Goal: Task Accomplishment & Management: Manage account settings

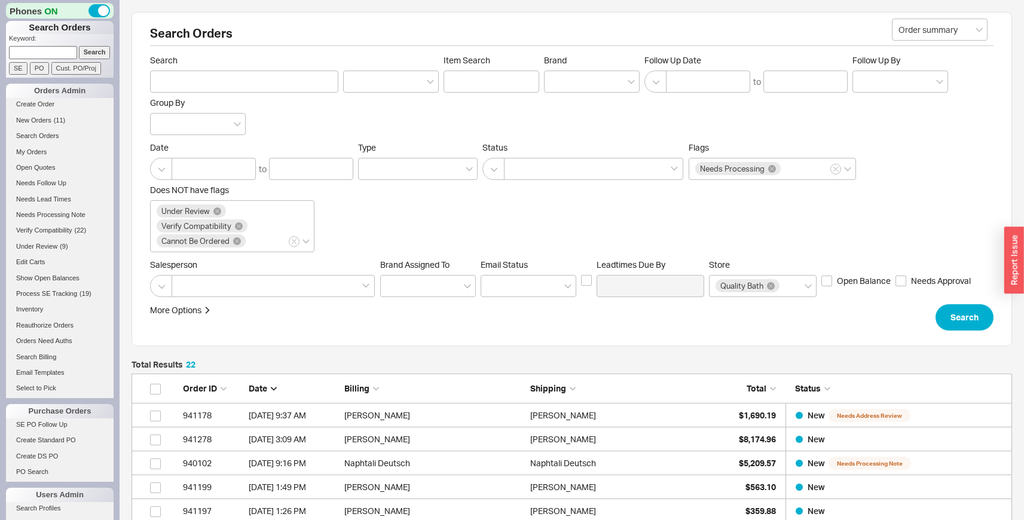
scroll to position [571, 871]
click at [42, 127] on li "New Orders ( 11 )" at bounding box center [60, 122] width 108 height 16
click at [42, 123] on span "New Orders" at bounding box center [33, 120] width 35 height 7
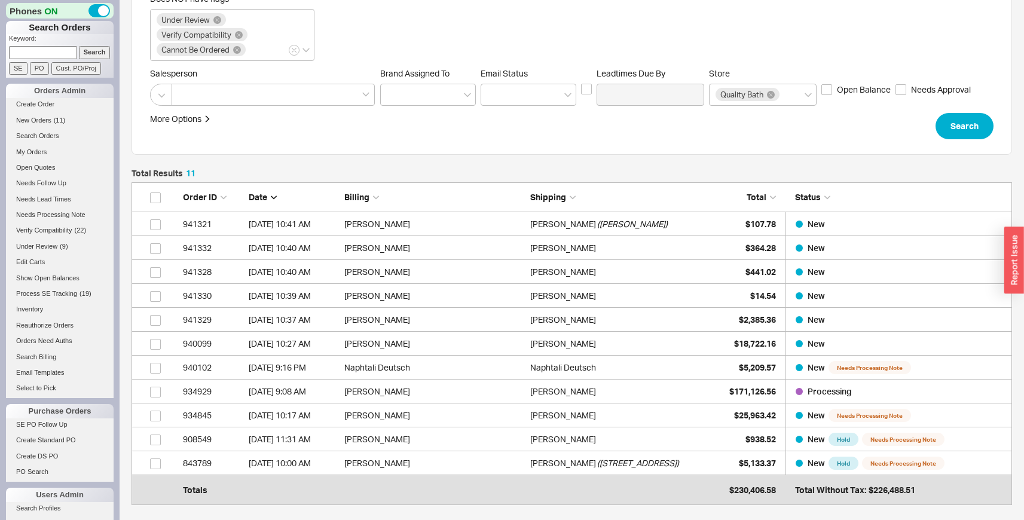
scroll to position [203, 0]
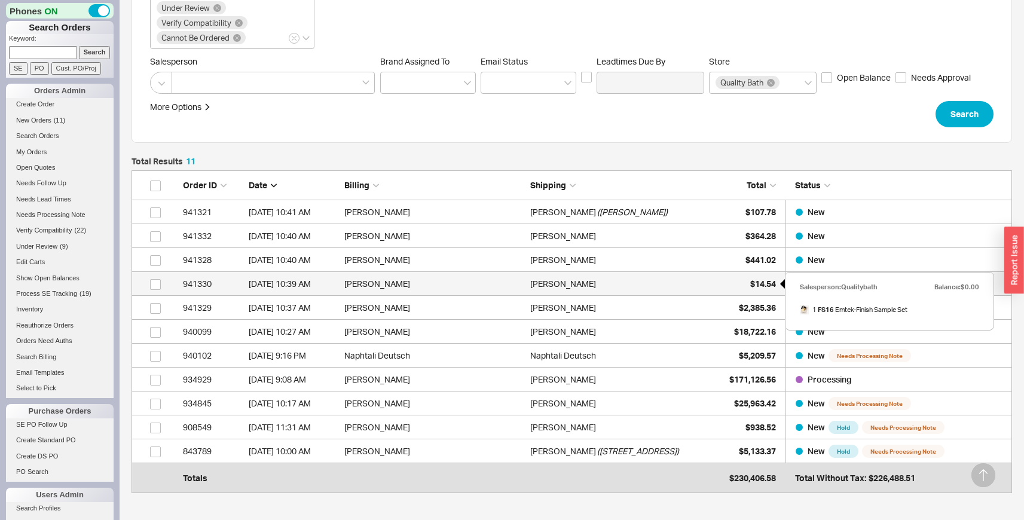
click at [760, 281] on span "$14.54" at bounding box center [763, 283] width 26 height 10
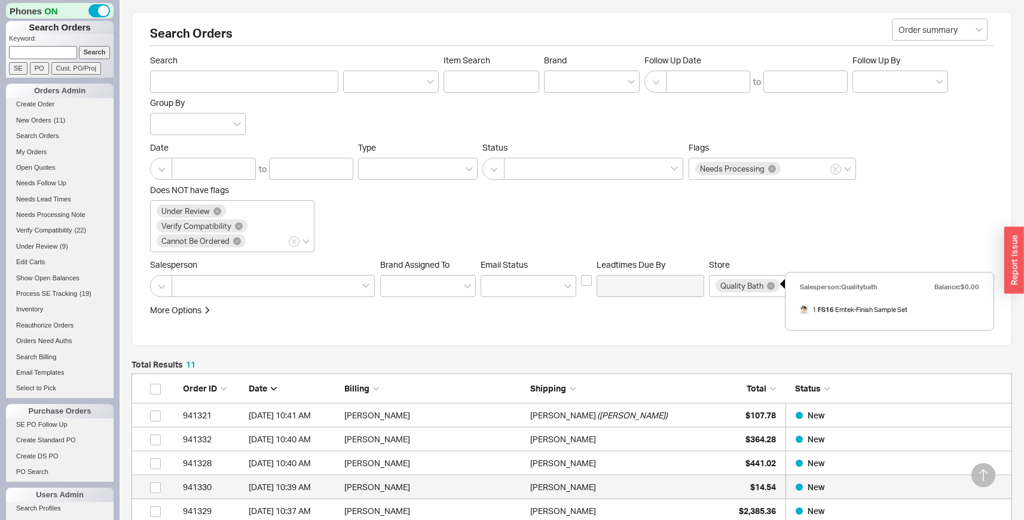
select select "LOW"
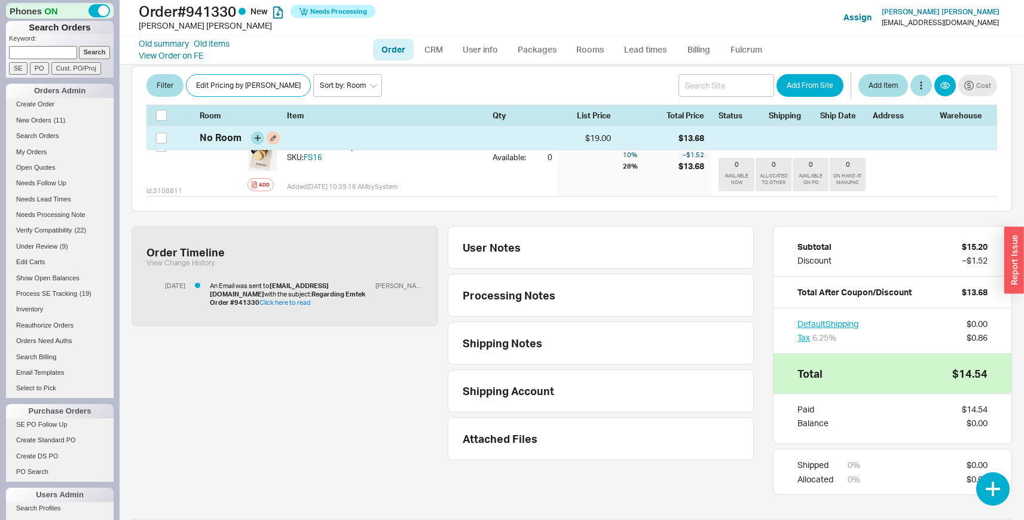
scroll to position [248, 0]
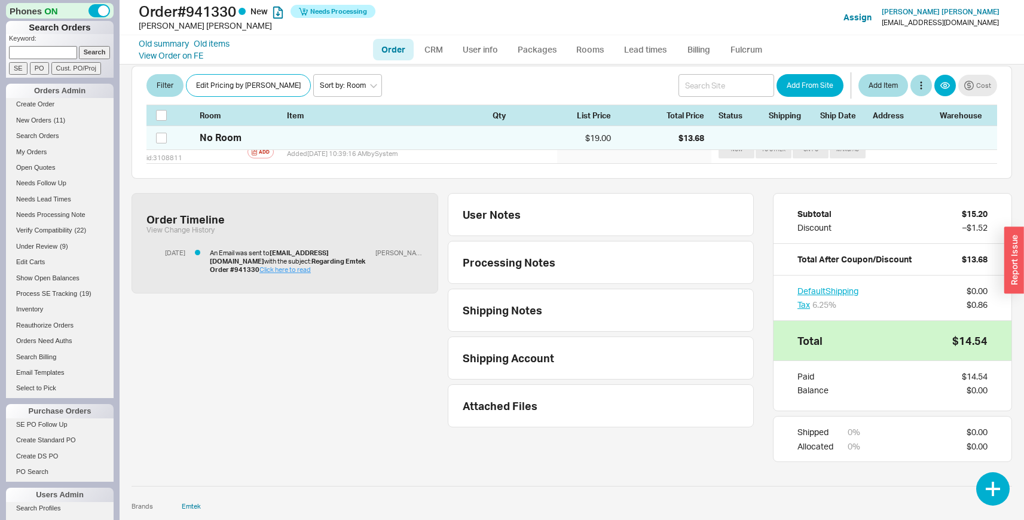
click at [311, 265] on link "Click here to read" at bounding box center [284, 269] width 51 height 8
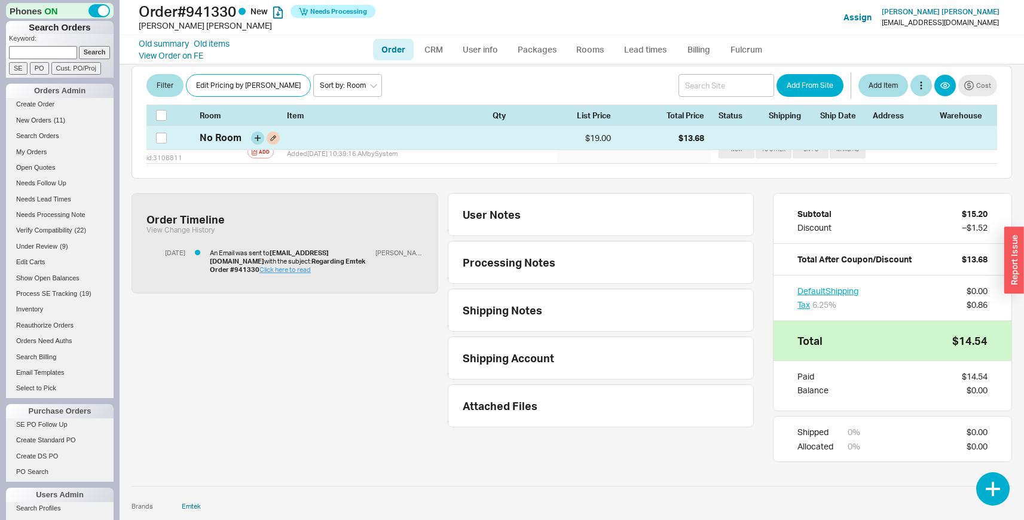
scroll to position [0, 0]
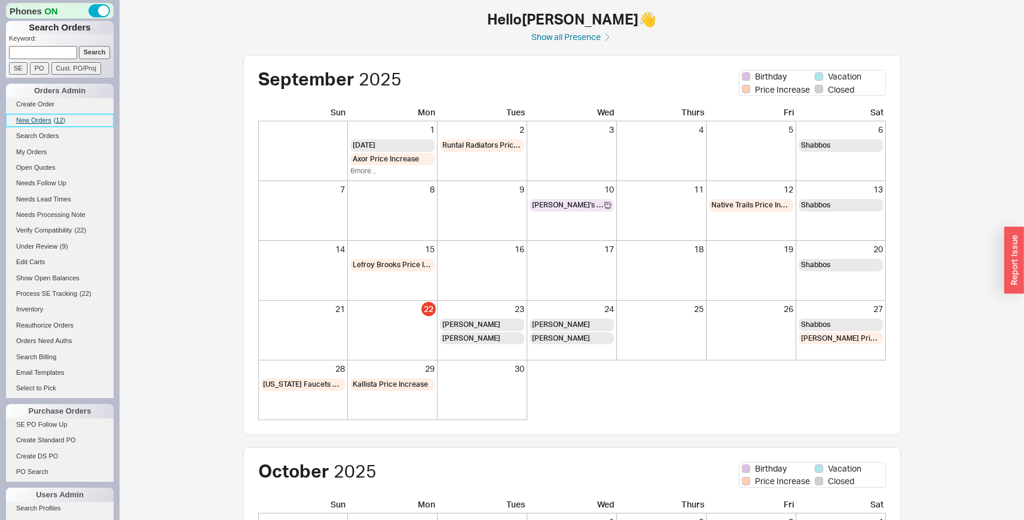
click at [57, 117] on span "( 12 )" at bounding box center [60, 120] width 12 height 7
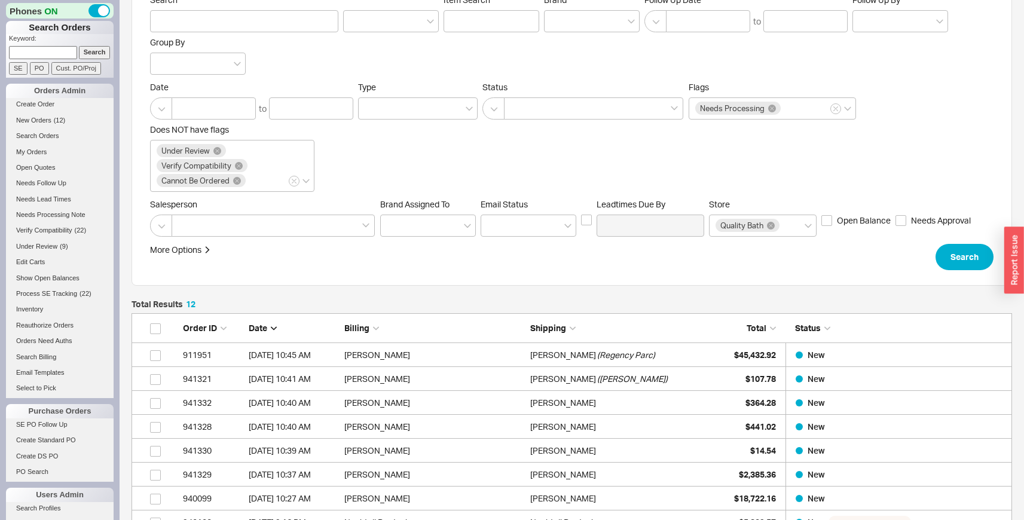
scroll to position [94, 0]
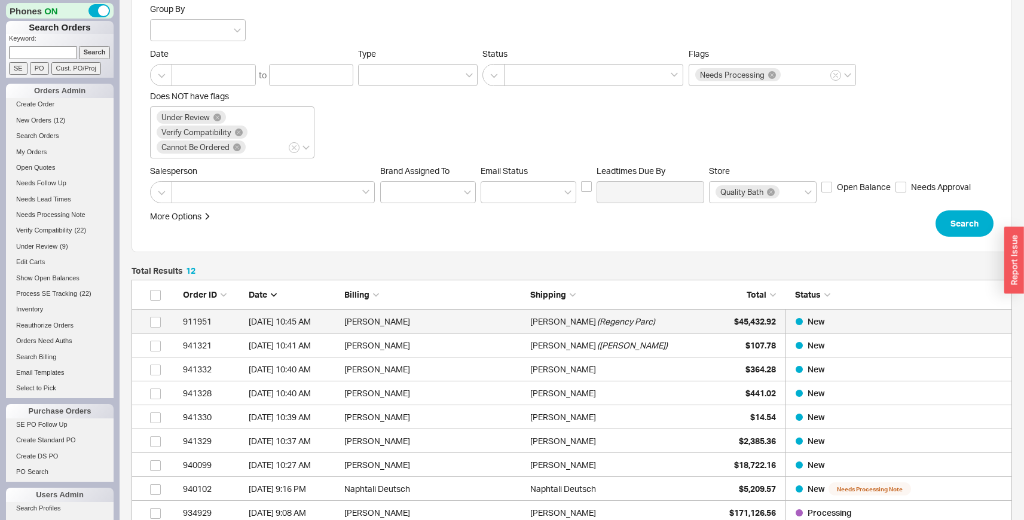
click at [632, 320] on span "( Regency Parc )" at bounding box center [626, 322] width 58 height 24
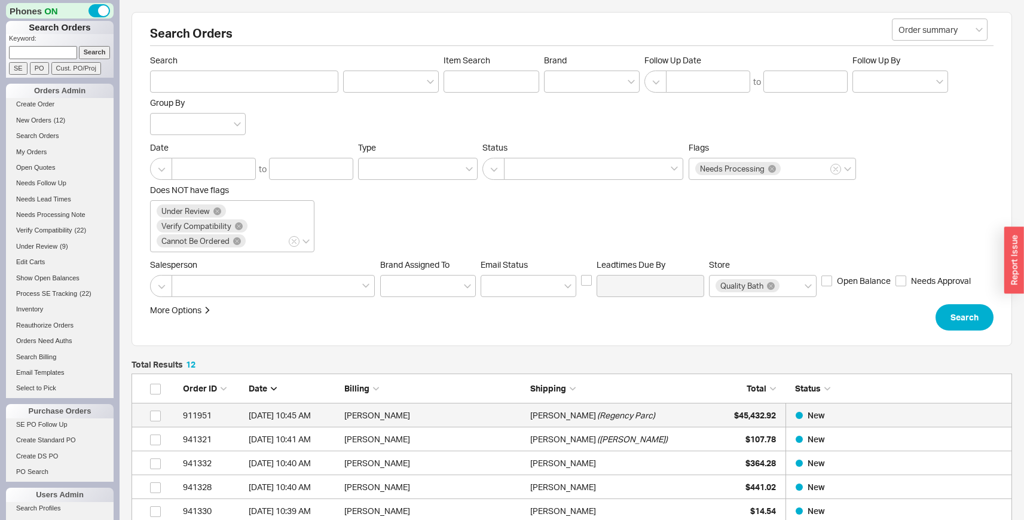
select select "LOW"
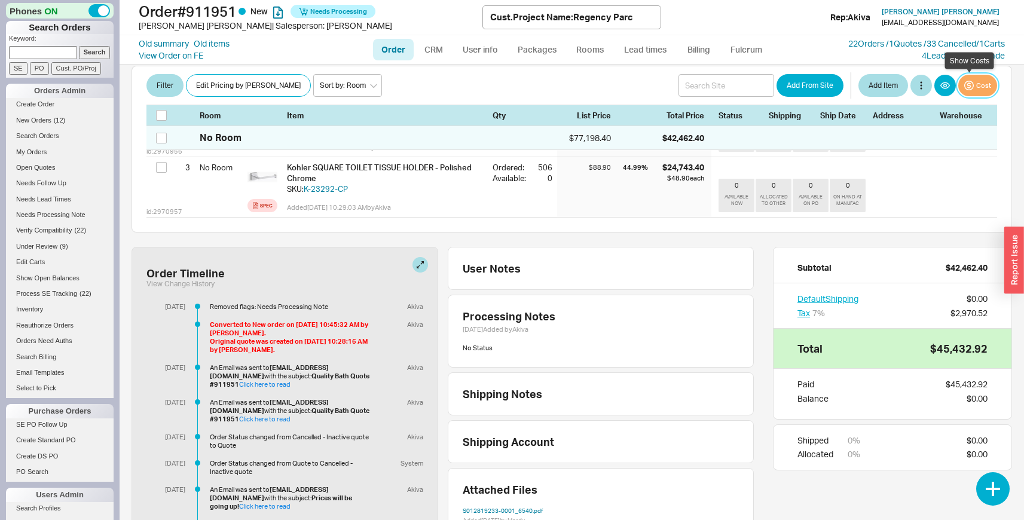
click at [978, 84] on button "Cost" at bounding box center [977, 86] width 39 height 22
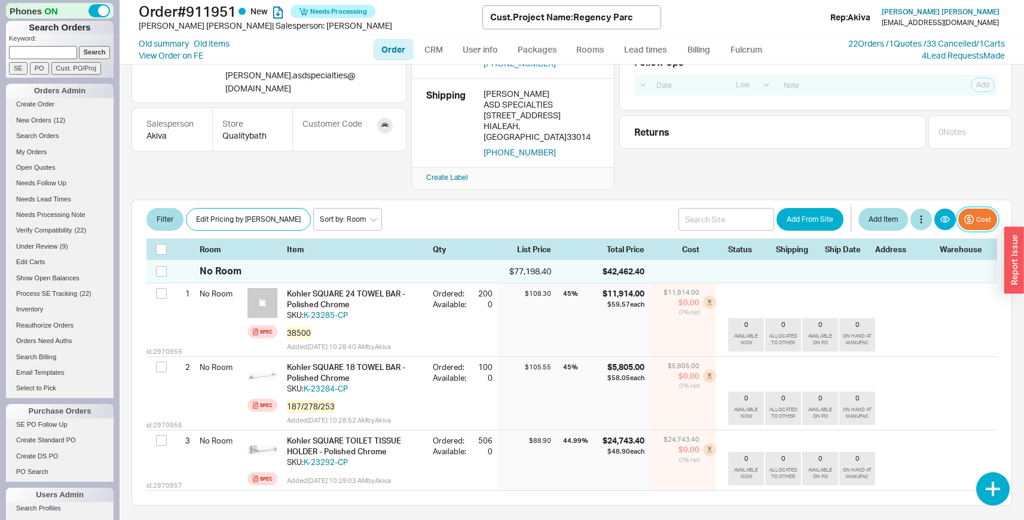
scroll to position [90, 0]
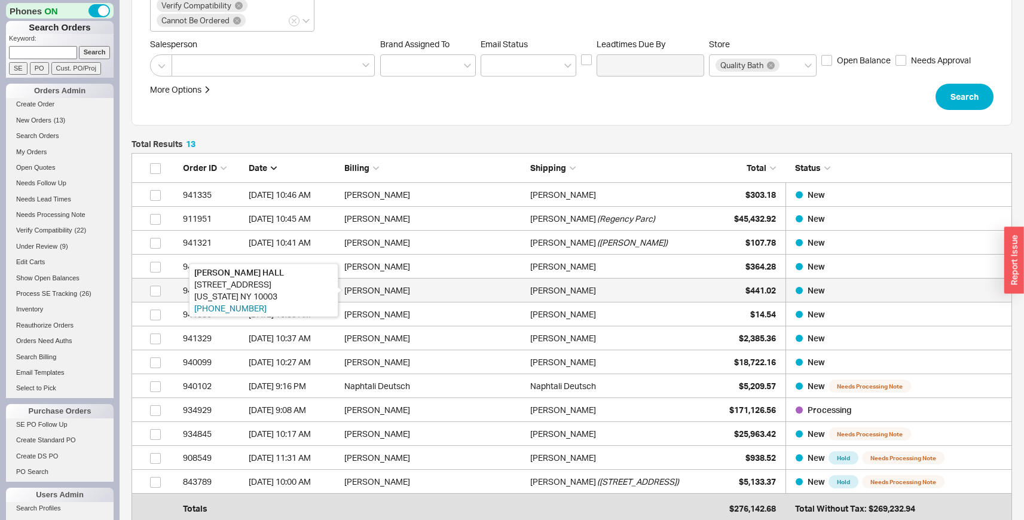
scroll to position [308, 0]
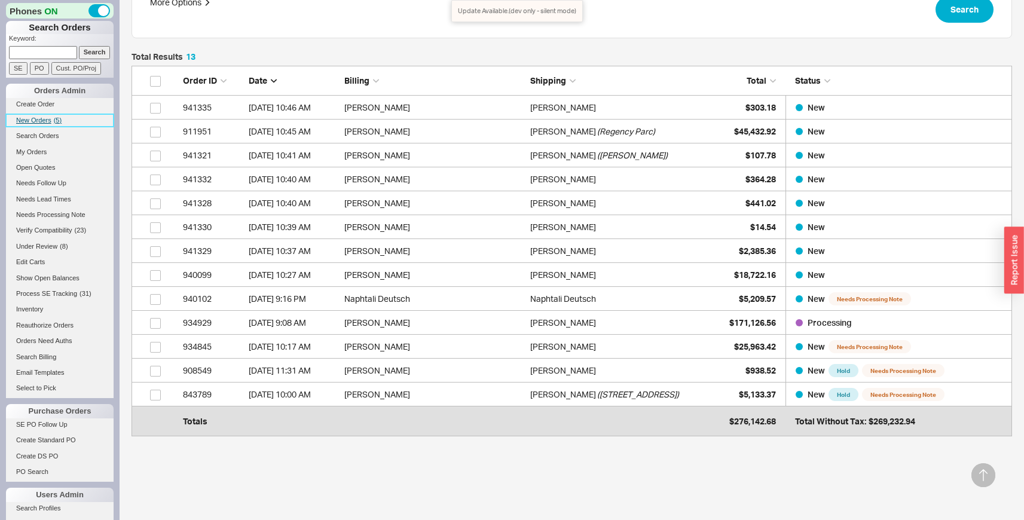
click at [56, 124] on link "New Orders ( 5 )" at bounding box center [60, 120] width 108 height 13
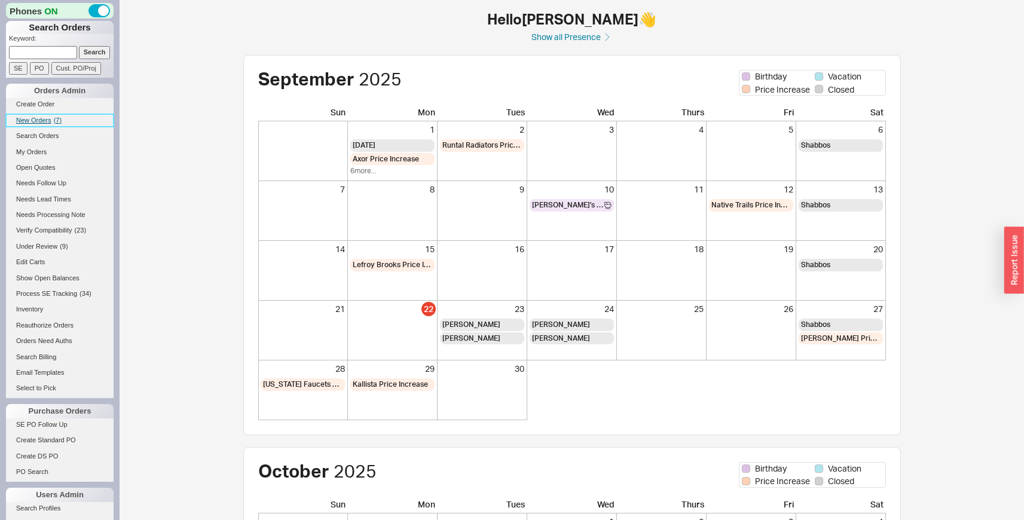
click at [56, 118] on span "( 7 )" at bounding box center [58, 120] width 8 height 7
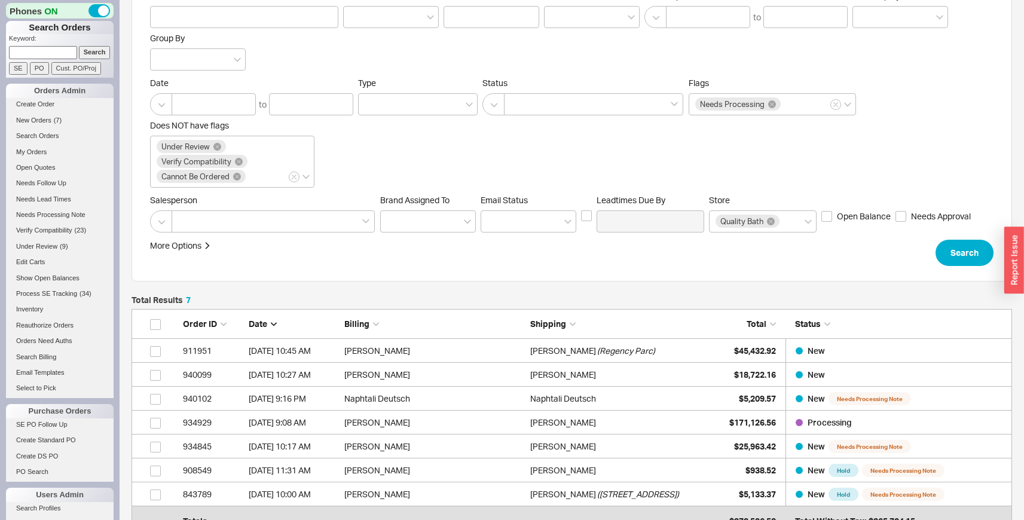
scroll to position [67, 0]
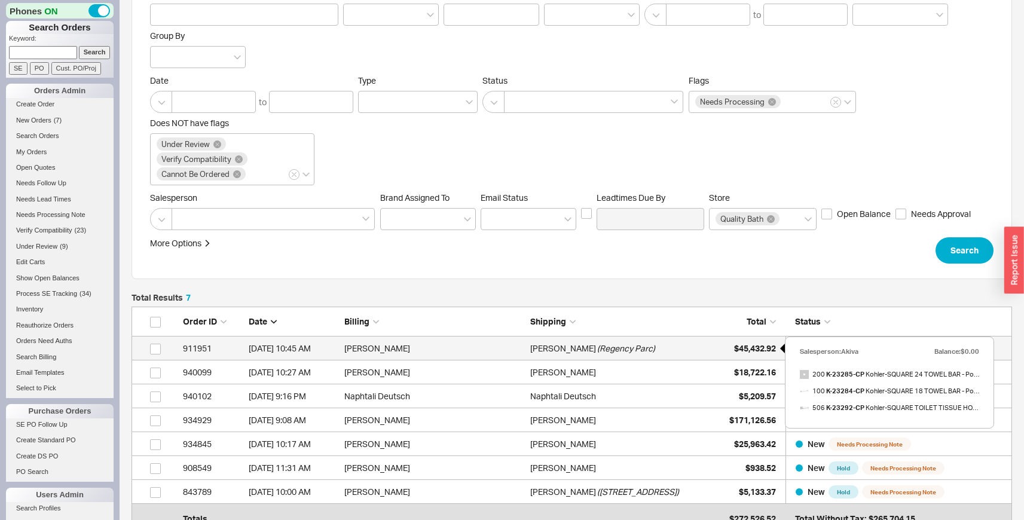
click at [740, 354] on div "$45,432.92" at bounding box center [746, 348] width 60 height 24
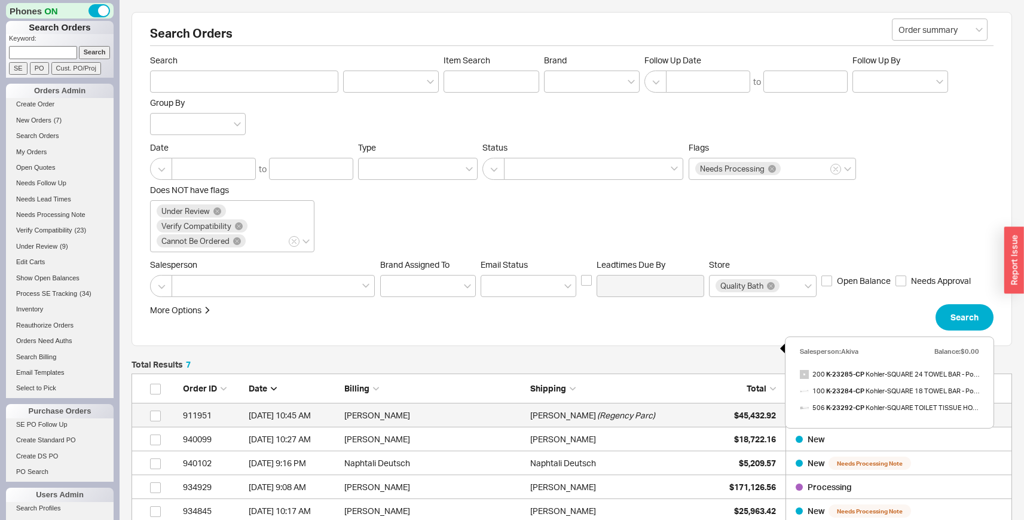
select select "LOW"
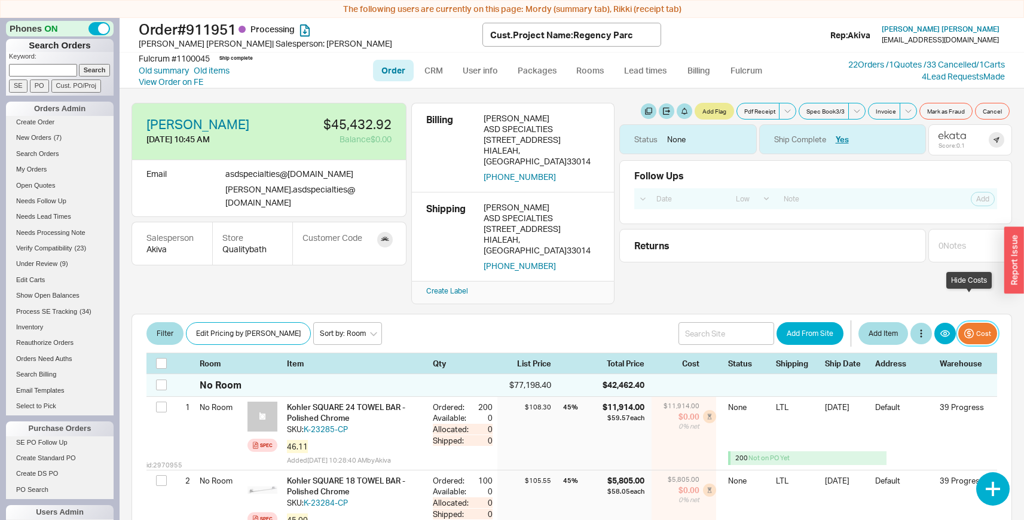
click at [959, 323] on button "Cost" at bounding box center [977, 334] width 39 height 22
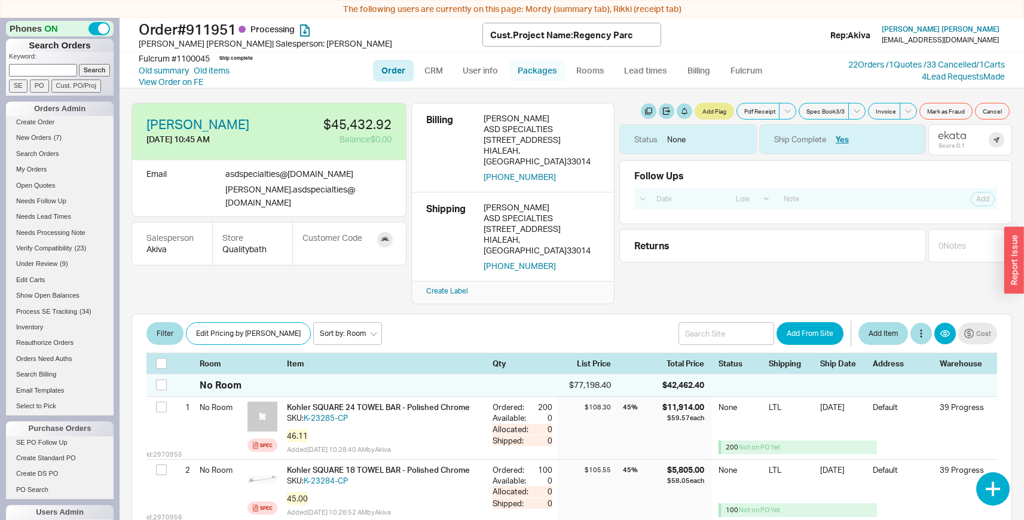
click at [537, 74] on link "Packages" at bounding box center [537, 71] width 56 height 22
select select "9"
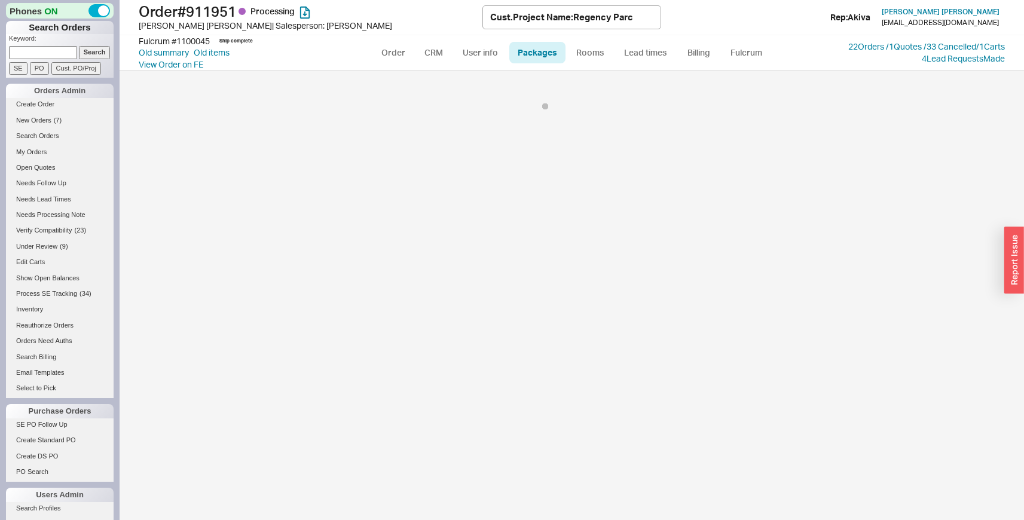
select select "9"
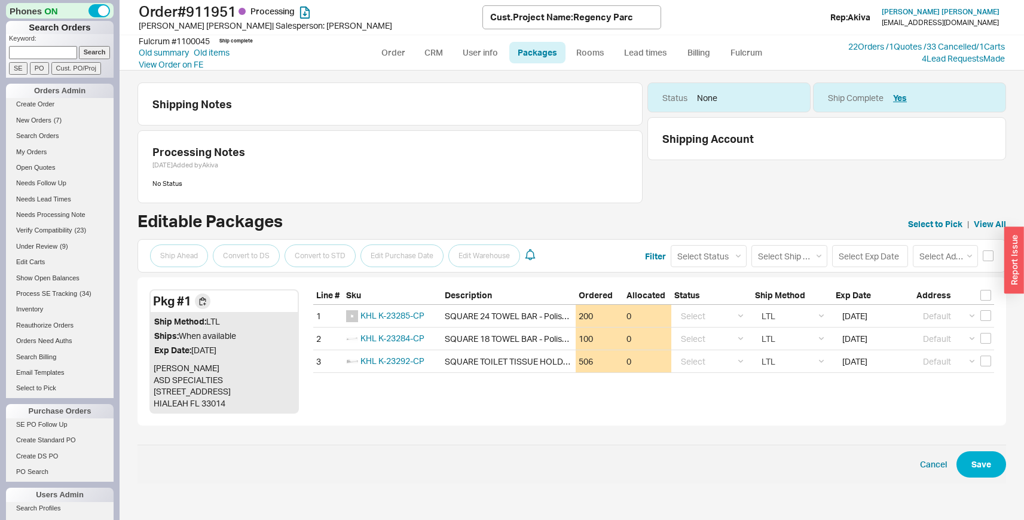
select select "LOW"
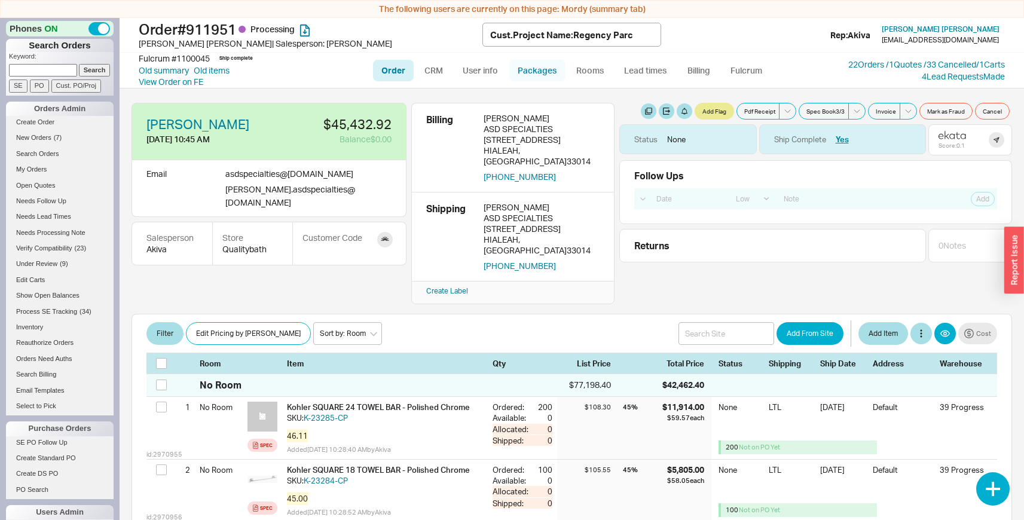
click at [540, 73] on link "Packages" at bounding box center [537, 71] width 56 height 22
select select "9"
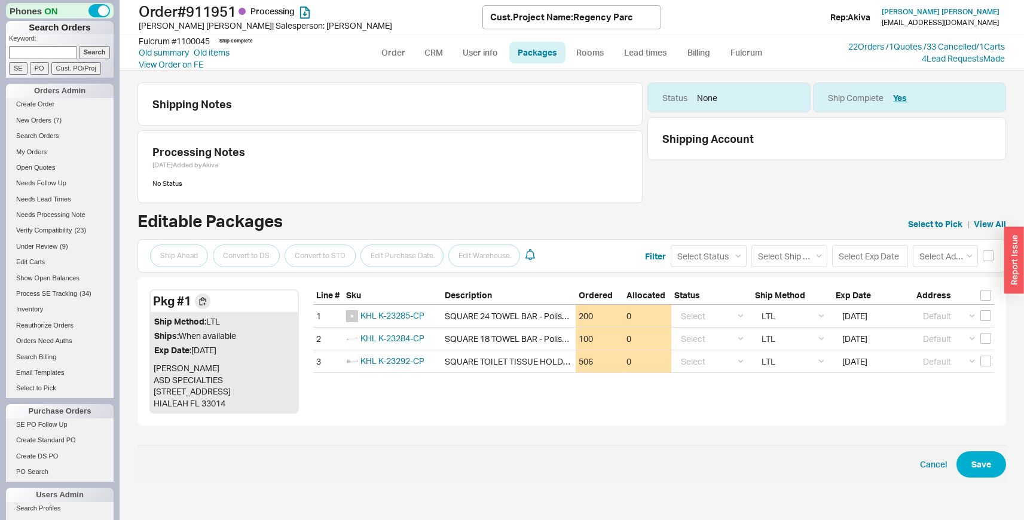
select select "9"
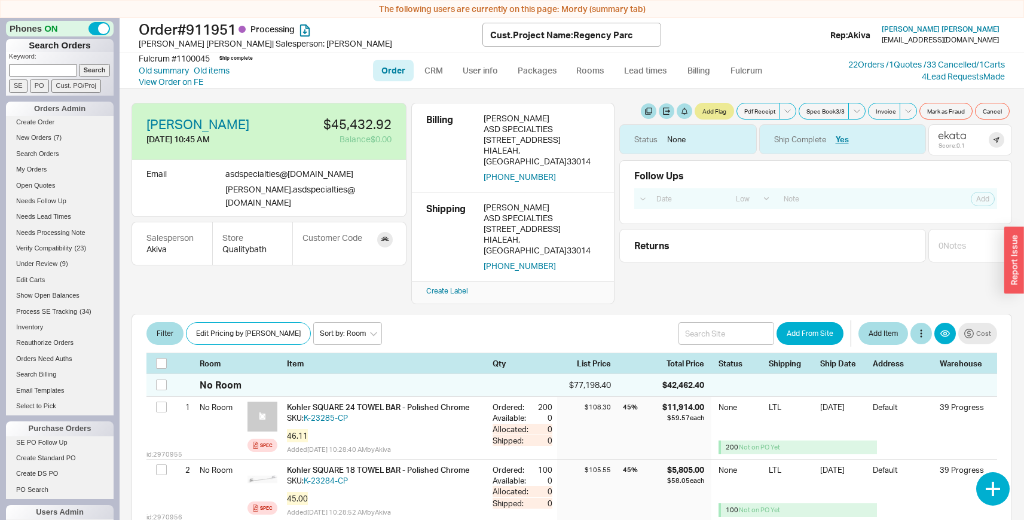
select select "LOW"
click at [534, 71] on link "Packages" at bounding box center [537, 71] width 56 height 22
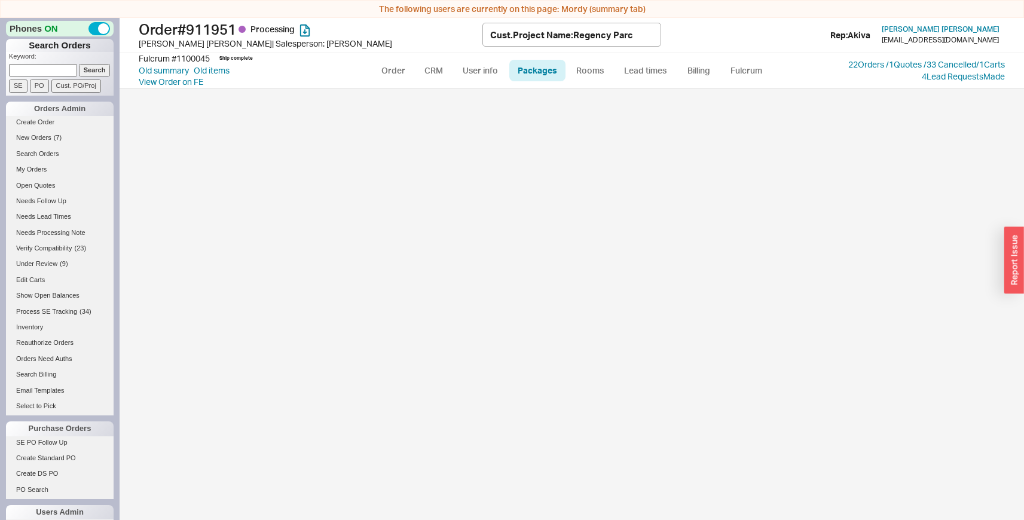
select select "9"
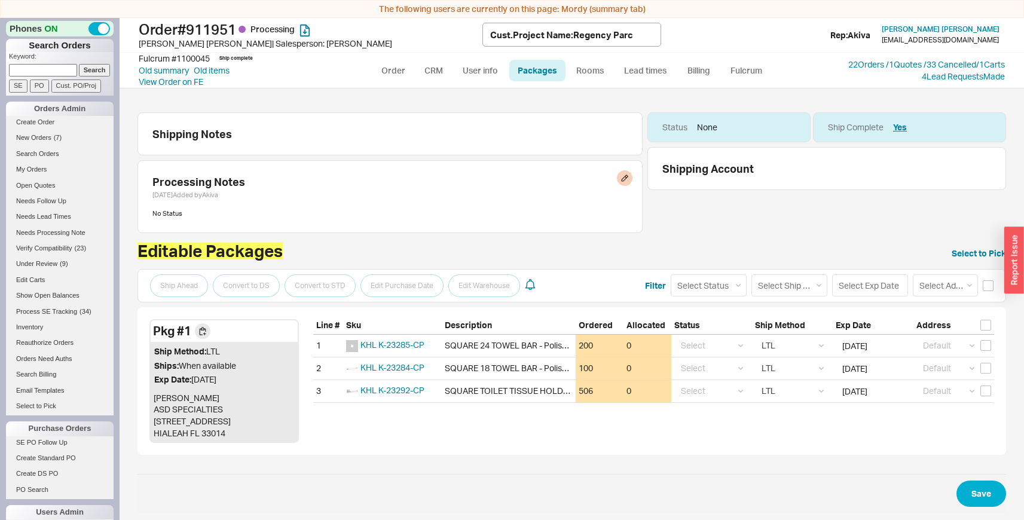
scroll to position [17, 0]
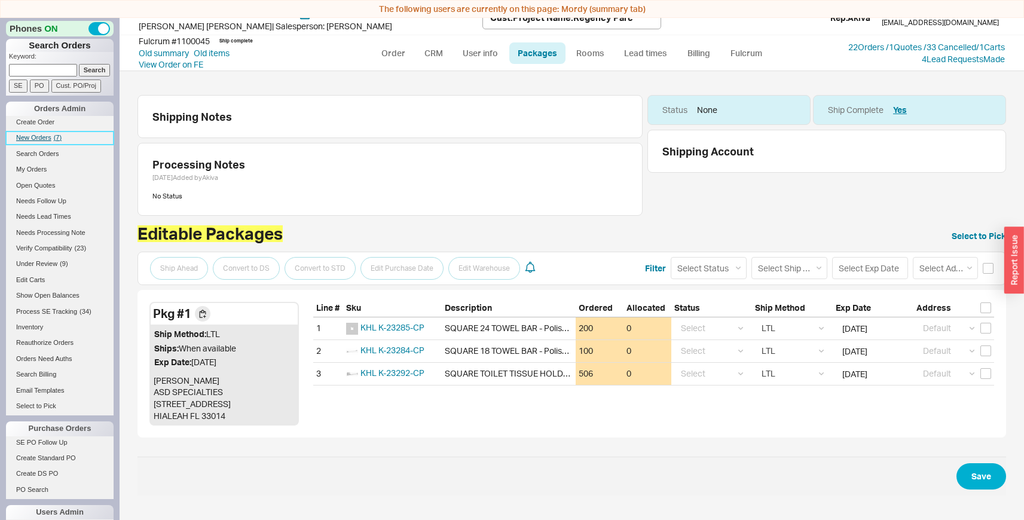
click at [32, 137] on span "New Orders" at bounding box center [33, 137] width 35 height 7
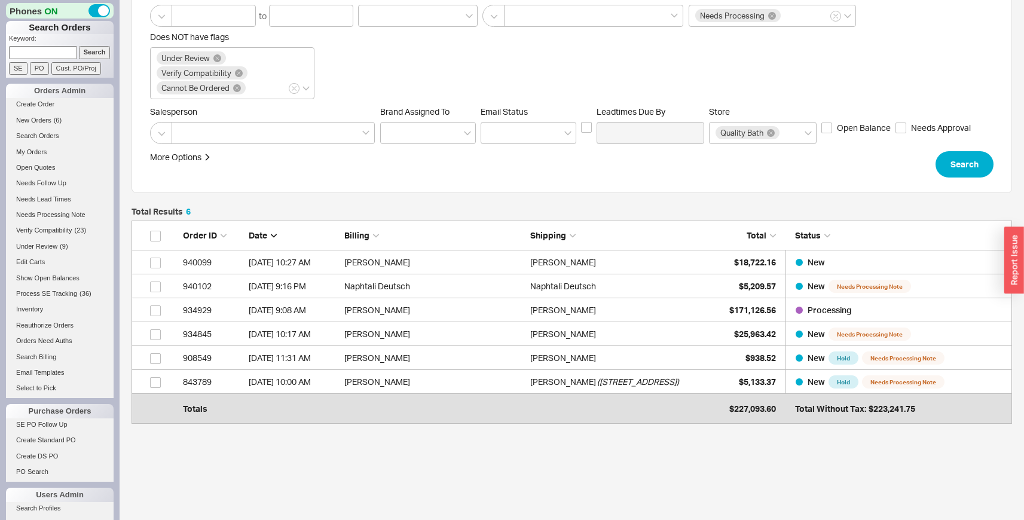
scroll to position [161, 0]
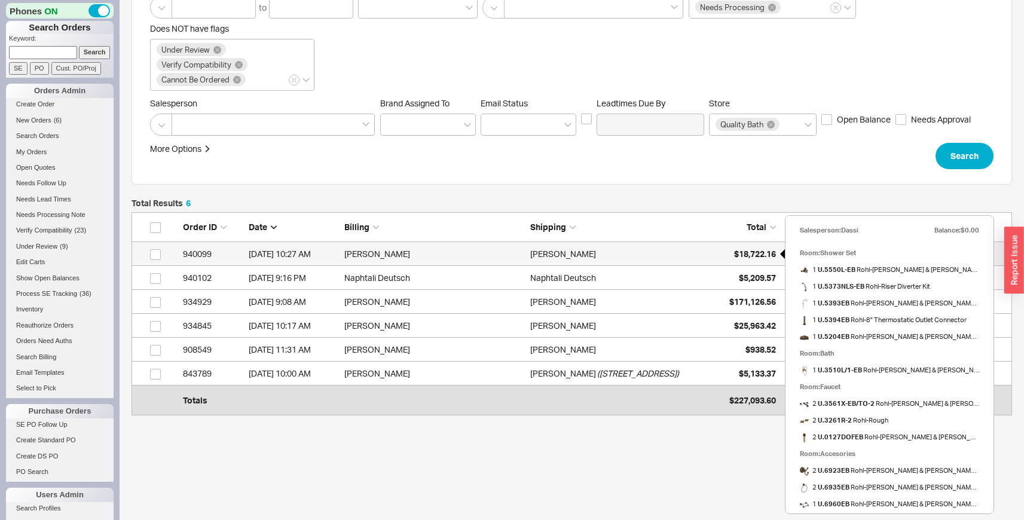
click at [739, 252] on span "$18,722.16" at bounding box center [755, 254] width 42 height 10
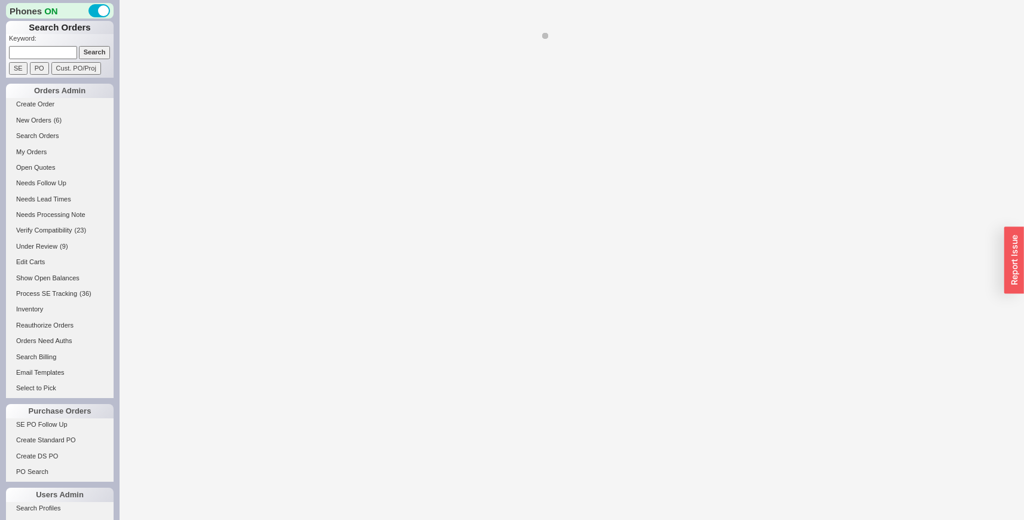
select select "LOW"
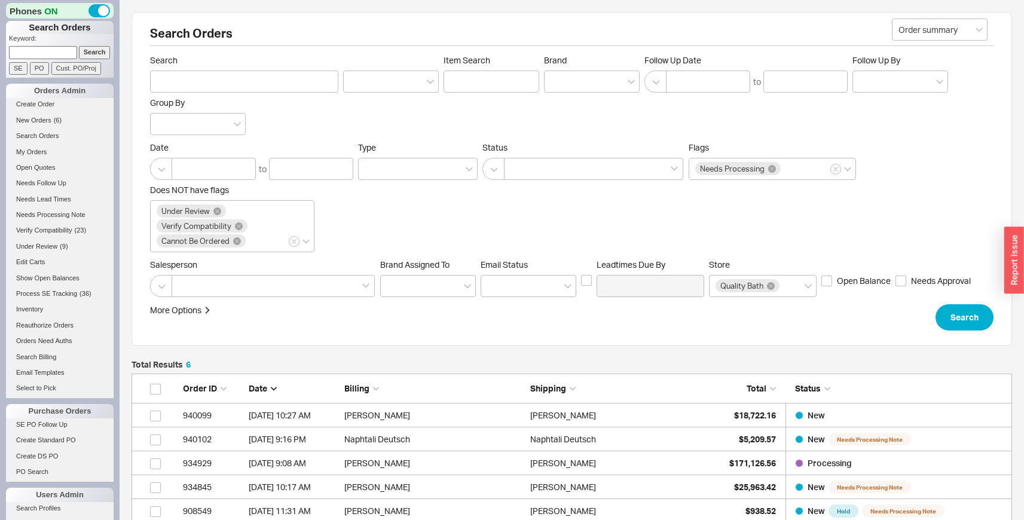
scroll to position [188, 871]
select select "9"
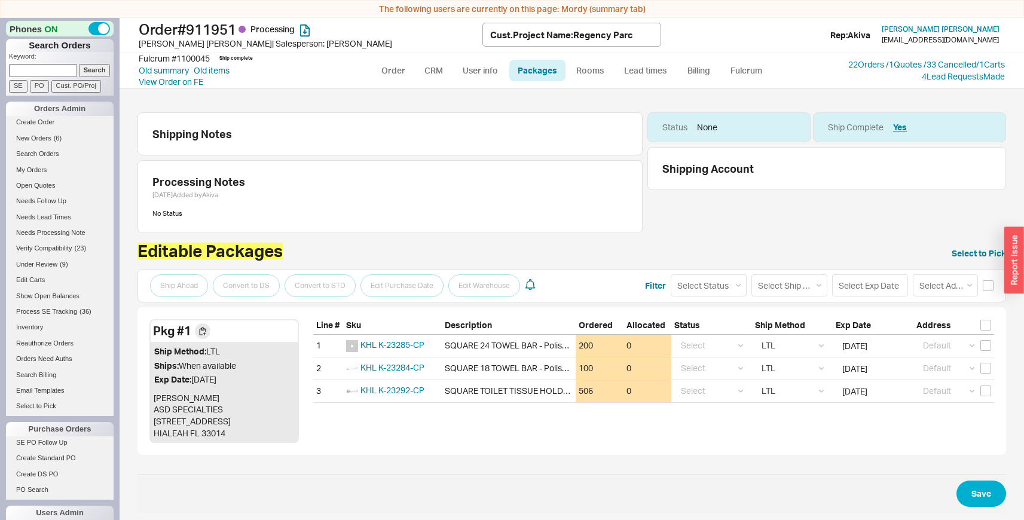
scroll to position [17, 0]
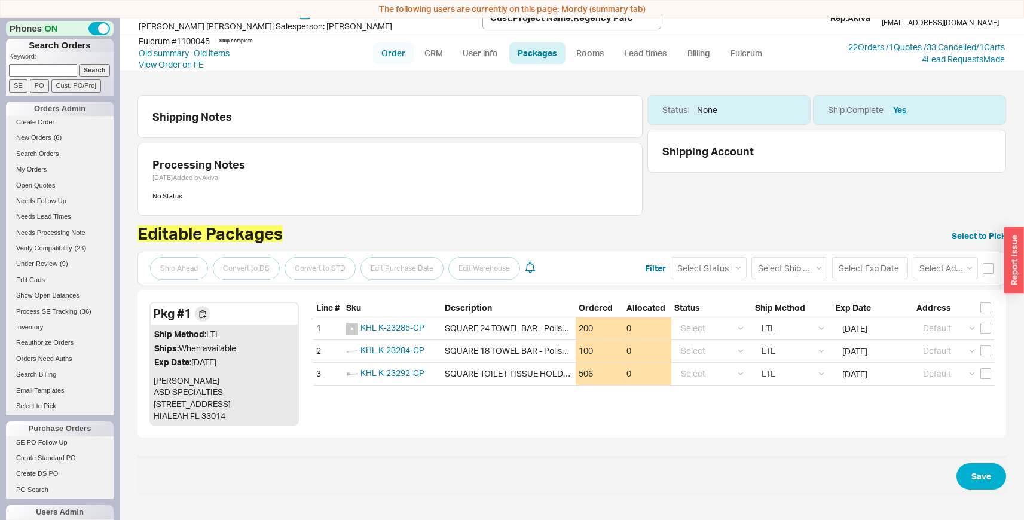
click at [398, 57] on link "Order" at bounding box center [393, 53] width 41 height 22
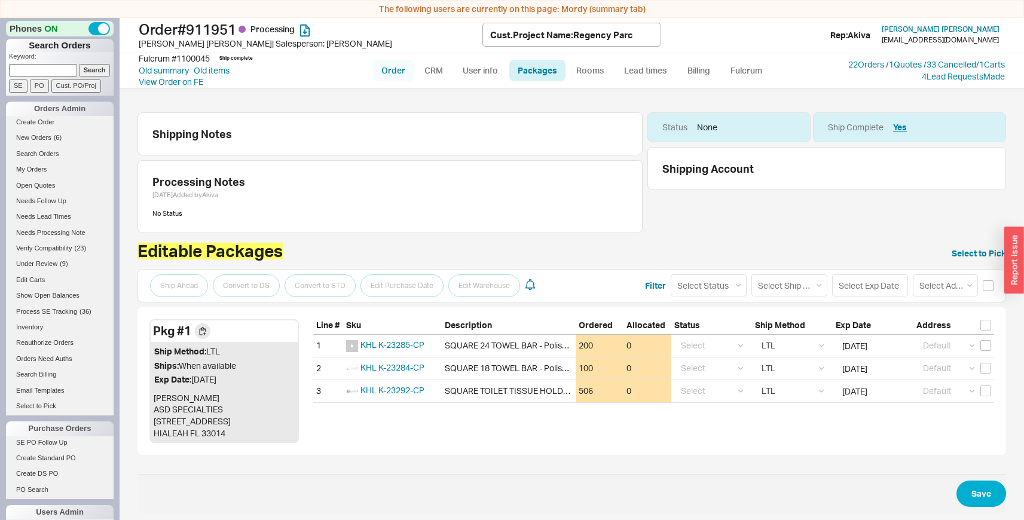
select select "LOW"
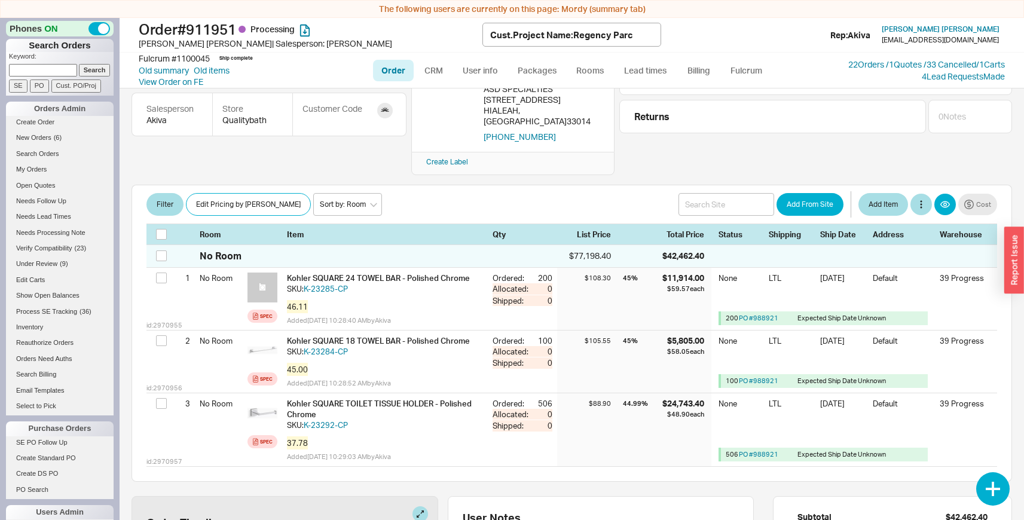
scroll to position [124, 0]
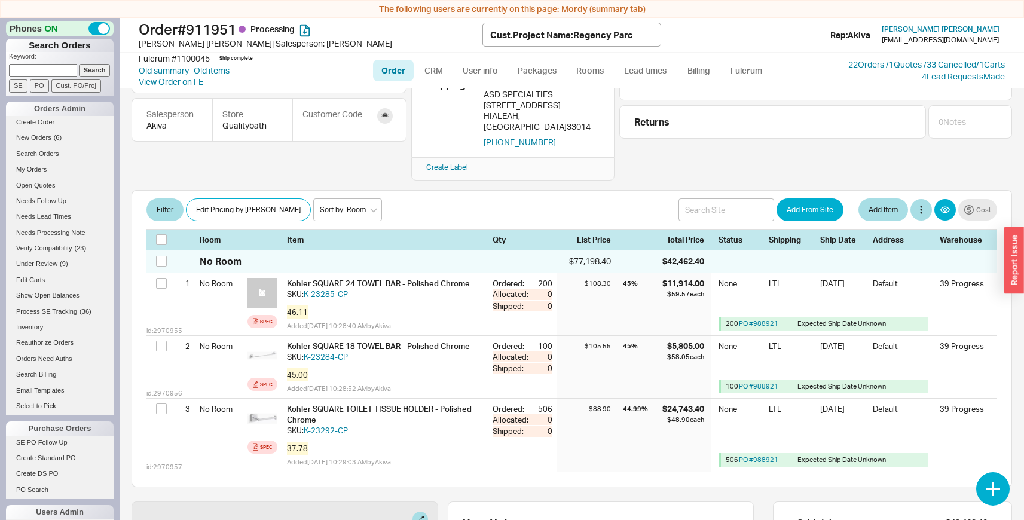
click at [964, 199] on div "Add From Site Add Item Cost" at bounding box center [837, 210] width 319 height 26
click at [965, 199] on button "Cost" at bounding box center [977, 210] width 39 height 22
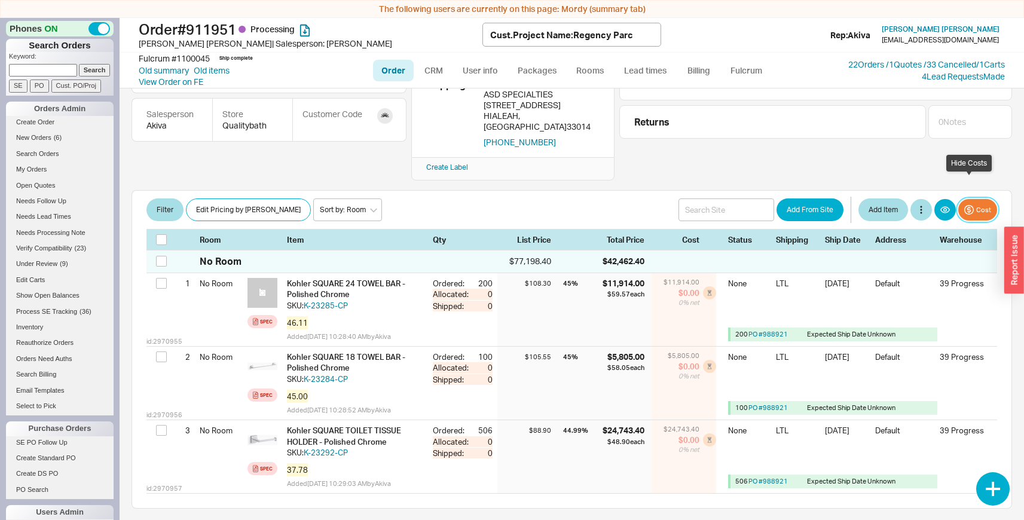
click at [965, 199] on button "Cost" at bounding box center [977, 210] width 39 height 22
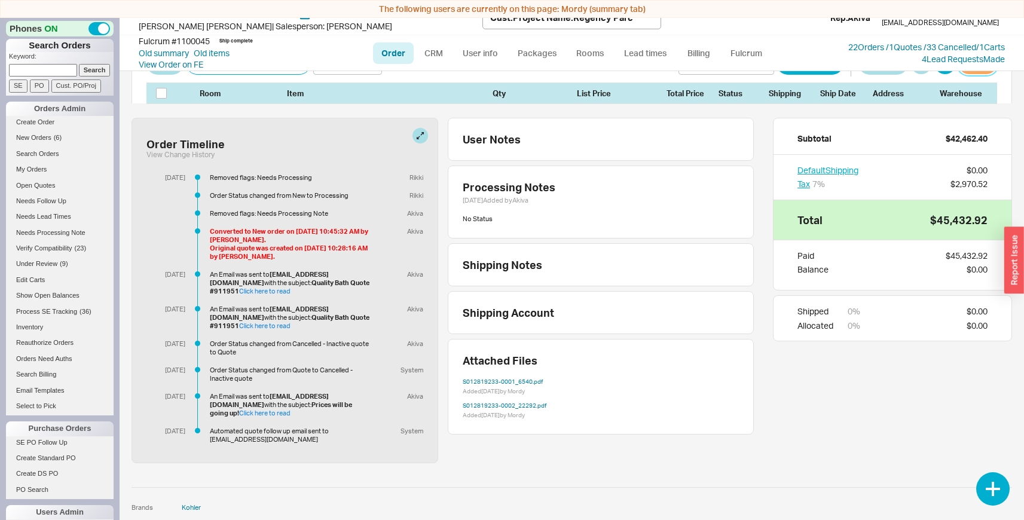
scroll to position [457, 0]
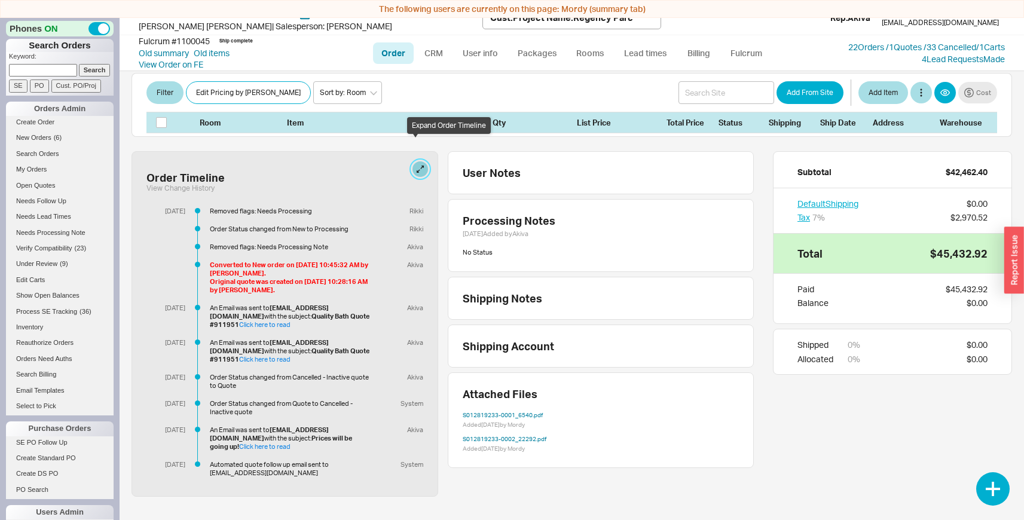
click at [421, 161] on button at bounding box center [420, 169] width 16 height 16
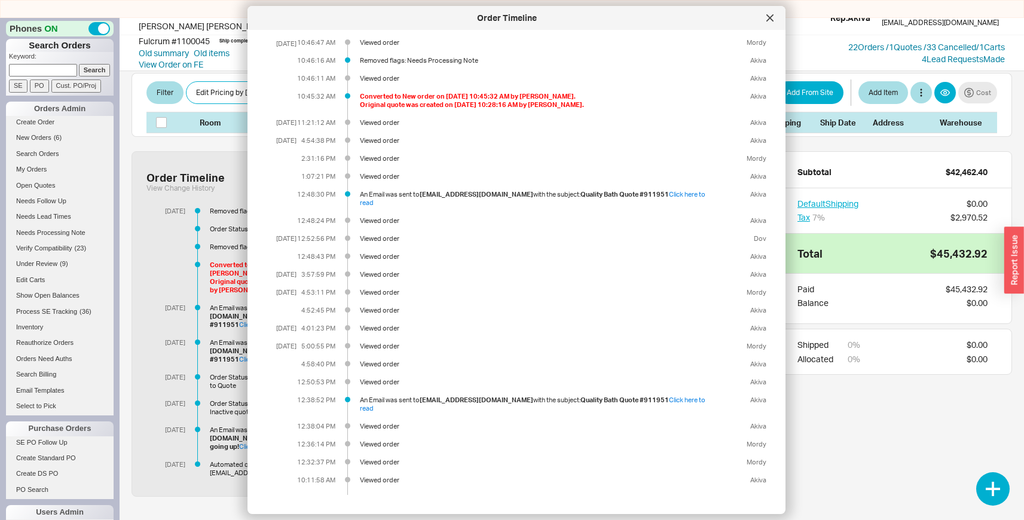
scroll to position [0, 0]
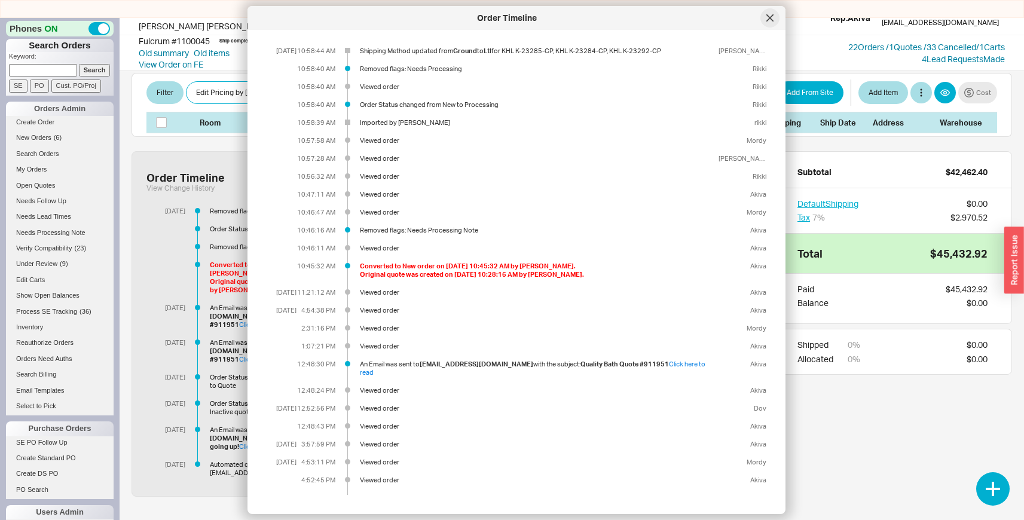
click at [766, 19] on icon at bounding box center [769, 17] width 7 height 7
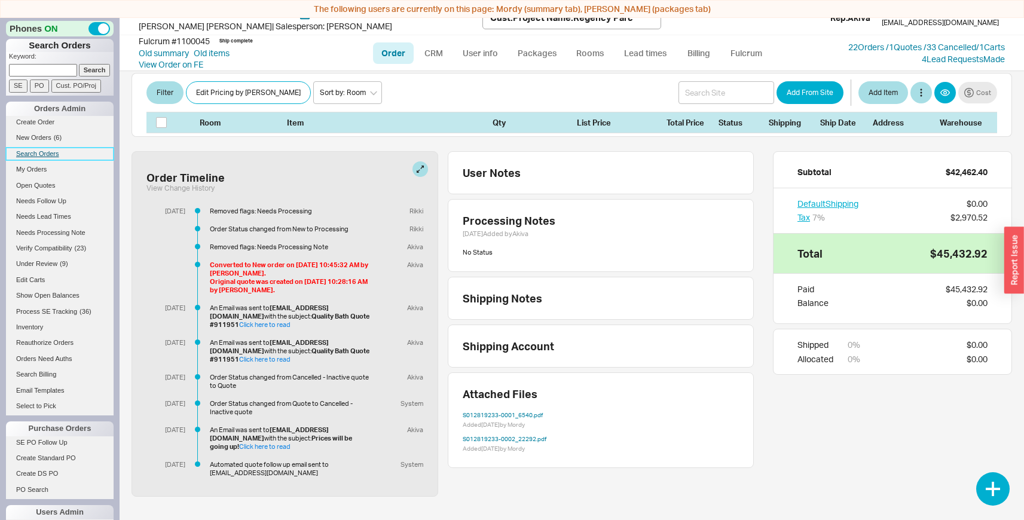
click at [43, 152] on link "Search Orders" at bounding box center [60, 154] width 108 height 13
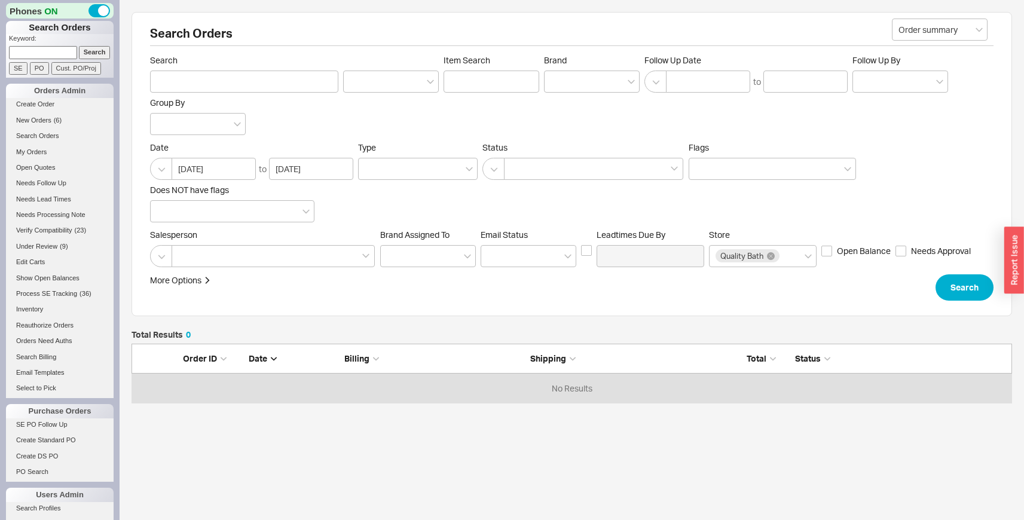
scroll to position [50, 871]
click at [252, 257] on div at bounding box center [273, 256] width 203 height 22
click at [186, 257] on input at bounding box center [182, 256] width 8 height 14
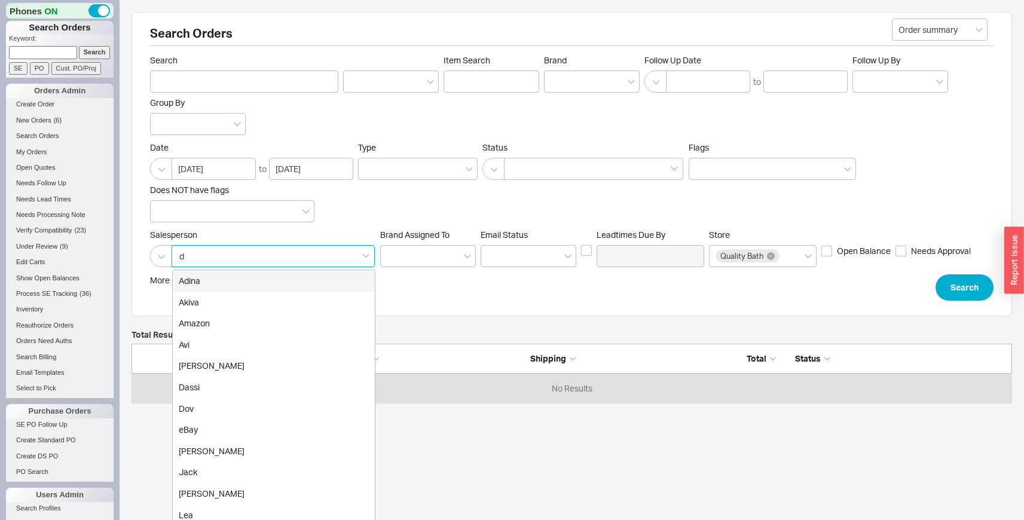
type input "da"
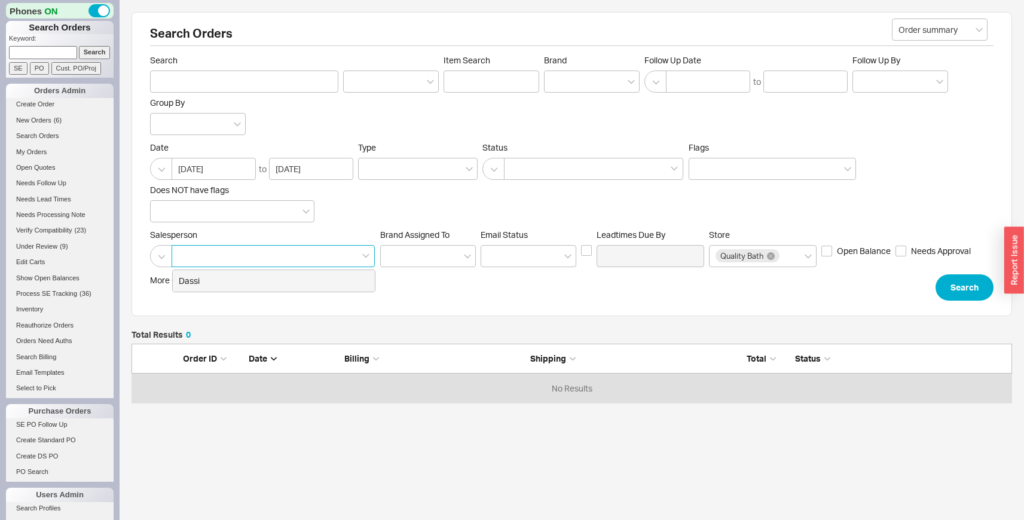
click button "Search" at bounding box center [964, 287] width 58 height 26
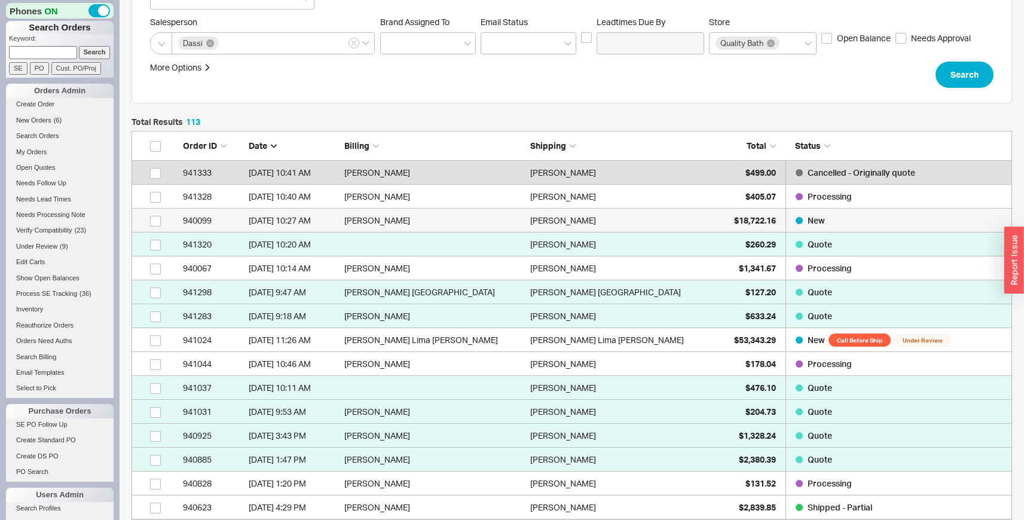
scroll to position [225, 0]
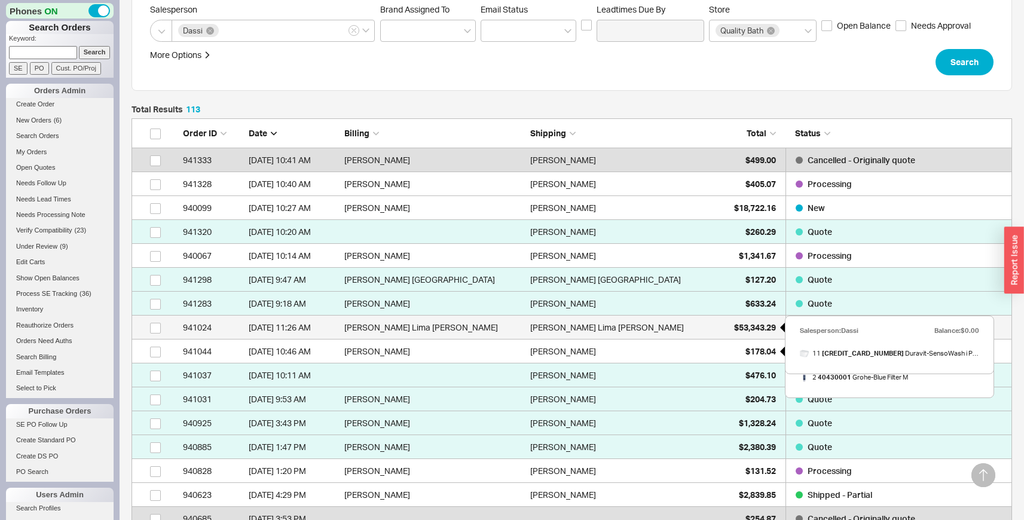
click at [728, 328] on div "$53,343.29" at bounding box center [746, 328] width 60 height 24
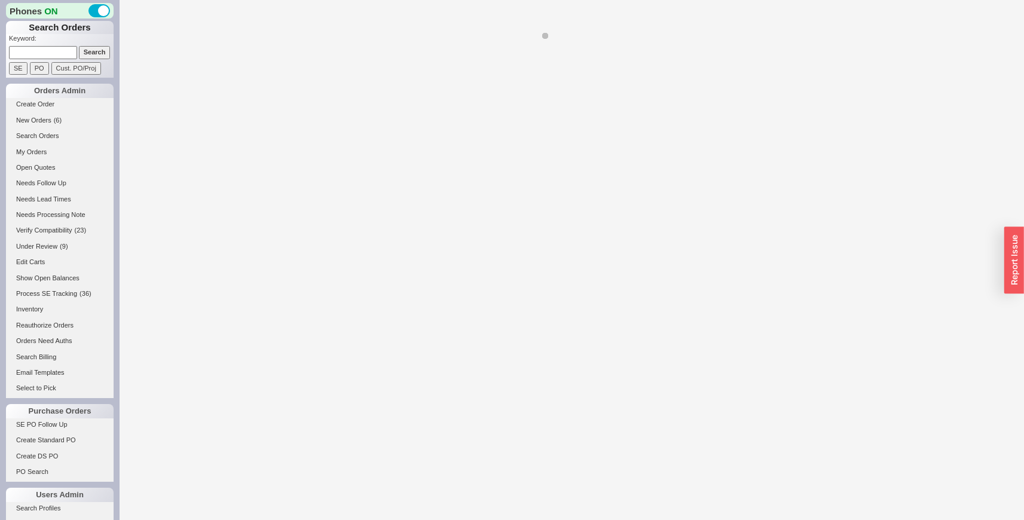
select select "LOW"
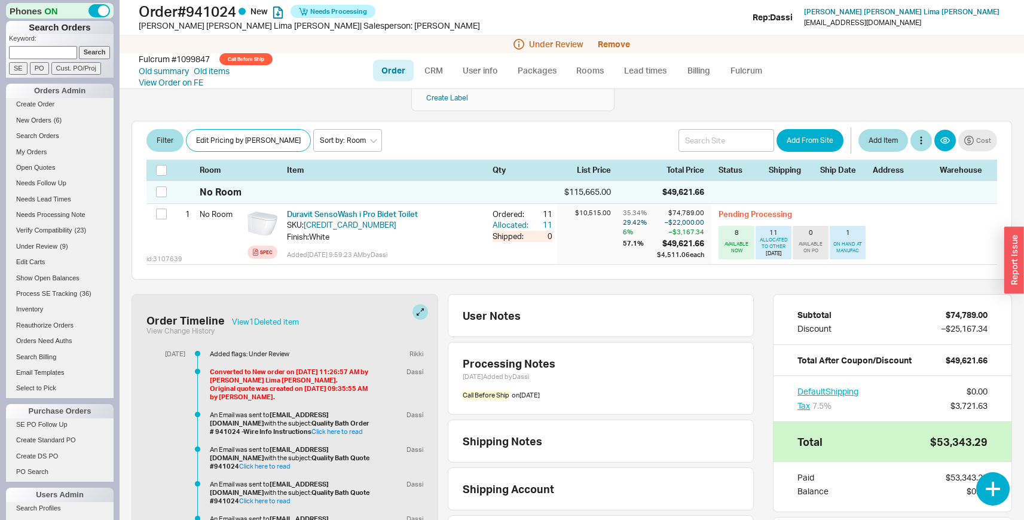
scroll to position [246, 0]
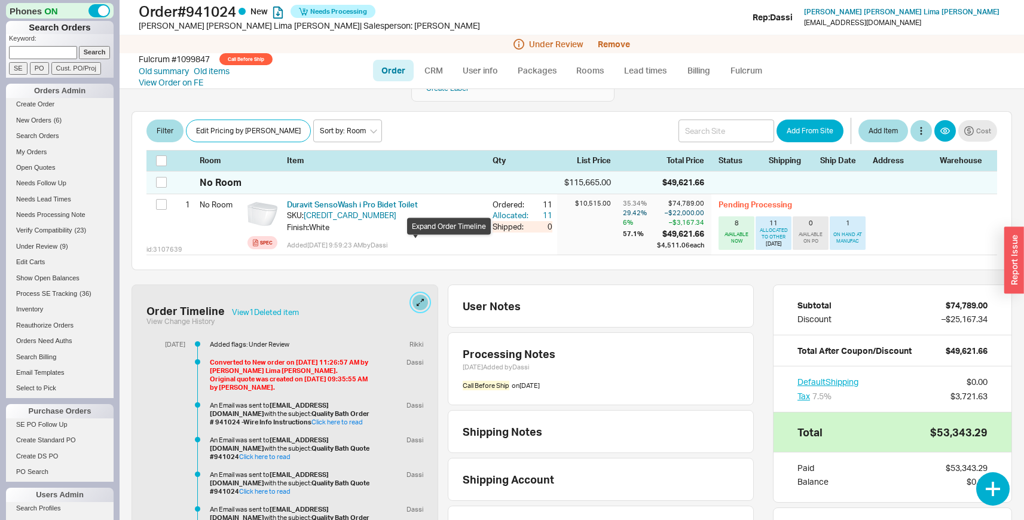
click at [415, 295] on button at bounding box center [420, 303] width 16 height 16
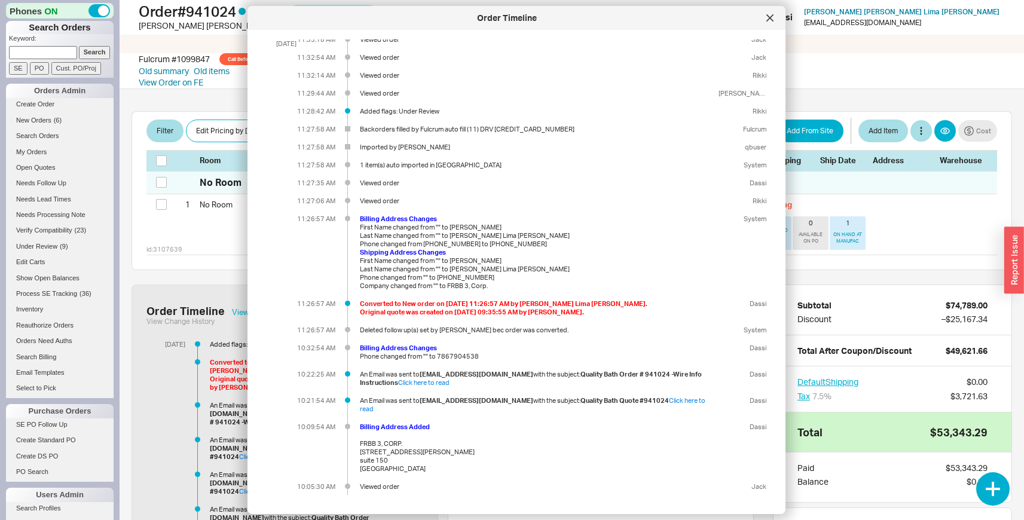
scroll to position [0, 0]
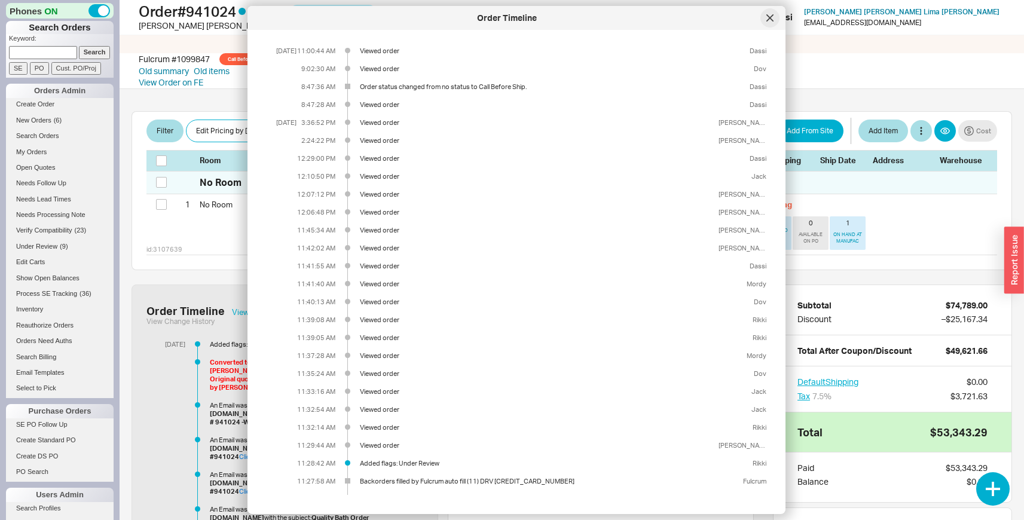
click at [774, 13] on div at bounding box center [769, 17] width 19 height 19
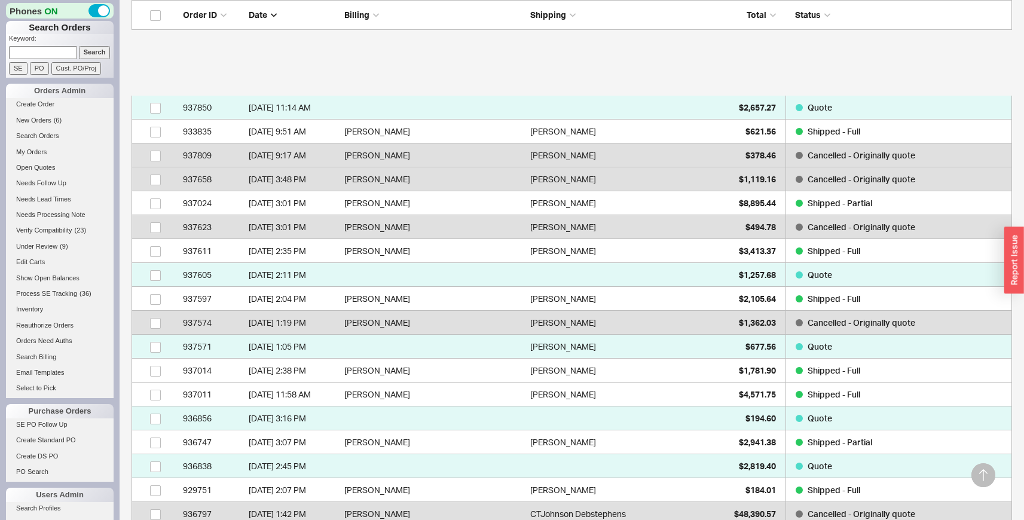
scroll to position [2631, 0]
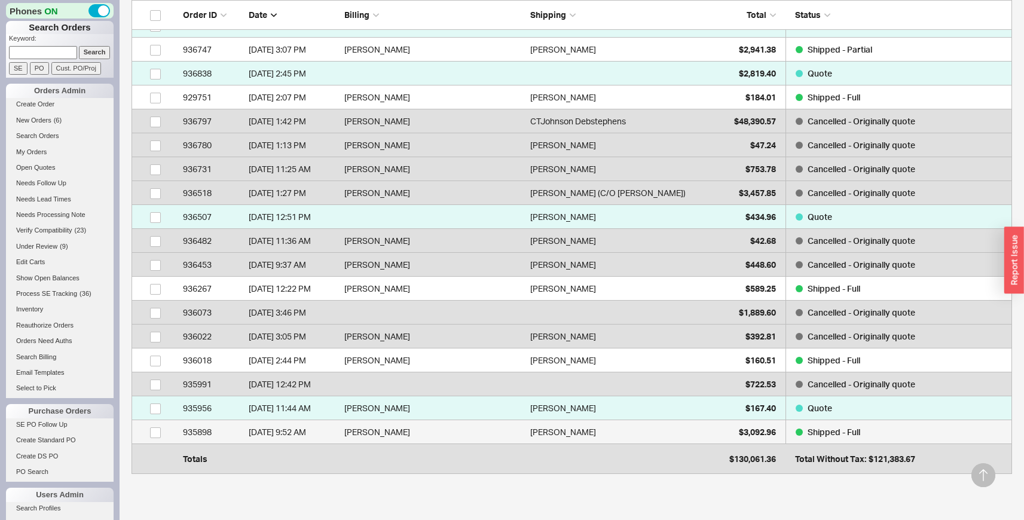
click at [586, 439] on div "Jon Rand" at bounding box center [620, 432] width 180 height 24
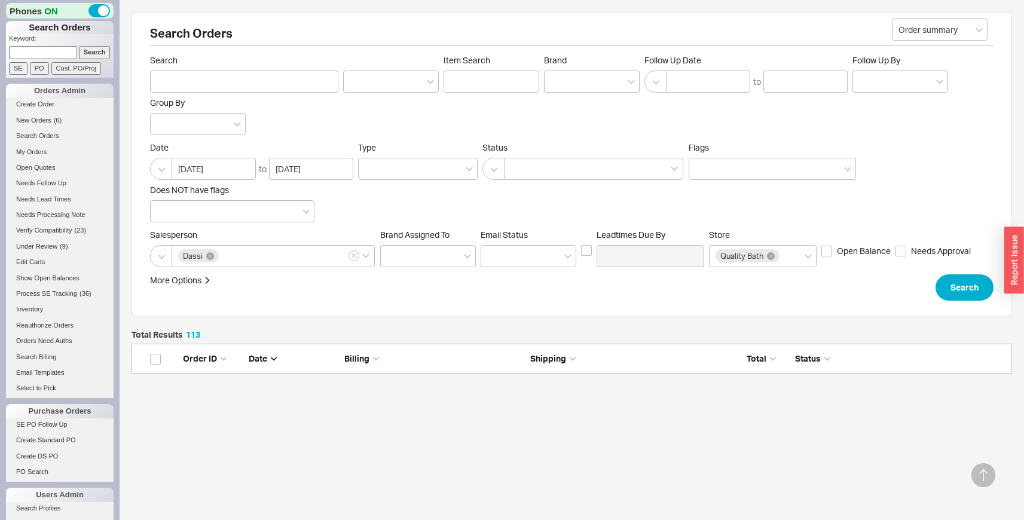
select select "LOW"
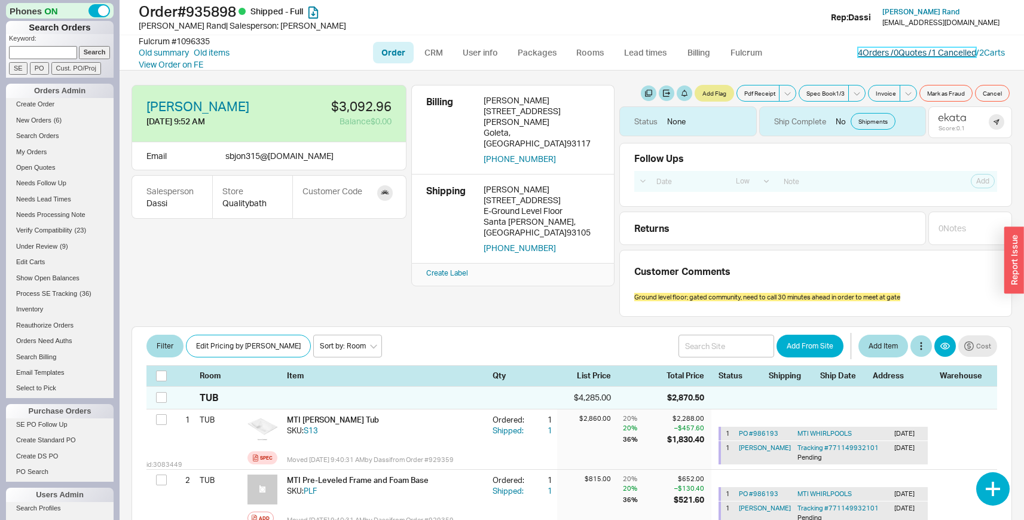
click at [901, 53] on link "4 Orders / 0 Quotes / 1 Cancelled" at bounding box center [917, 52] width 118 height 10
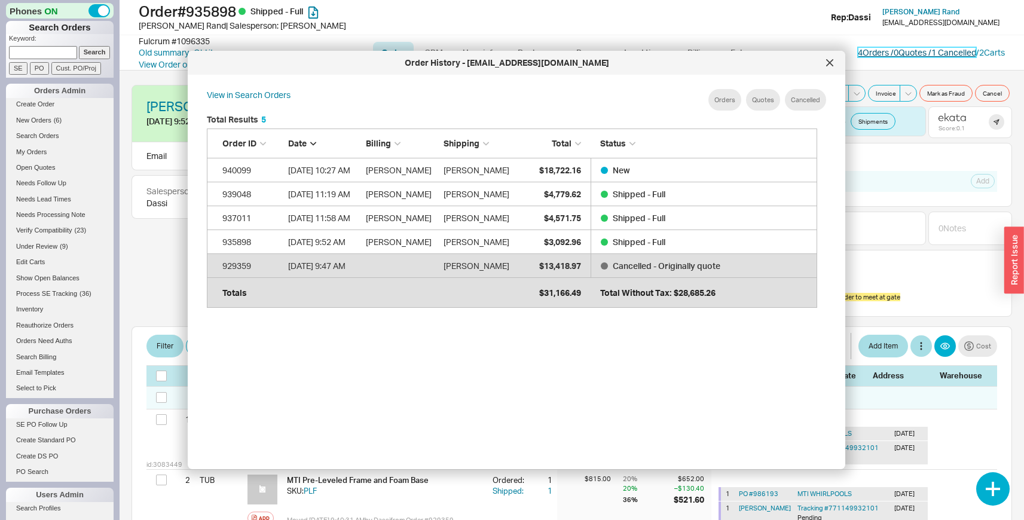
scroll to position [357, 620]
click at [828, 63] on icon at bounding box center [830, 63] width 6 height 6
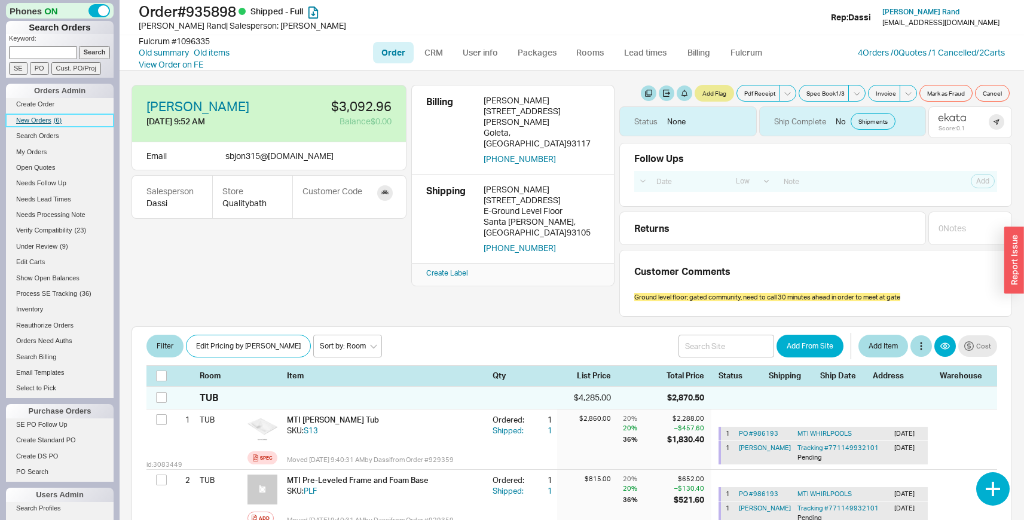
click at [54, 118] on span "( 6 )" at bounding box center [58, 120] width 8 height 7
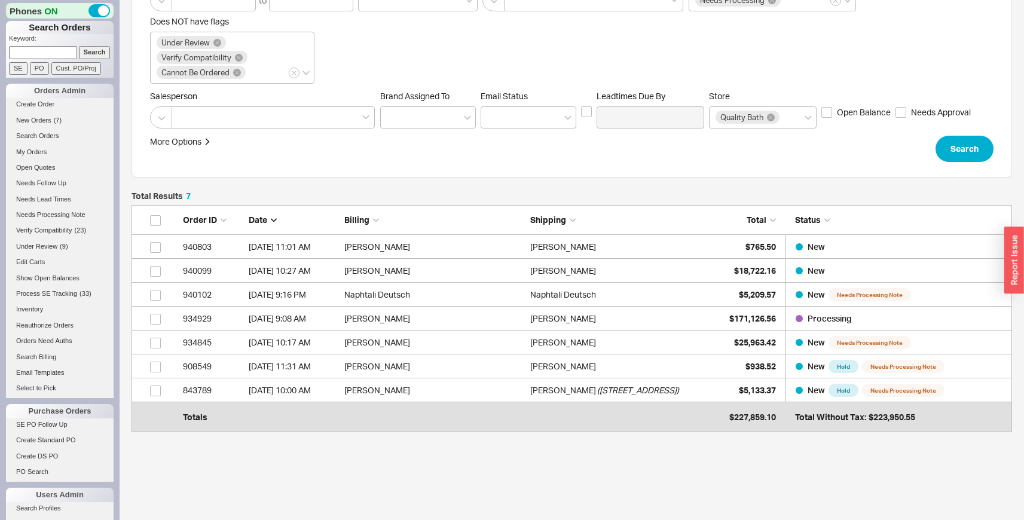
scroll to position [176, 0]
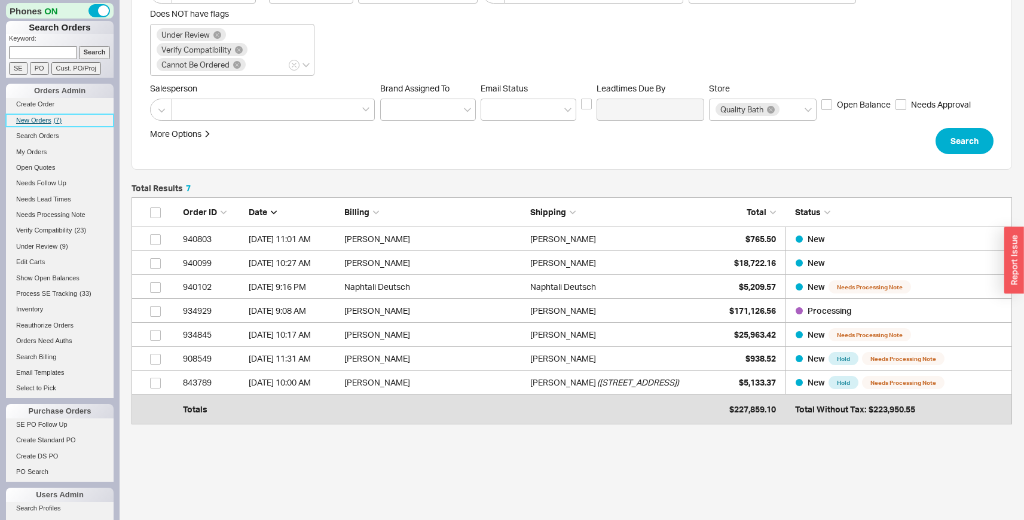
click at [39, 123] on span "New Orders" at bounding box center [33, 120] width 35 height 7
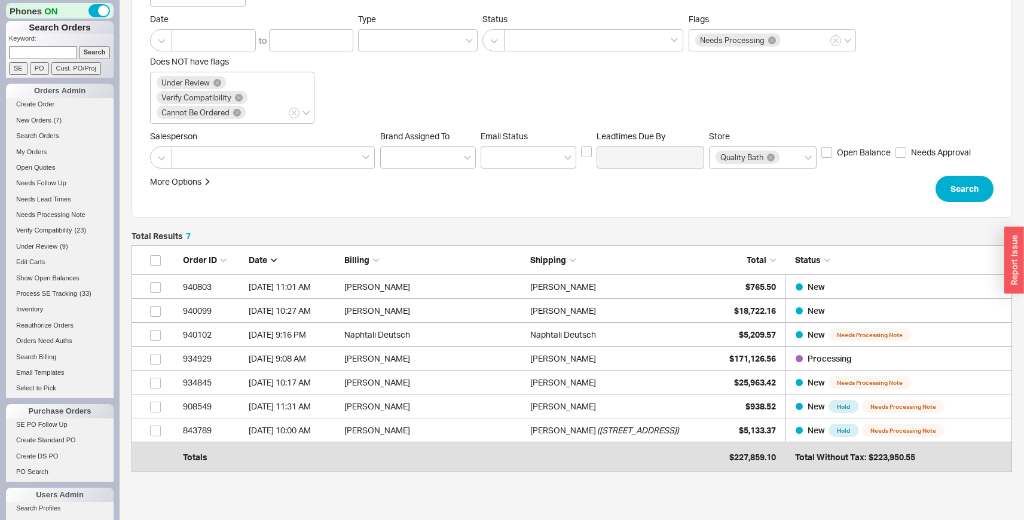
scroll to position [131, 0]
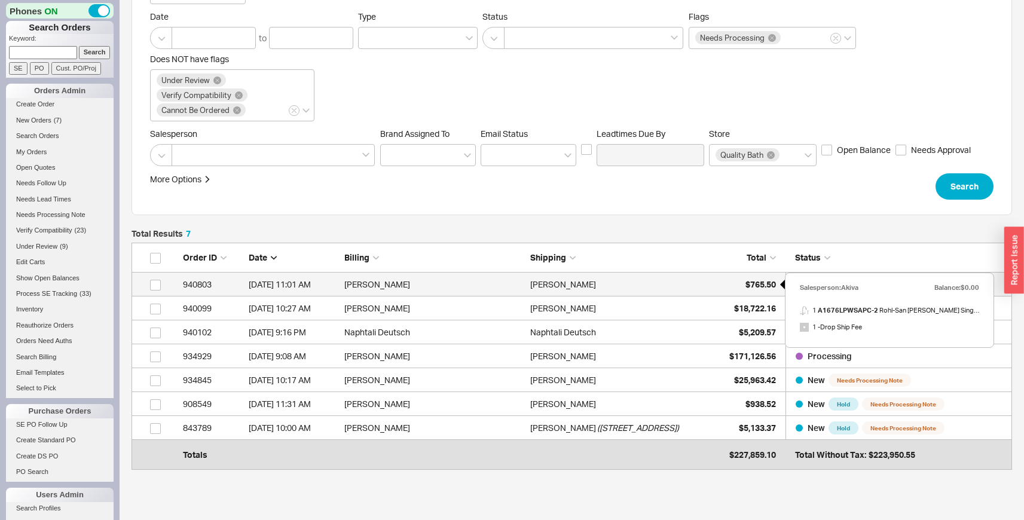
click at [748, 287] on span "$765.50" at bounding box center [760, 284] width 30 height 10
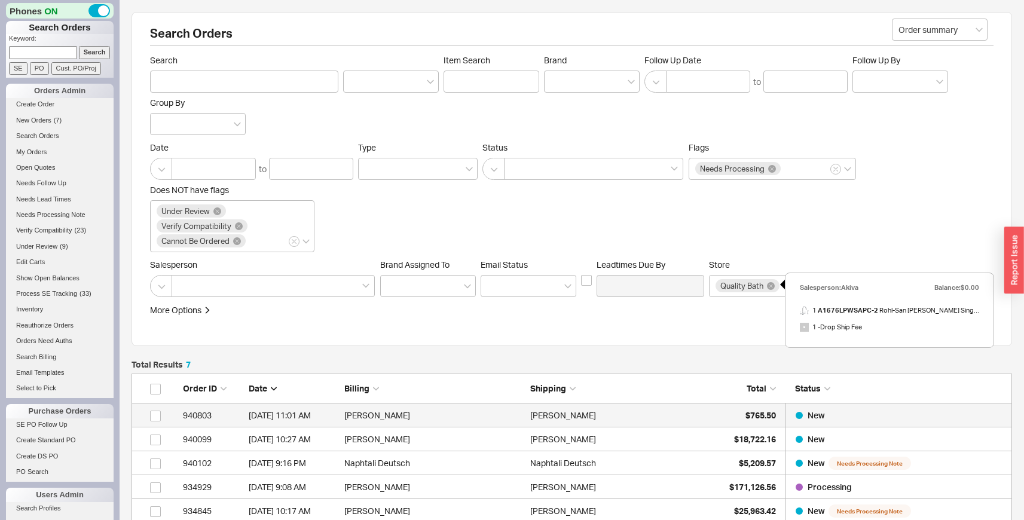
select select "LOW"
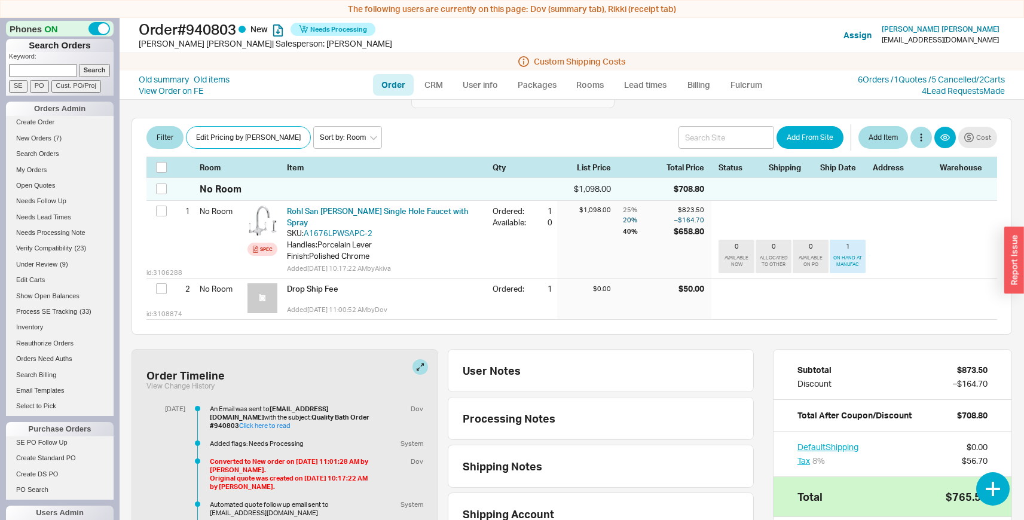
scroll to position [214, 0]
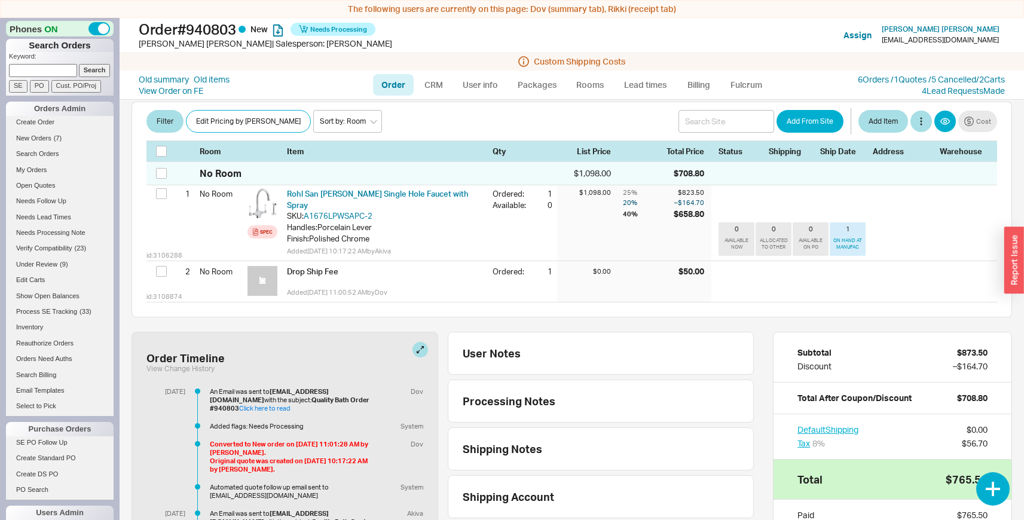
click at [541, 281] on div "No Room $1,098.00 $708.80 id: 3106288 1 No Room Spec Rohl San Julio Single Hole…" at bounding box center [571, 238] width 880 height 157
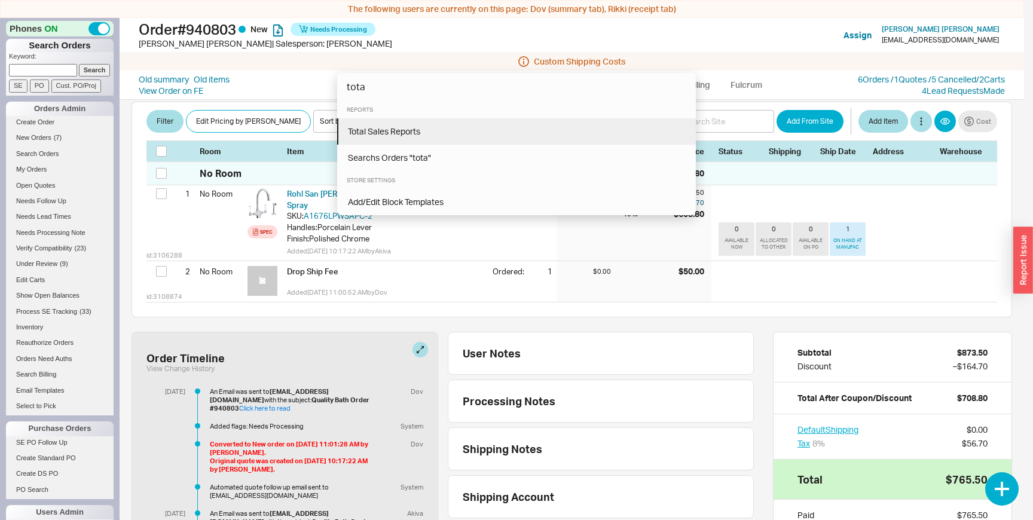
type input "tota"
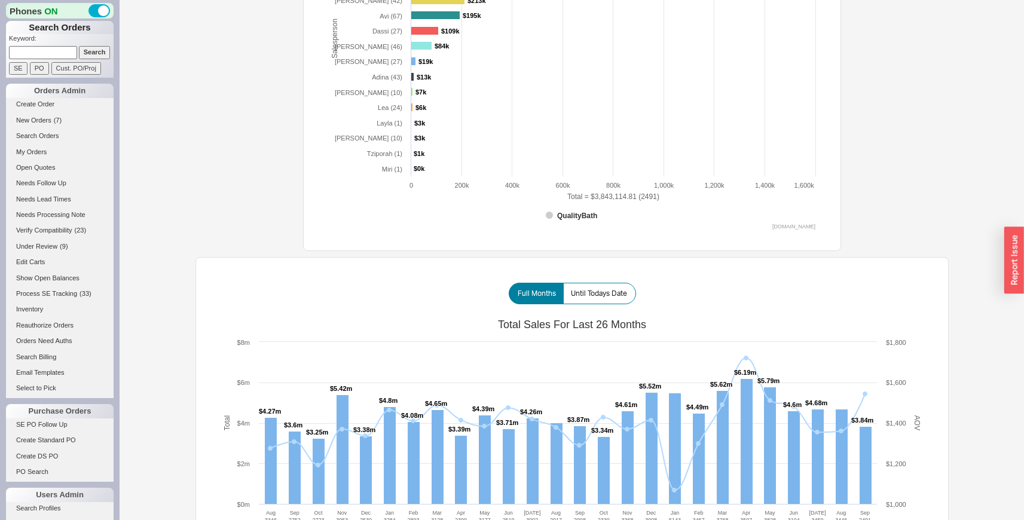
scroll to position [567, 0]
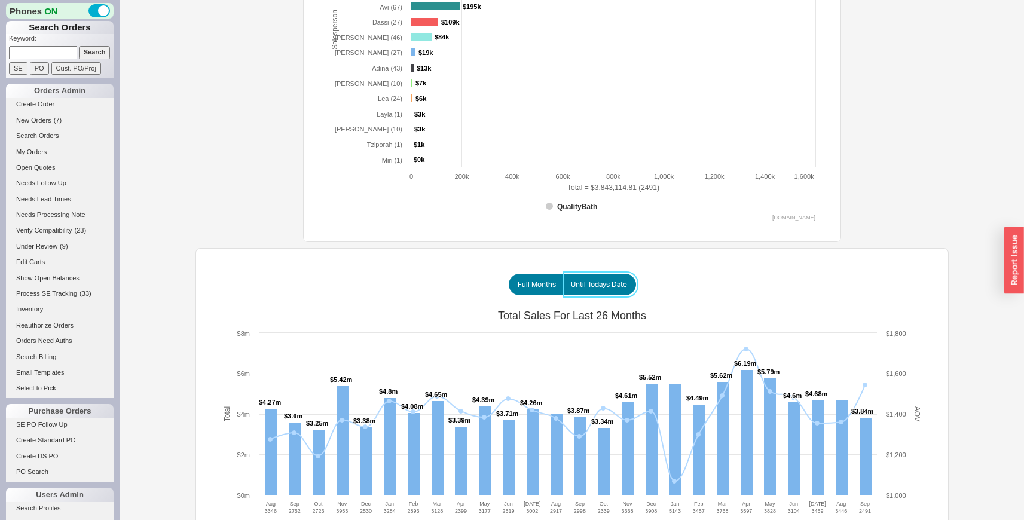
click at [613, 284] on span "Until Todays Date" at bounding box center [599, 285] width 56 height 10
click at [0, 0] on input "Until Todays Date" at bounding box center [0, 0] width 0 height 0
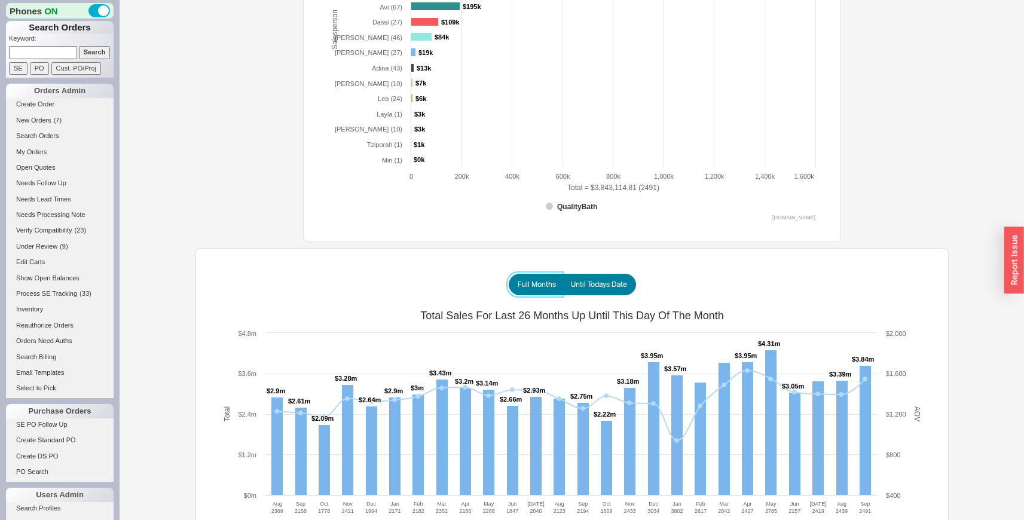
click at [536, 283] on span "Full Months" at bounding box center [537, 285] width 38 height 10
click at [0, 0] on input "Full Months" at bounding box center [0, 0] width 0 height 0
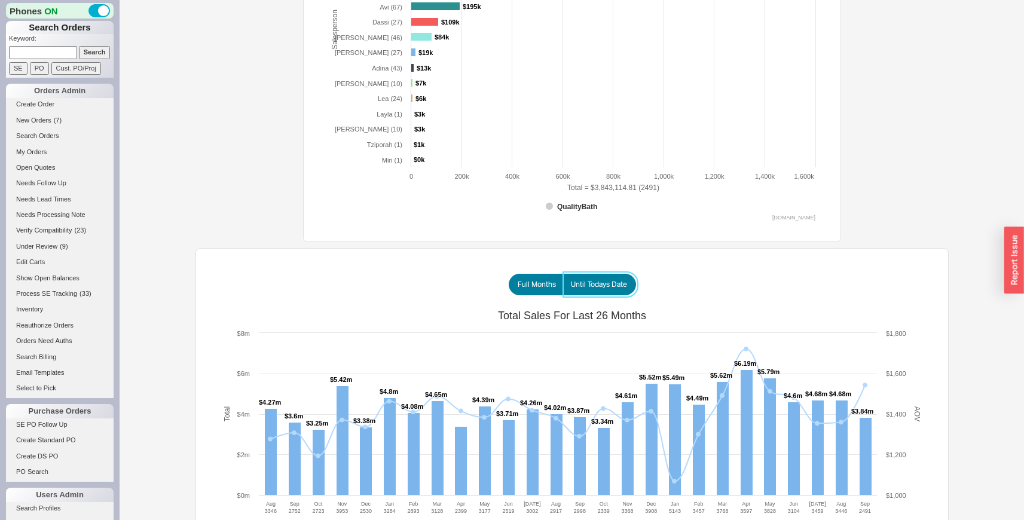
click at [591, 283] on span "Until Todays Date" at bounding box center [599, 285] width 56 height 10
click at [0, 0] on input "Until Todays Date" at bounding box center [0, 0] width 0 height 0
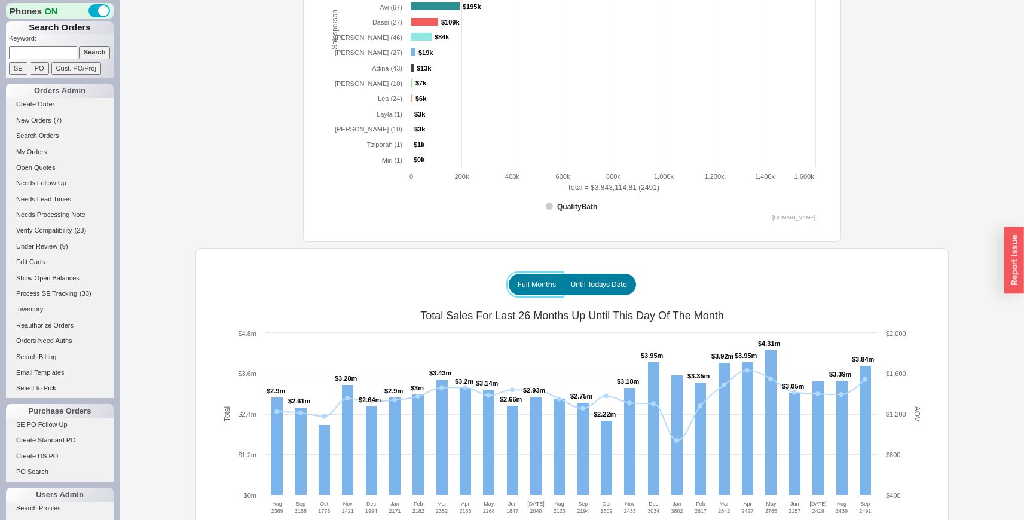
click at [539, 286] on span "Full Months" at bounding box center [537, 285] width 38 height 10
click at [0, 0] on input "Full Months" at bounding box center [0, 0] width 0 height 0
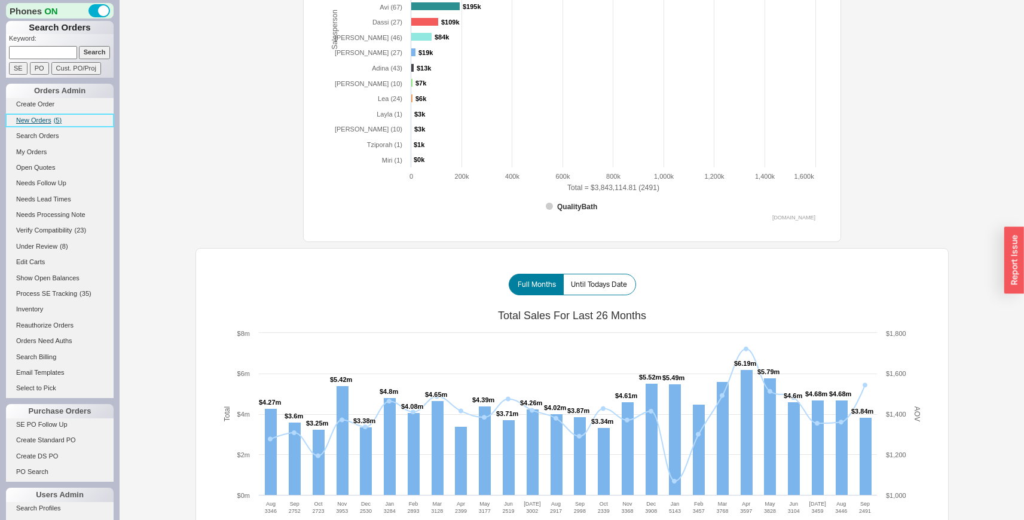
click at [49, 126] on link "New Orders ( 5 )" at bounding box center [60, 120] width 108 height 13
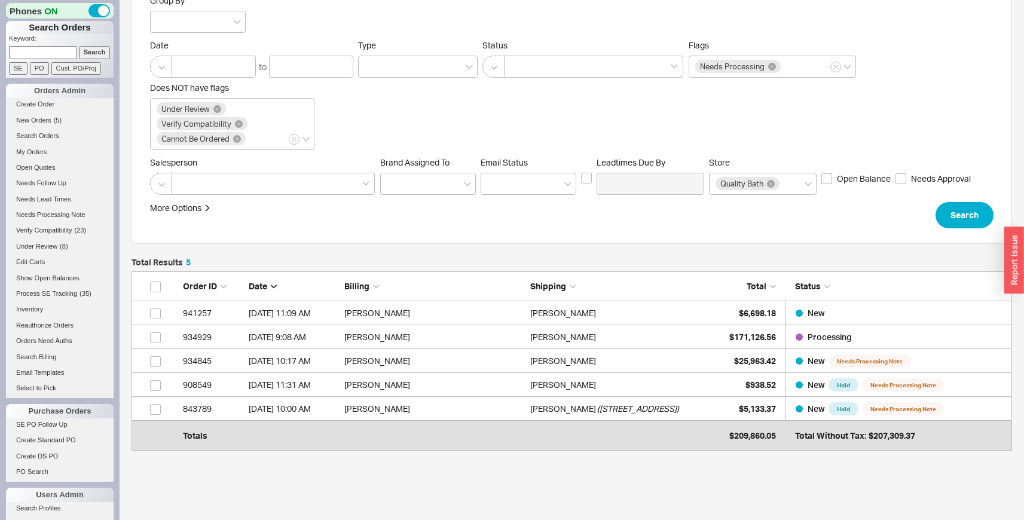
scroll to position [103, 0]
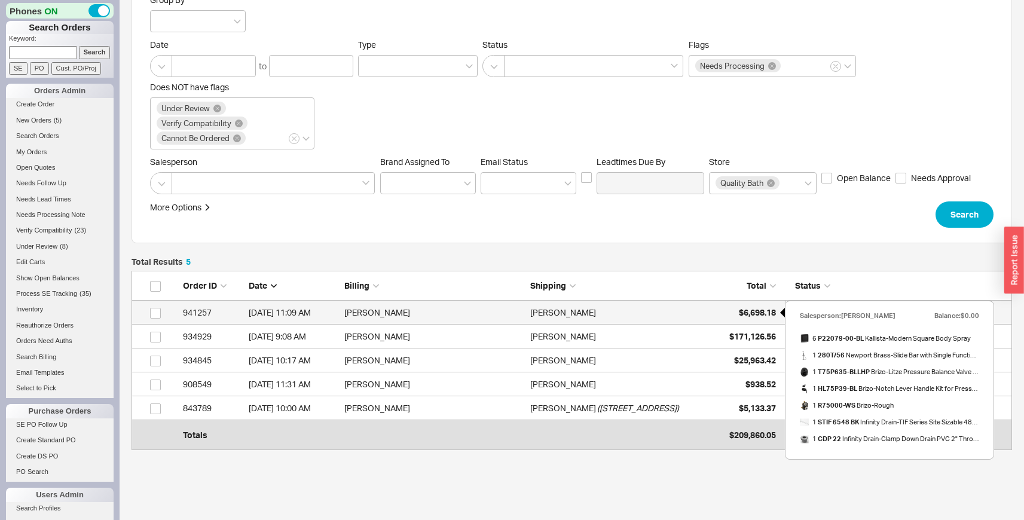
click at [716, 317] on div "$6,698.18" at bounding box center [746, 313] width 60 height 24
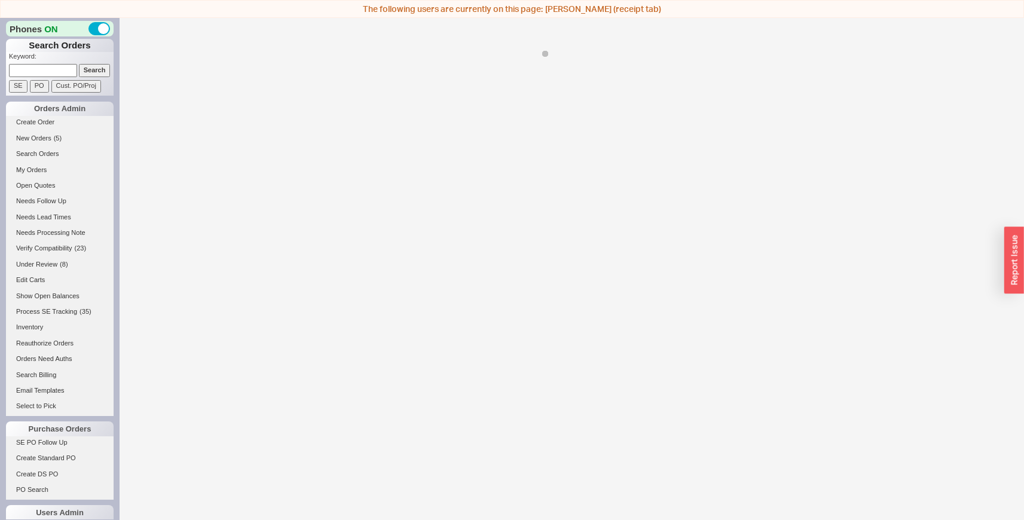
select select "LOW"
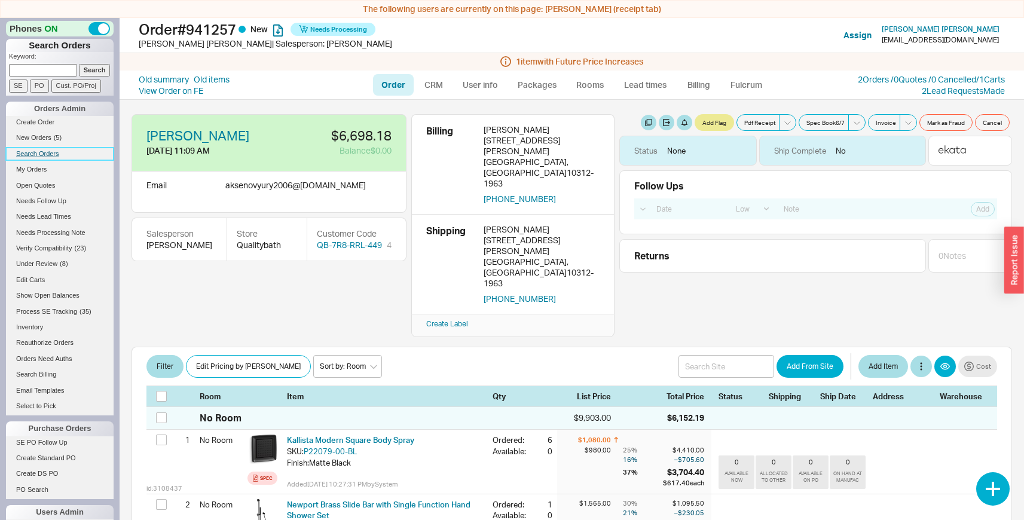
click at [41, 152] on link "Search Orders" at bounding box center [60, 154] width 108 height 13
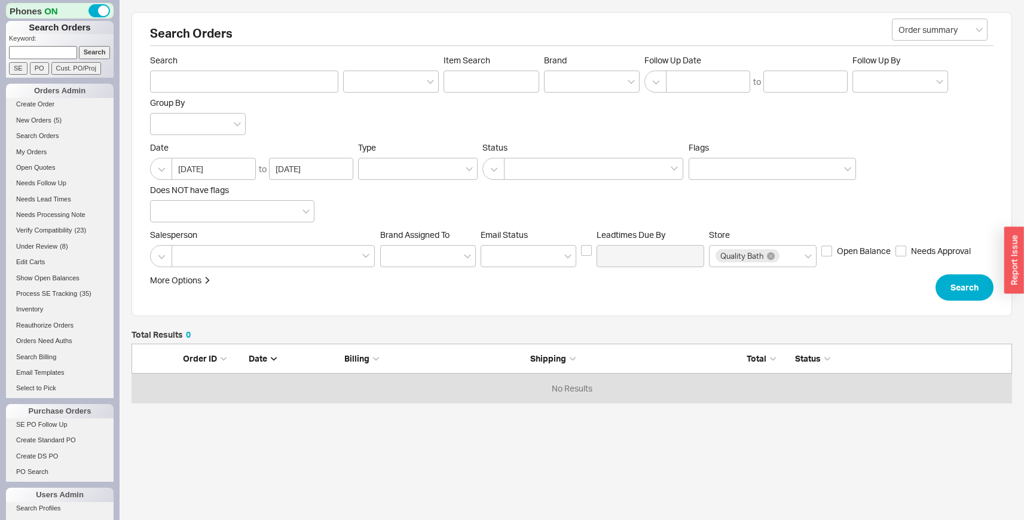
scroll to position [50, 871]
click at [501, 173] on button "button" at bounding box center [493, 169] width 22 height 22
click at [501, 197] on div "Exclude Cancelled/Quotes" at bounding box center [583, 194] width 200 height 22
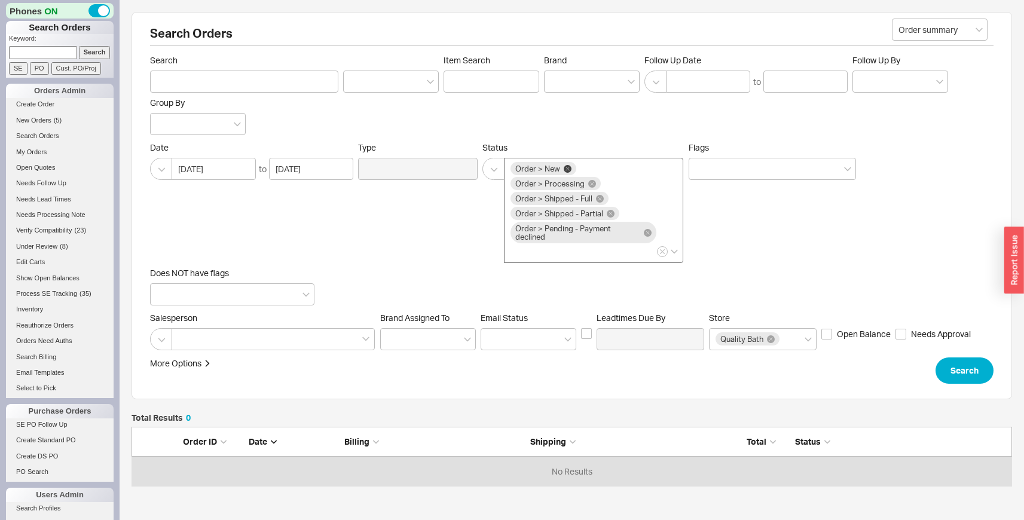
click at [568, 168] on icon at bounding box center [568, 169] width 8 height 8
click at [519, 245] on input "Order > New Order > Processing Order > Shipped - Full Order > Shipped - Partial…" at bounding box center [514, 252] width 8 height 14
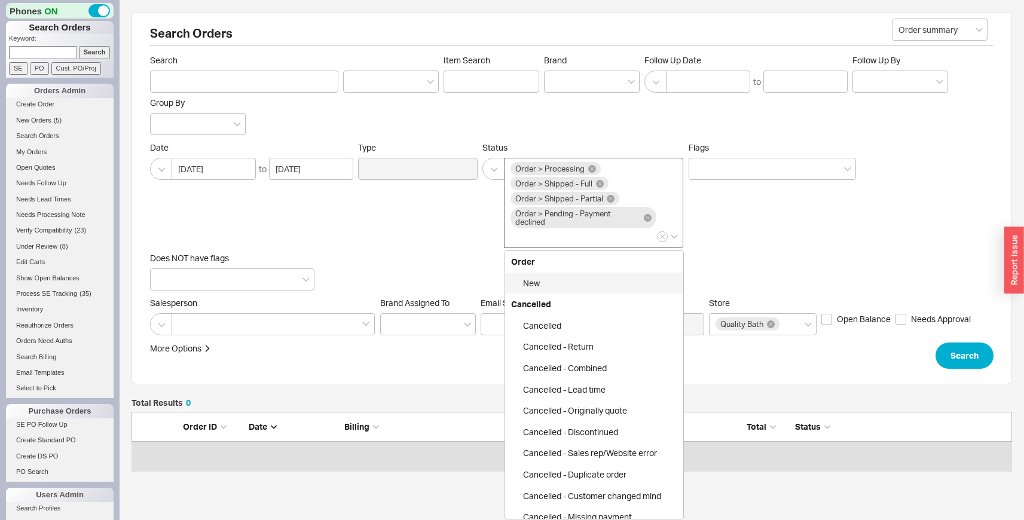
click at [905, 261] on div "Date 08/22/2025 to 09/23/2025 Type Status Order > Processing Order > Shipped - …" at bounding box center [571, 216] width 843 height 148
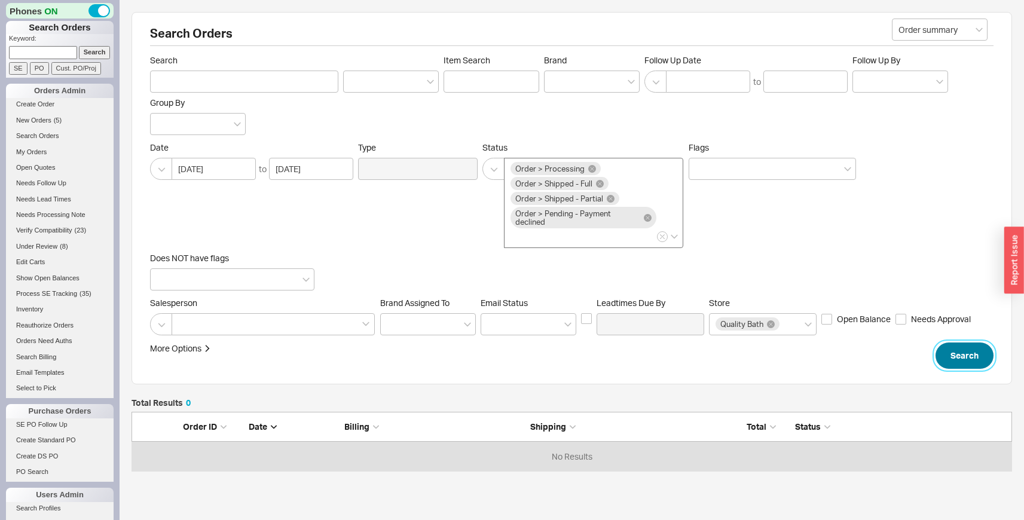
click at [959, 367] on button "Search" at bounding box center [964, 355] width 58 height 26
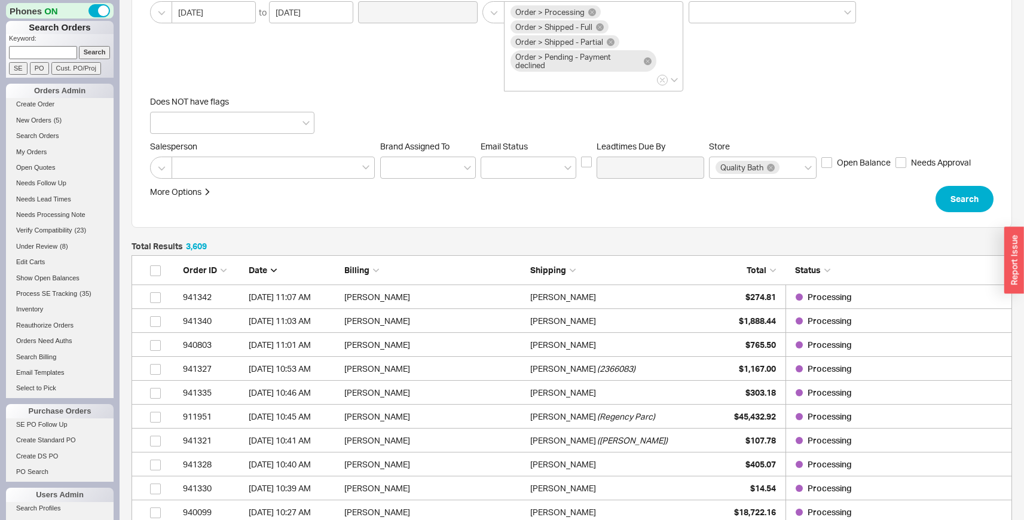
scroll to position [170, 0]
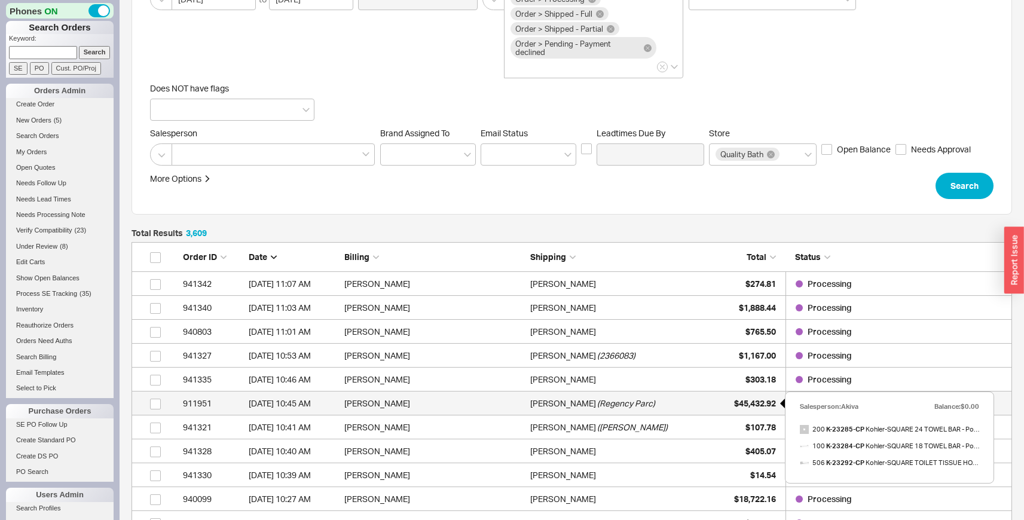
click at [719, 410] on div "$45,432.92" at bounding box center [746, 403] width 60 height 24
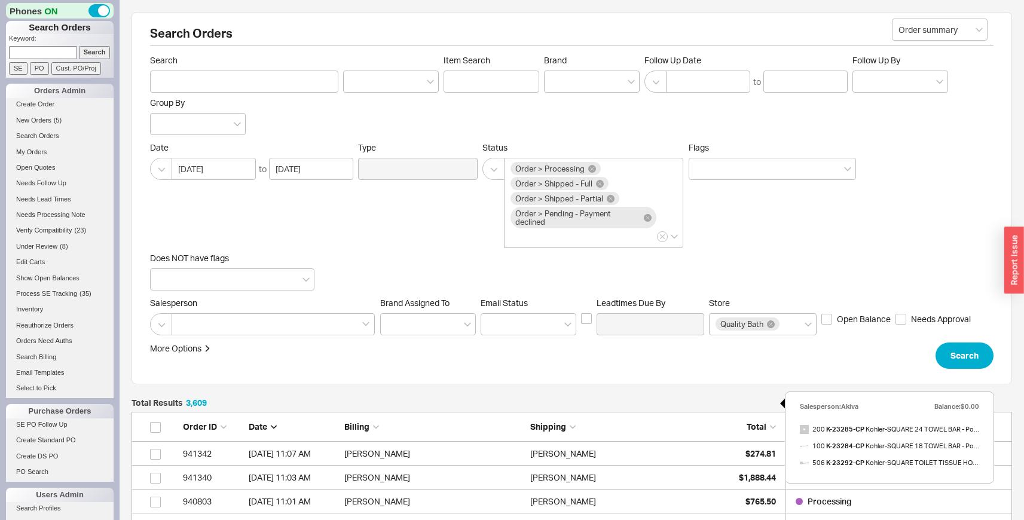
select select "LOW"
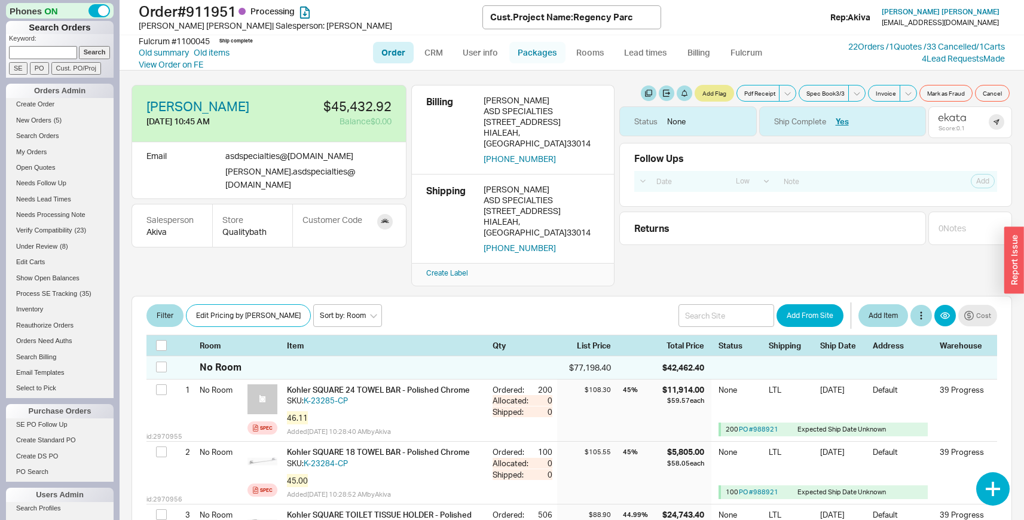
click at [548, 53] on link "Packages" at bounding box center [537, 53] width 56 height 22
select select "9"
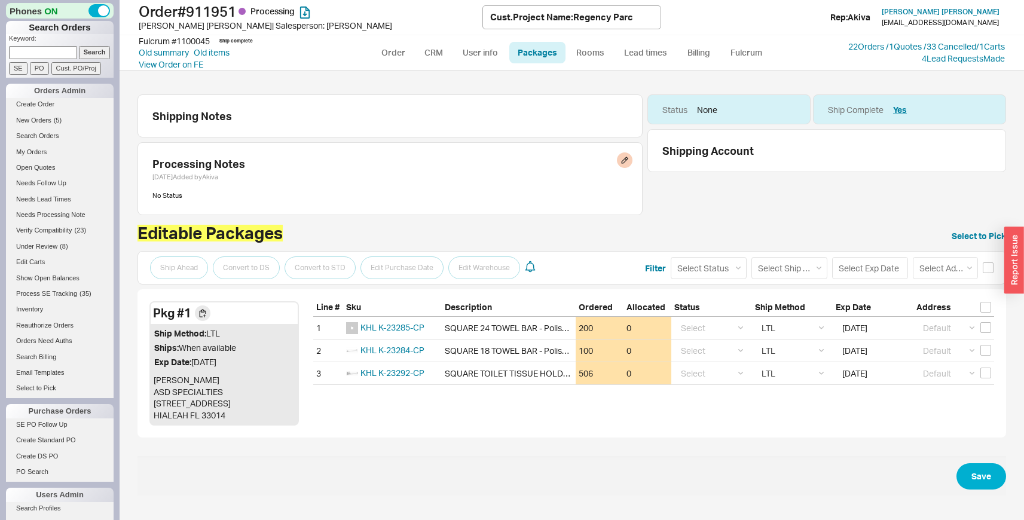
select select "LOW"
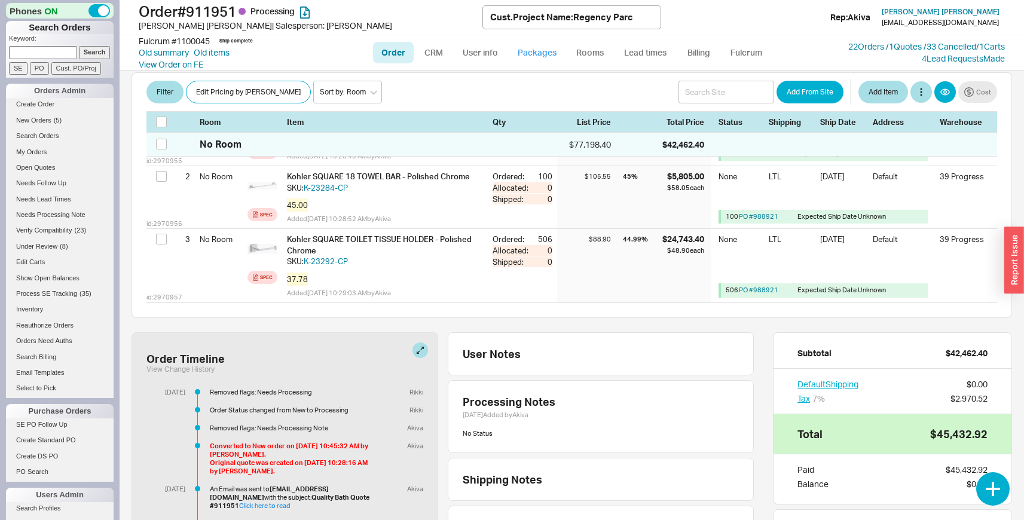
scroll to position [362, 0]
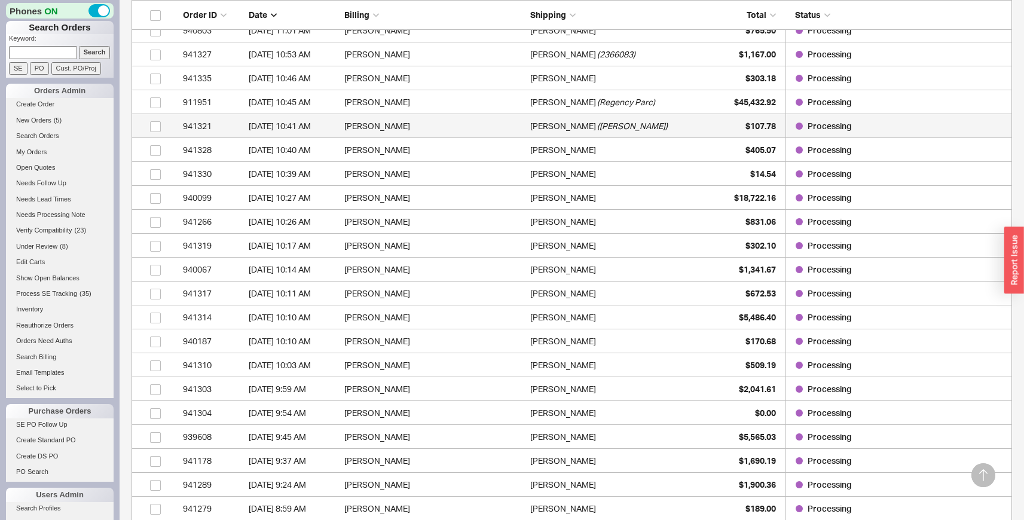
scroll to position [473, 0]
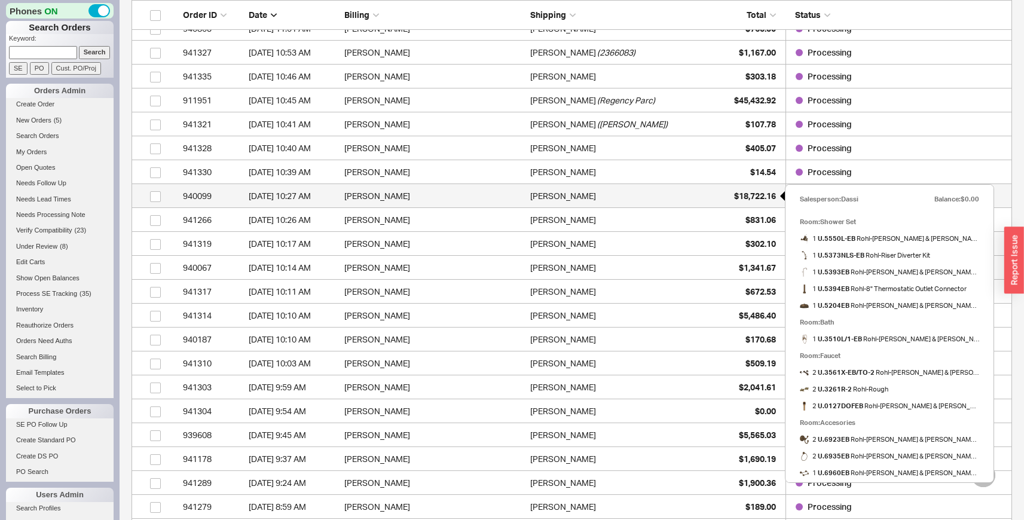
click at [758, 197] on span "$18,722.16" at bounding box center [755, 196] width 42 height 10
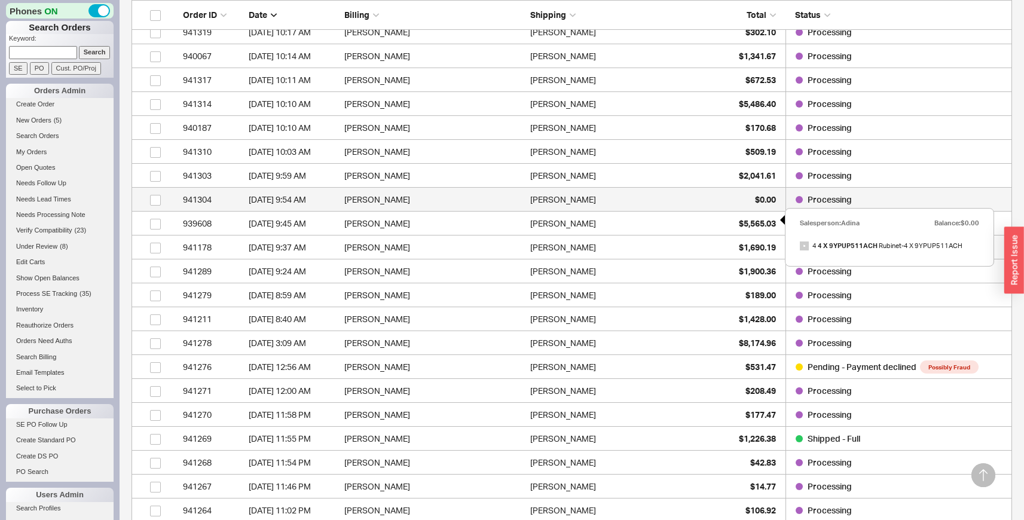
scroll to position [688, 0]
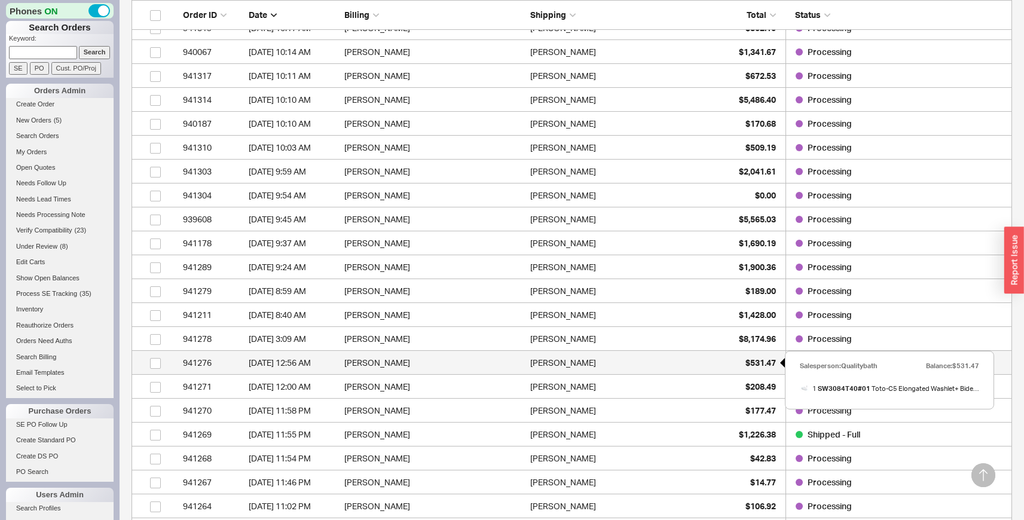
click at [740, 369] on div "$531.47" at bounding box center [746, 363] width 60 height 24
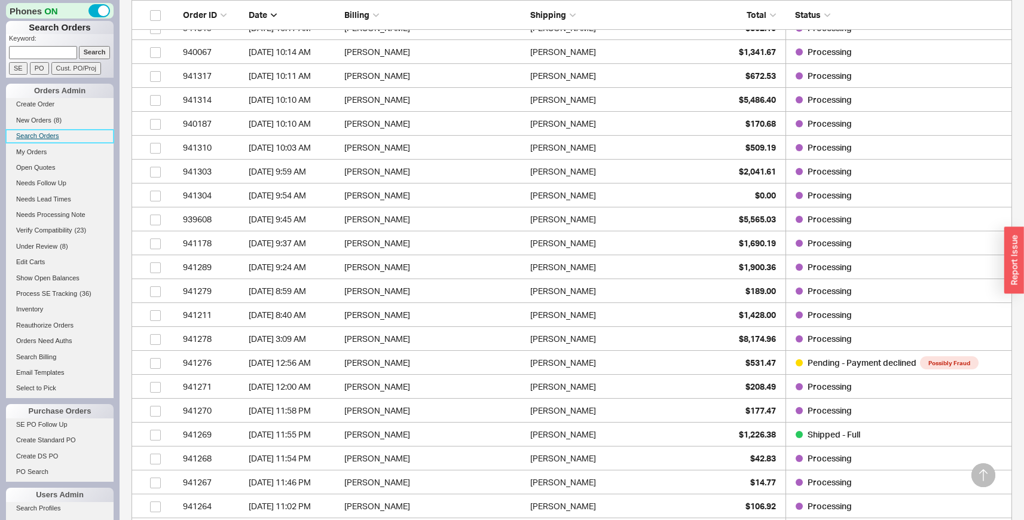
click at [43, 136] on link "Search Orders" at bounding box center [60, 136] width 108 height 13
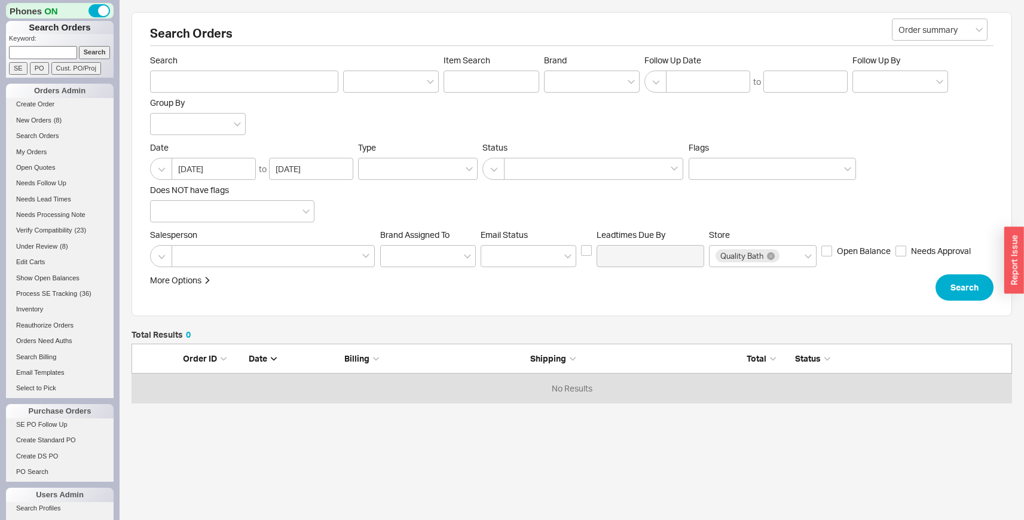
scroll to position [50, 871]
click at [535, 177] on div at bounding box center [593, 169] width 179 height 22
click at [519, 176] on input at bounding box center [514, 169] width 8 height 14
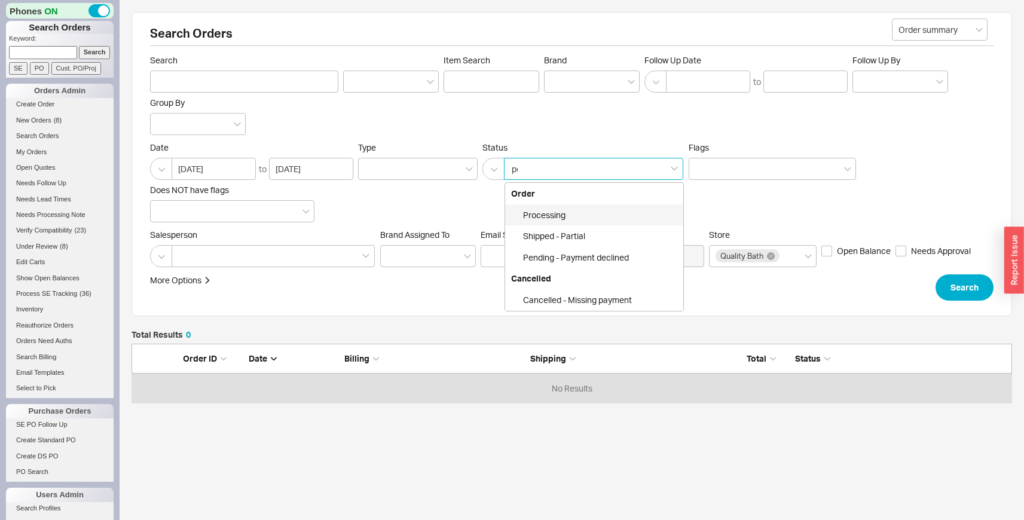
type input "pen"
click button "Search" at bounding box center [964, 287] width 58 height 26
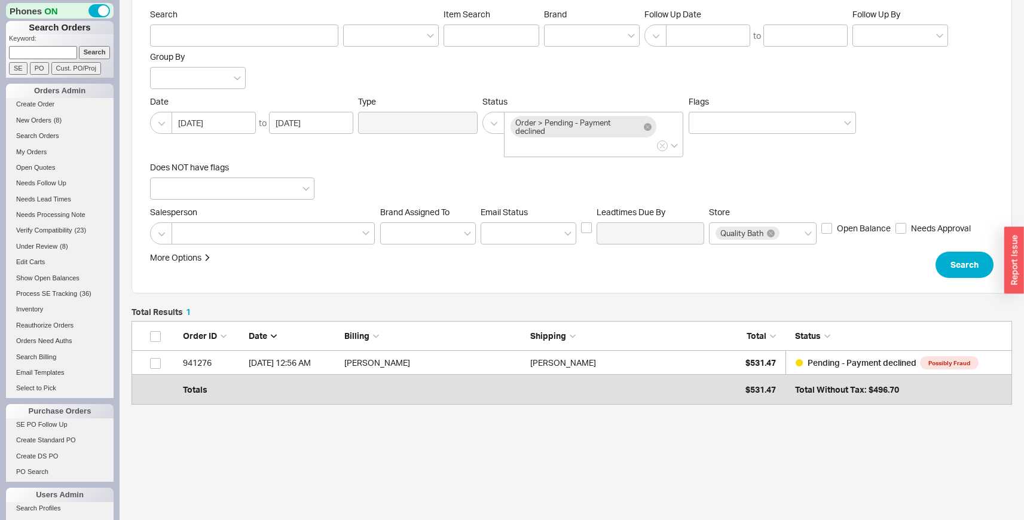
scroll to position [63, 0]
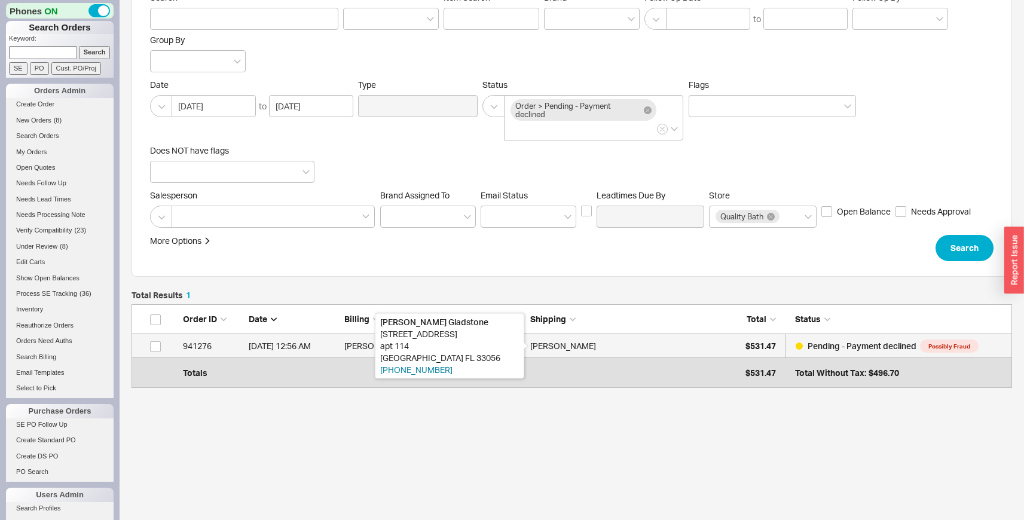
click at [572, 347] on div "Lloyd Gladstone" at bounding box center [563, 346] width 66 height 24
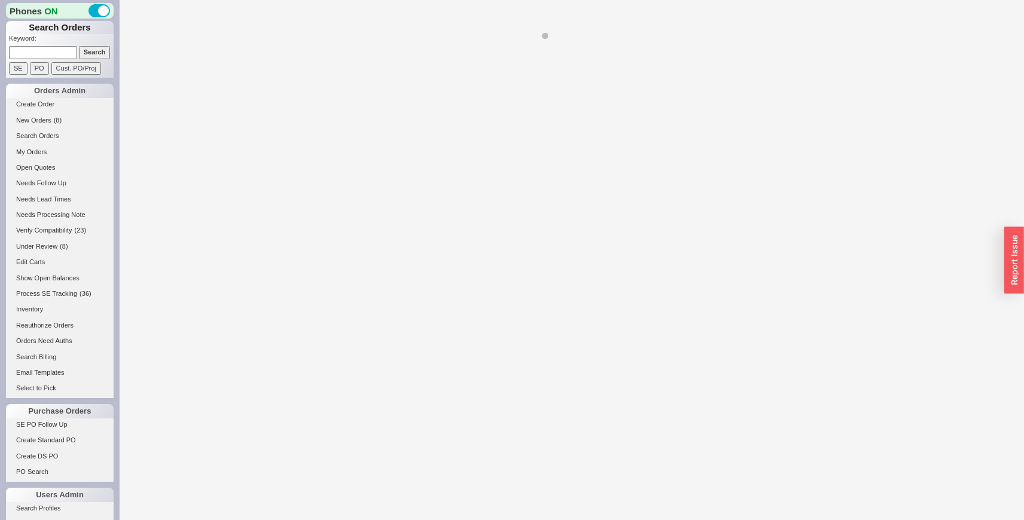
select select "LOW"
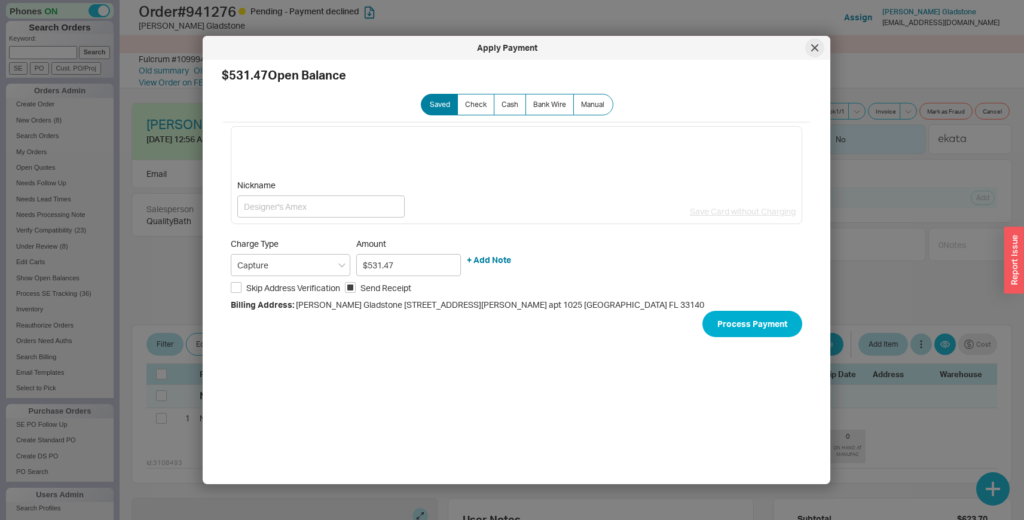
click at [814, 54] on div at bounding box center [814, 47] width 19 height 19
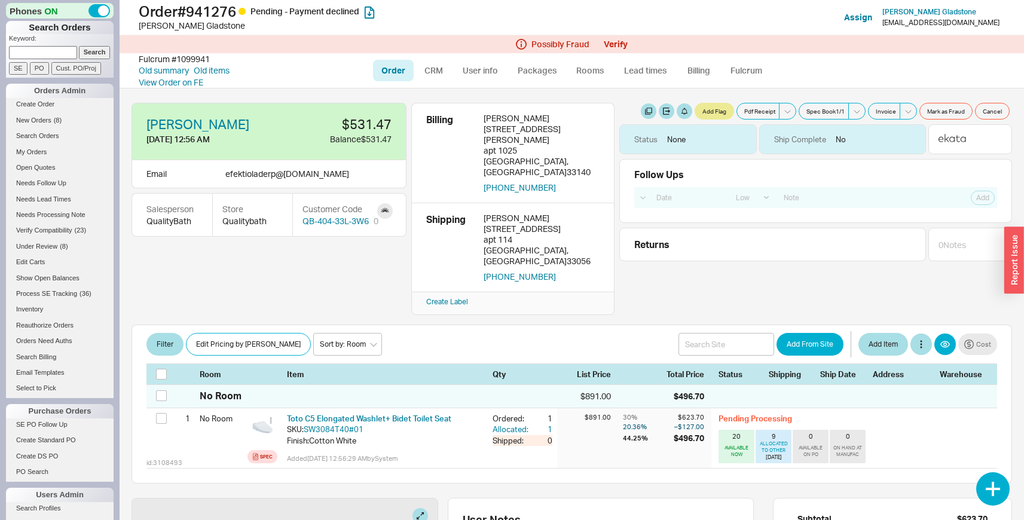
click at [375, 213] on div "Customer Code" at bounding box center [340, 209] width 76 height 12
click at [386, 212] on link at bounding box center [385, 211] width 16 height 16
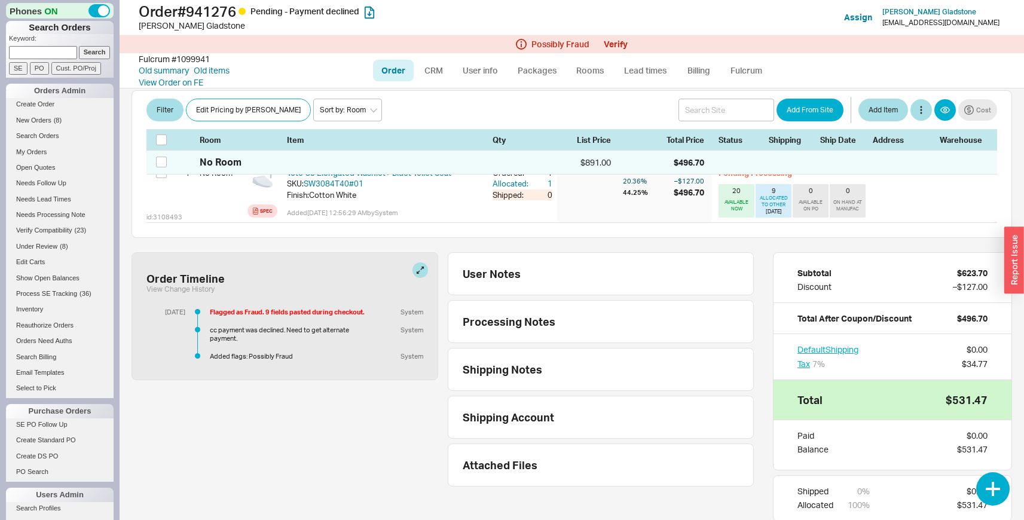
scroll to position [304, 0]
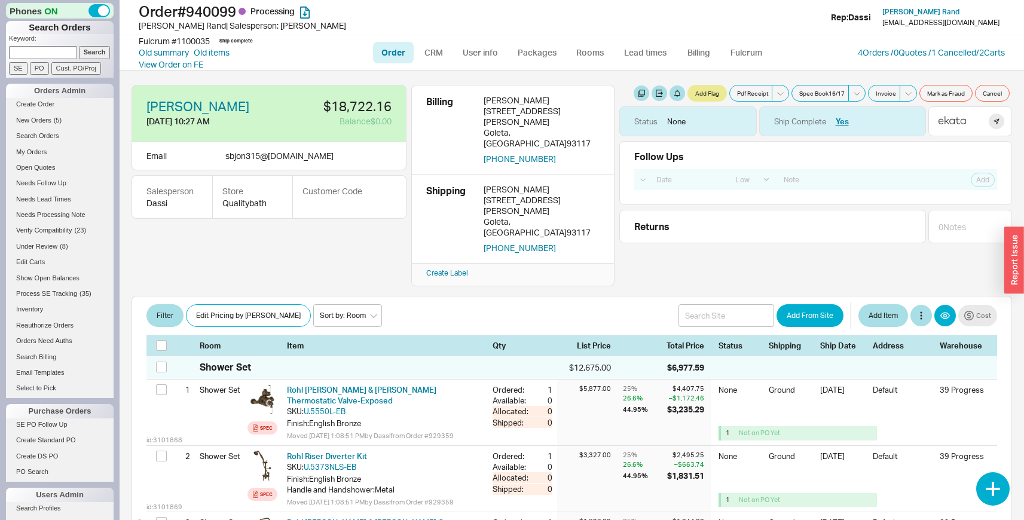
select select "LOW"
click at [523, 51] on link "Packages" at bounding box center [537, 53] width 56 height 22
select select "1"
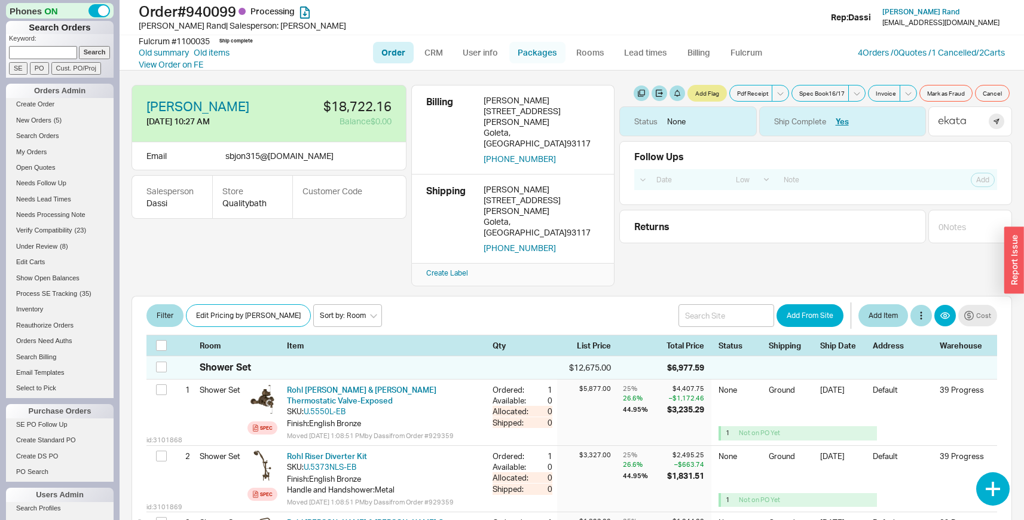
select select "1"
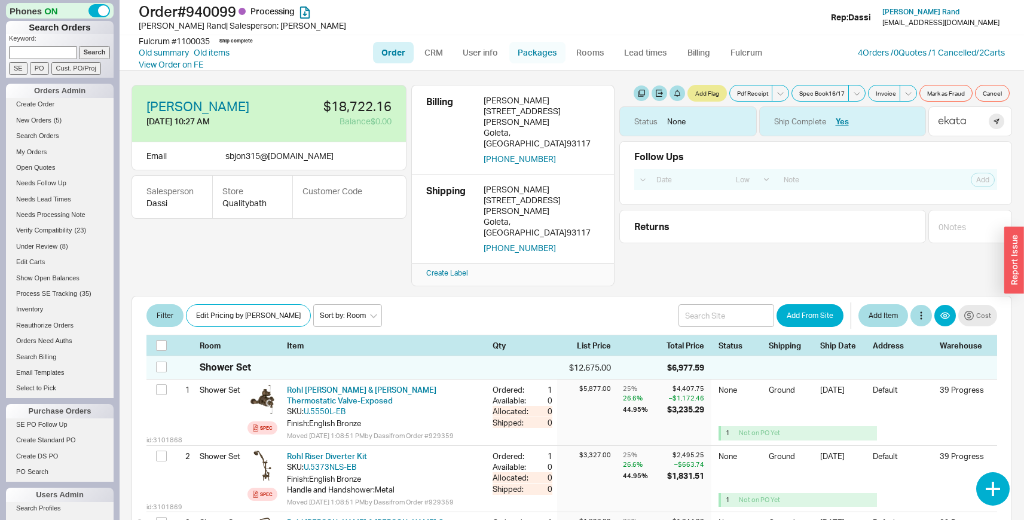
select select "1"
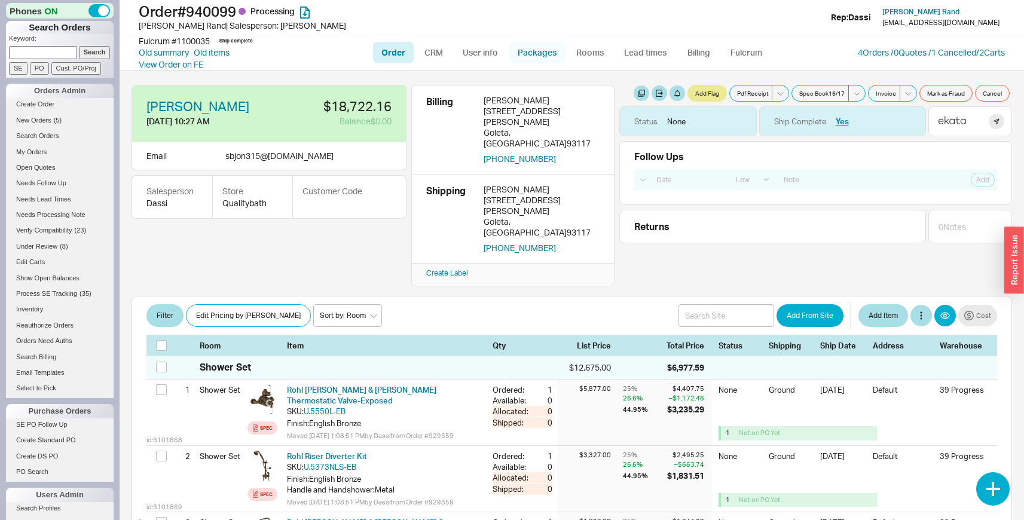
select select "1"
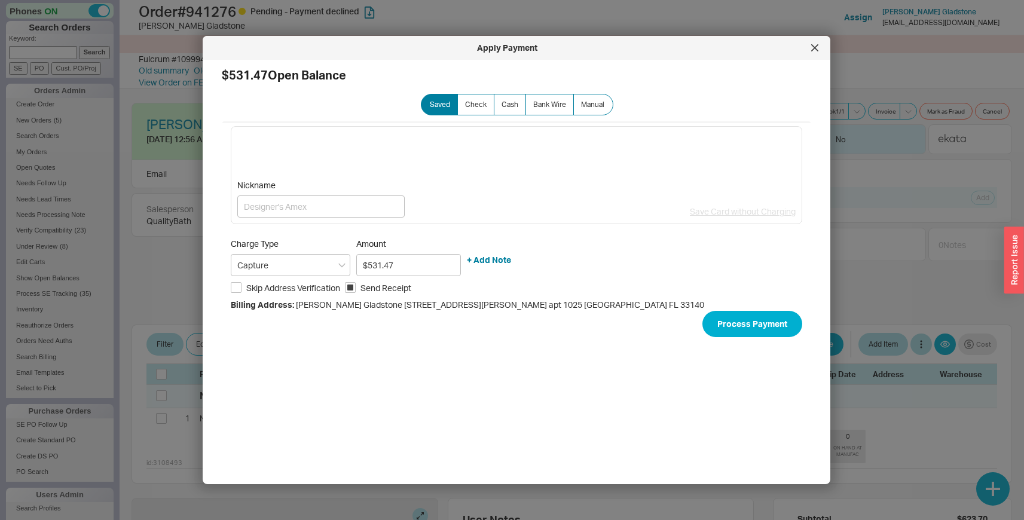
select select "LOW"
click at [811, 53] on div at bounding box center [814, 47] width 19 height 19
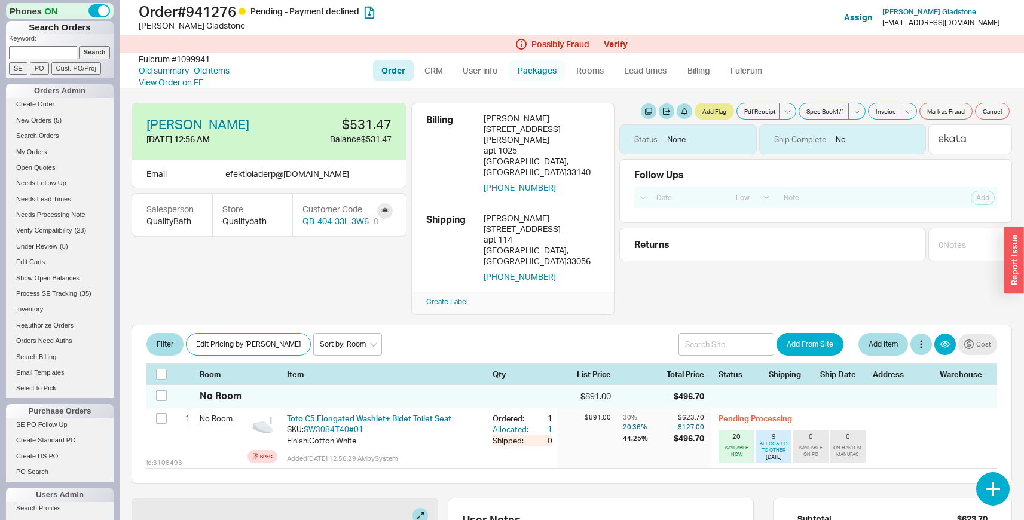
click at [536, 72] on link "Packages" at bounding box center [537, 71] width 56 height 22
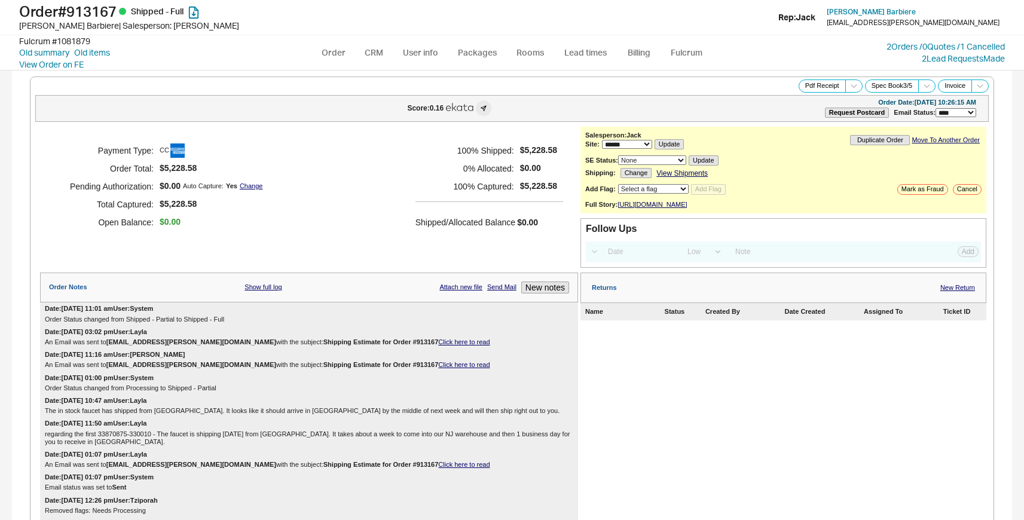
select select "*"
select select "LOW"
select select "3"
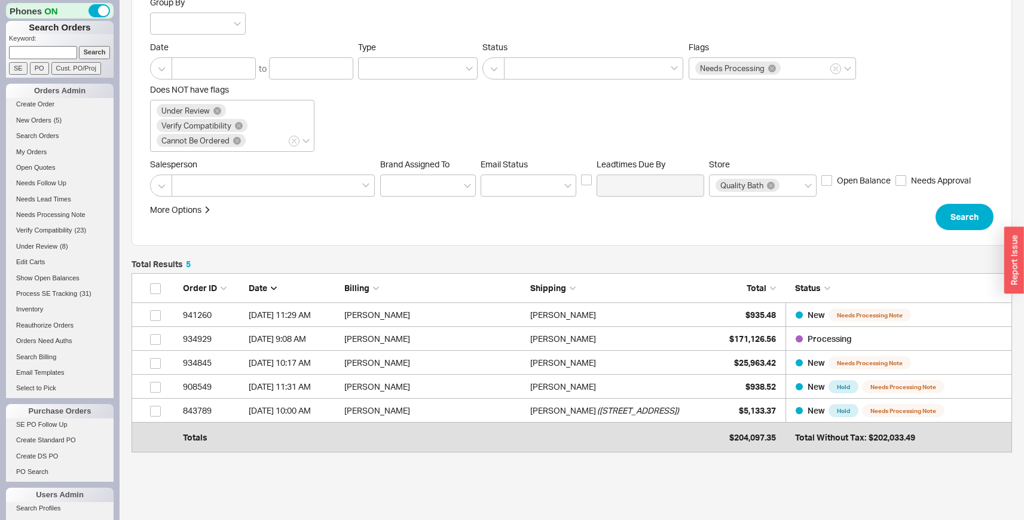
scroll to position [165, 0]
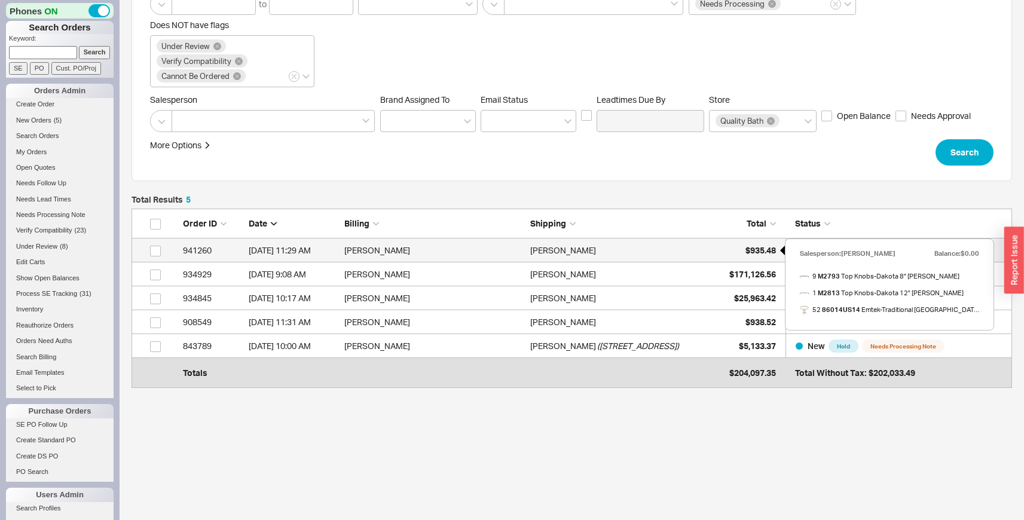
click at [726, 247] on div "$935.48" at bounding box center [746, 250] width 60 height 24
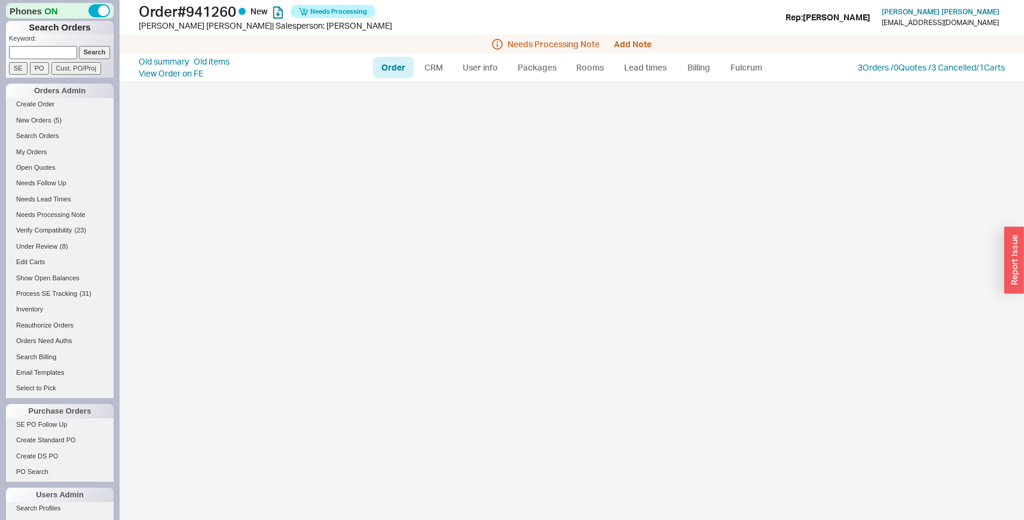
select select "LOW"
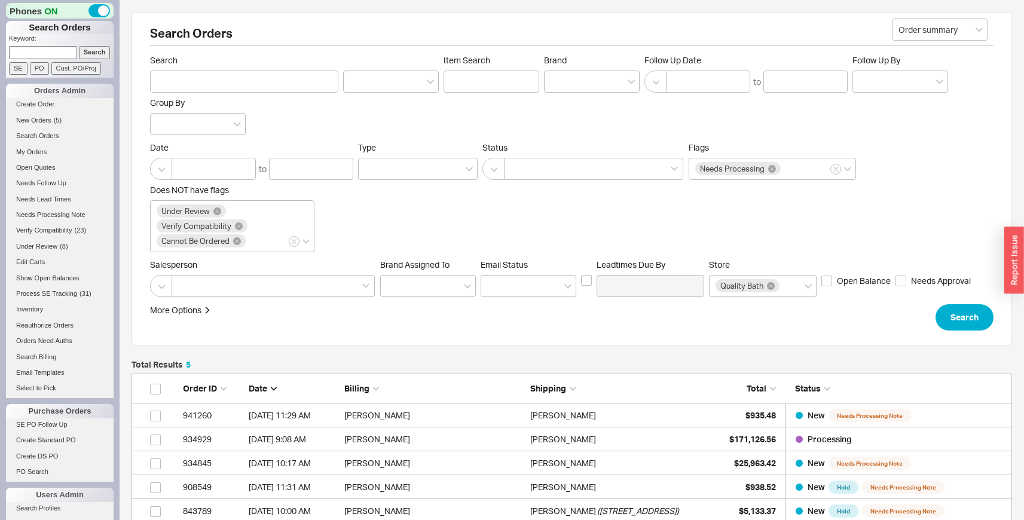
scroll to position [165, 0]
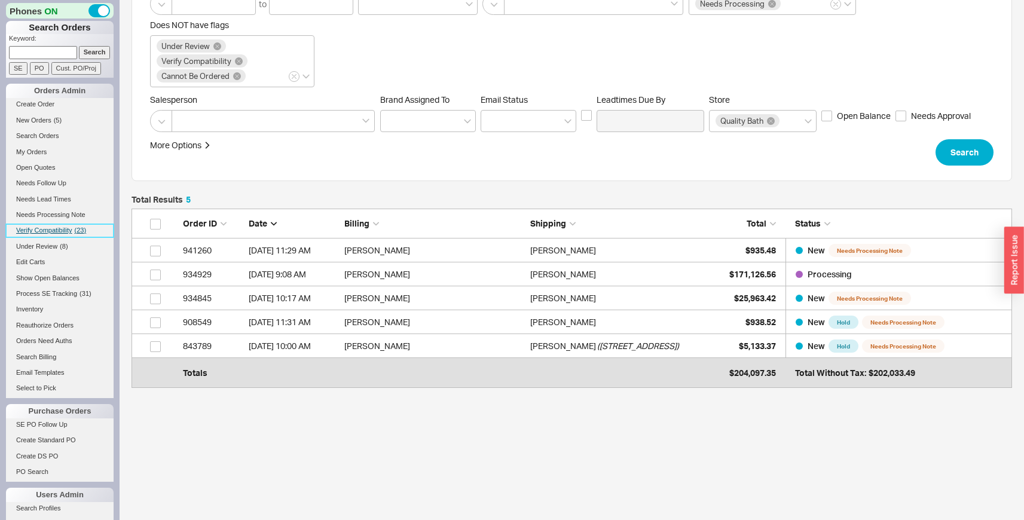
click at [58, 228] on span "Verify Compatibility" at bounding box center [44, 230] width 56 height 7
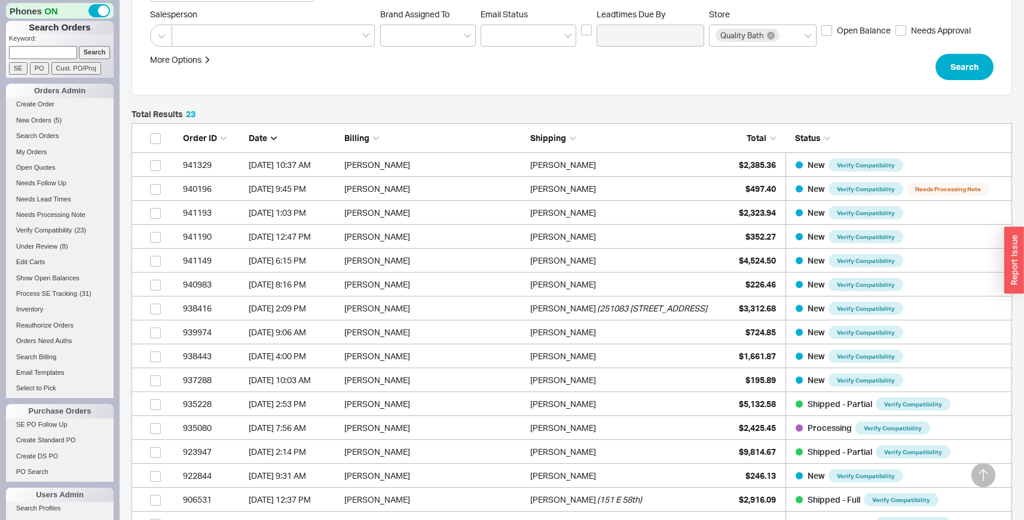
scroll to position [225, 0]
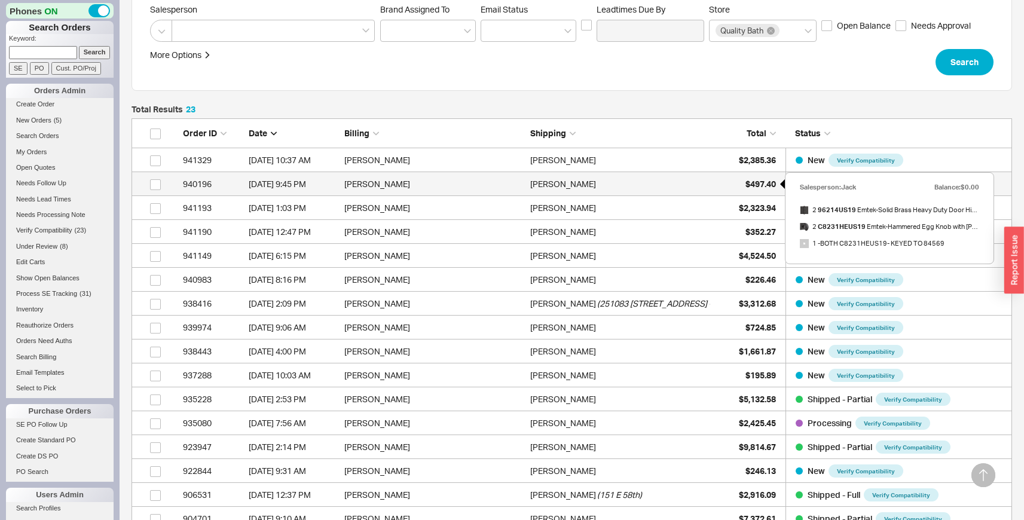
click at [758, 186] on span "$497.40" at bounding box center [760, 184] width 30 height 10
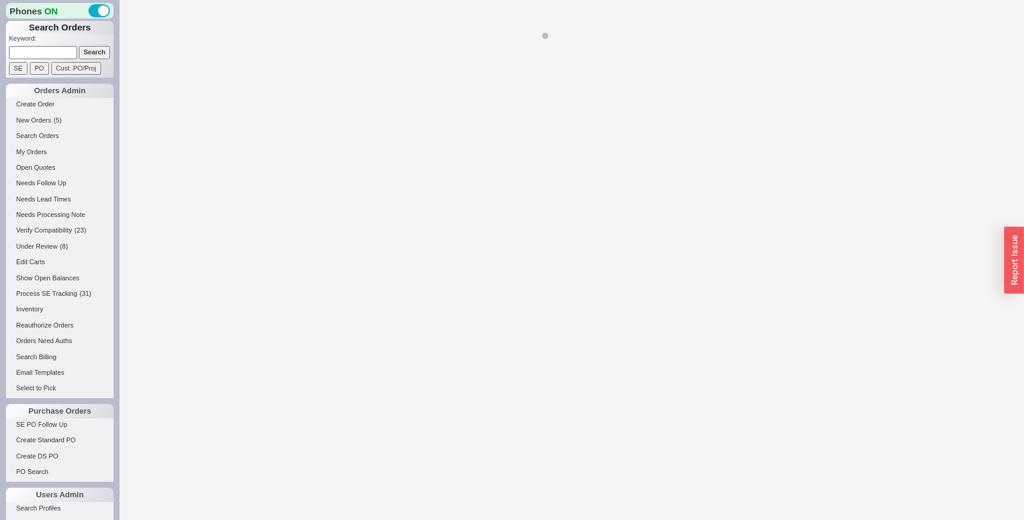
select select "LOW"
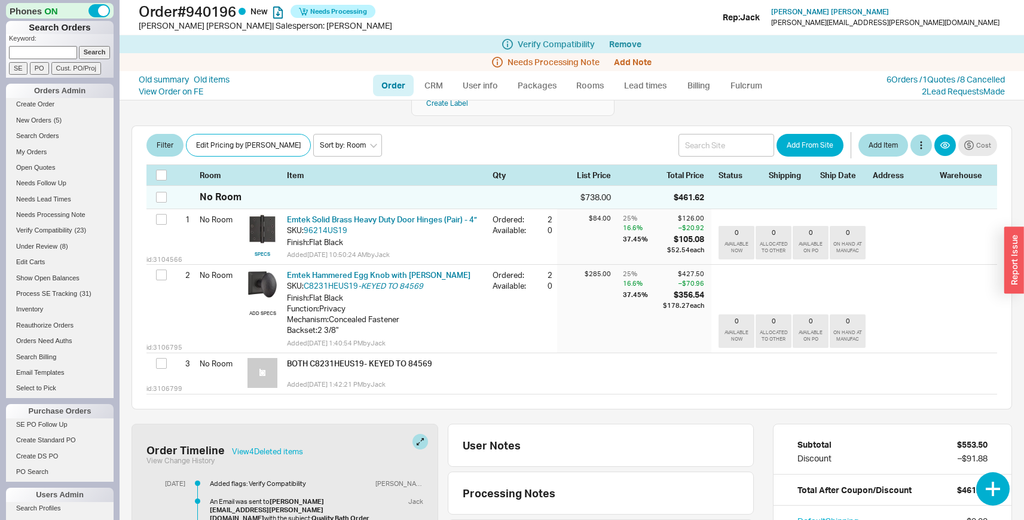
scroll to position [292, 0]
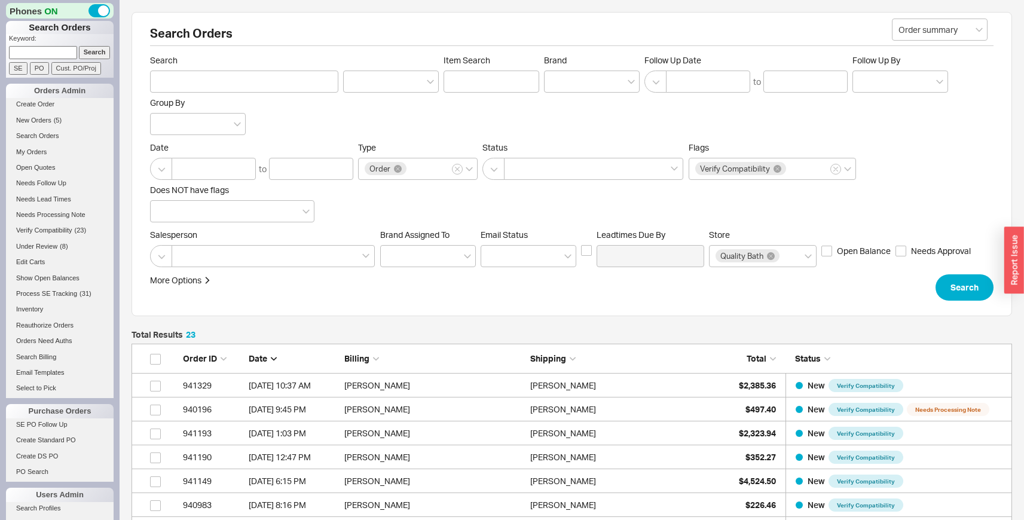
scroll to position [595, 871]
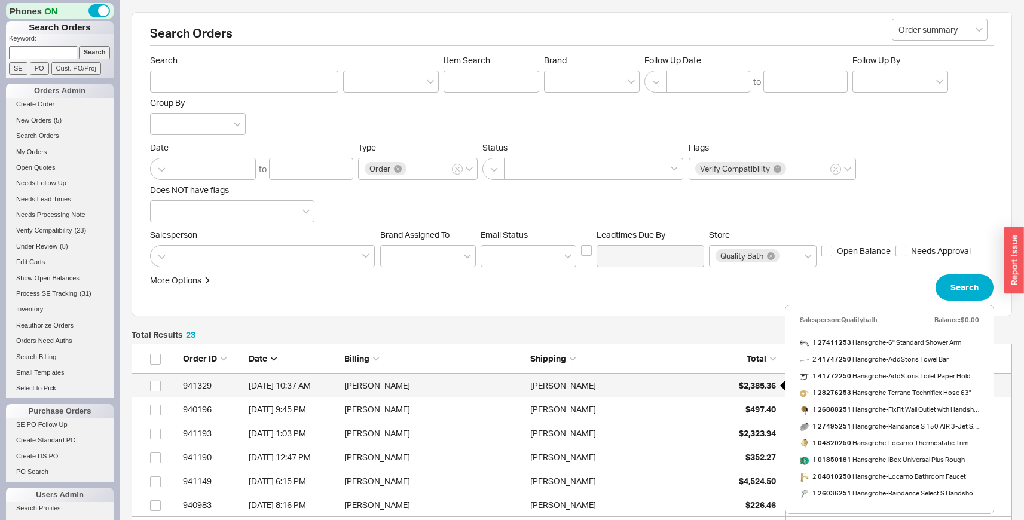
click at [722, 388] on div "$2,385.36" at bounding box center [746, 386] width 60 height 24
select select "LOW"
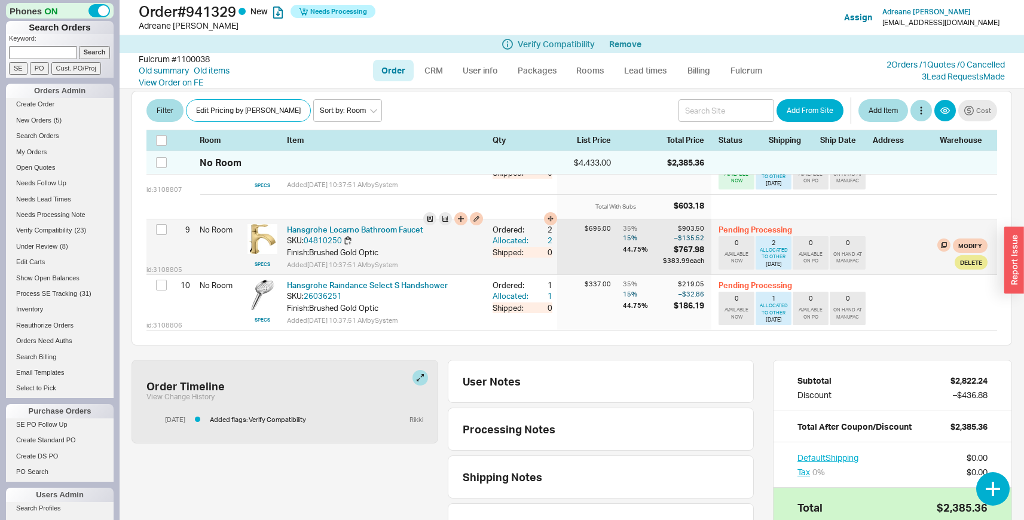
scroll to position [734, 0]
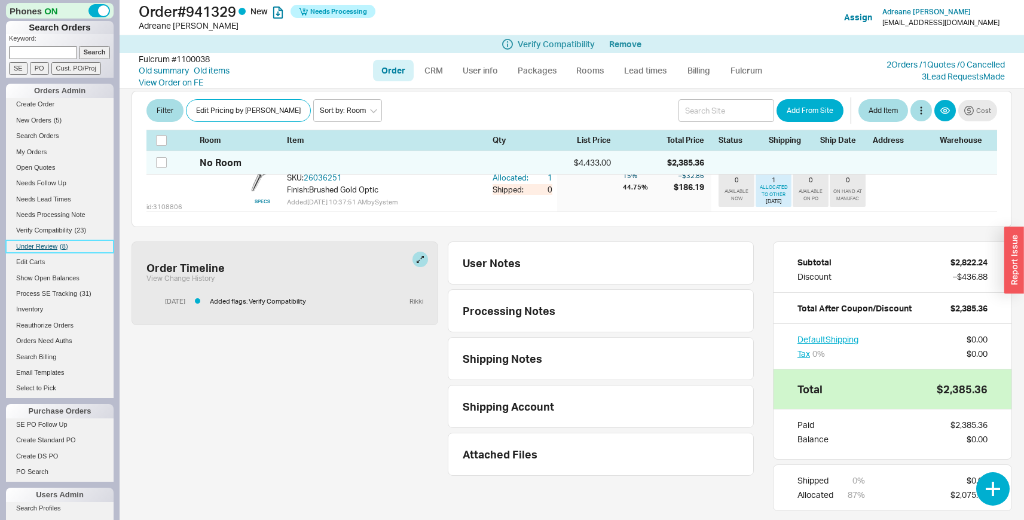
click at [64, 249] on span "( 8 )" at bounding box center [64, 246] width 8 height 7
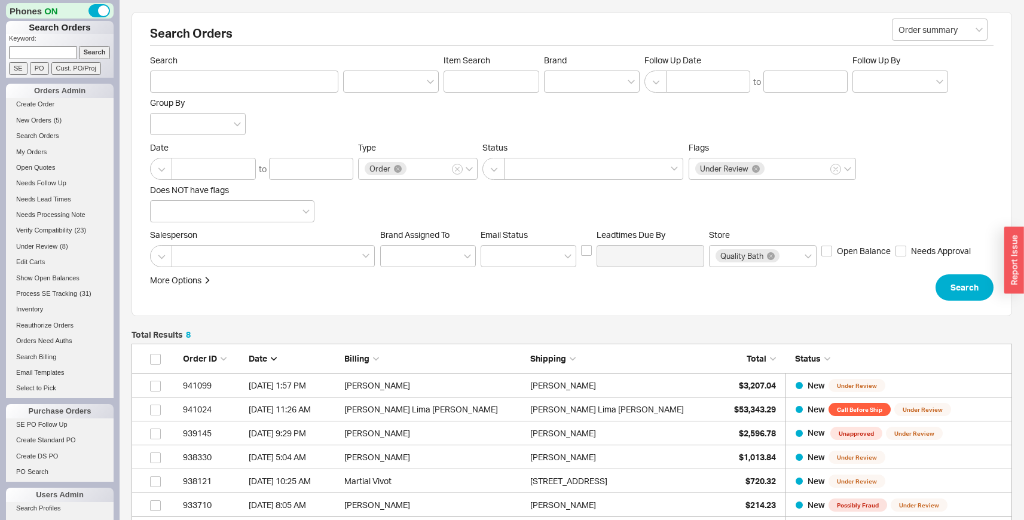
scroll to position [207, 0]
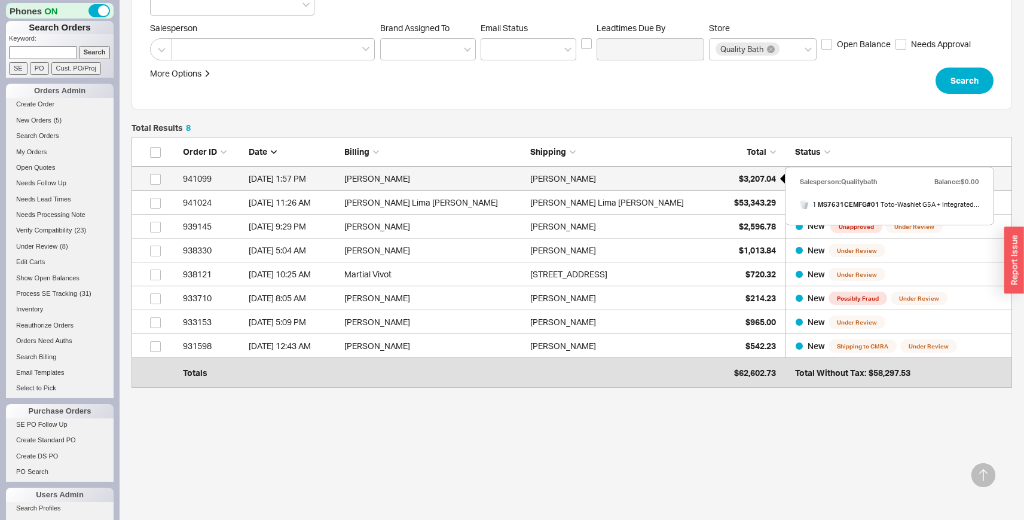
click at [727, 176] on div "$3,207.04" at bounding box center [746, 179] width 60 height 24
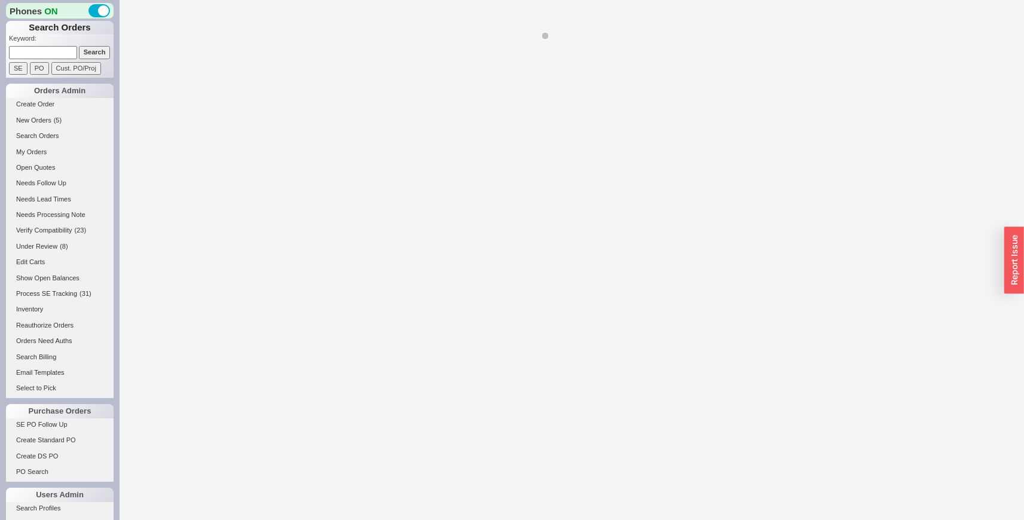
select select "LOW"
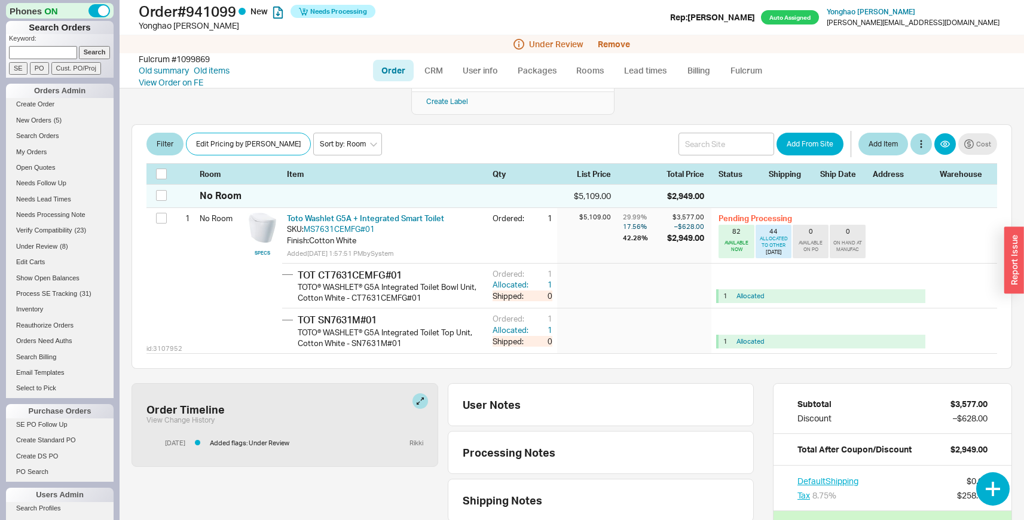
scroll to position [217, 0]
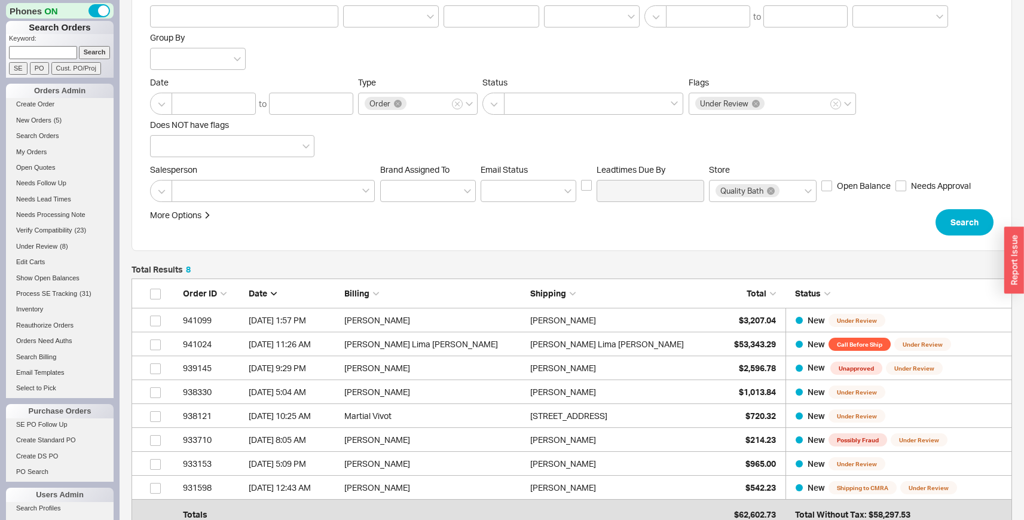
scroll to position [69, 0]
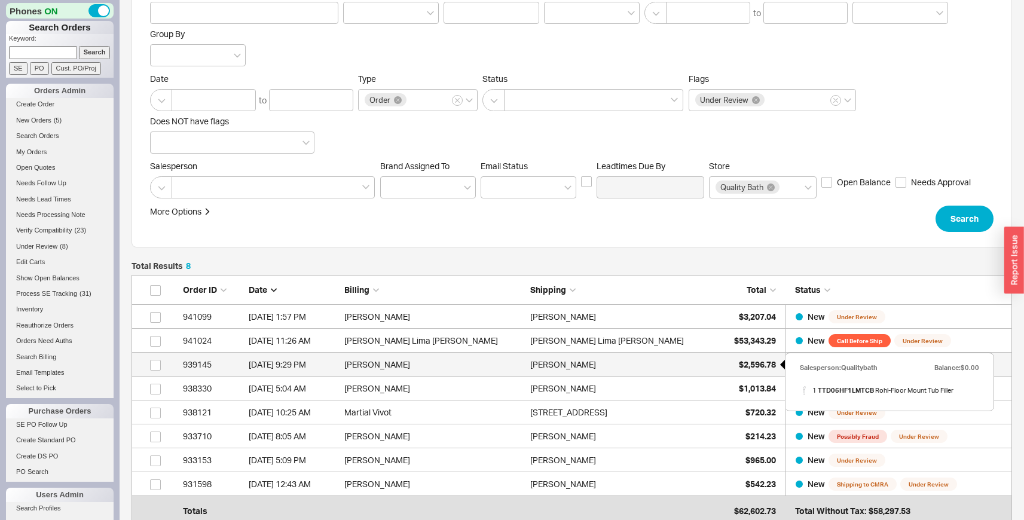
click at [750, 360] on span "$2,596.78" at bounding box center [757, 364] width 37 height 10
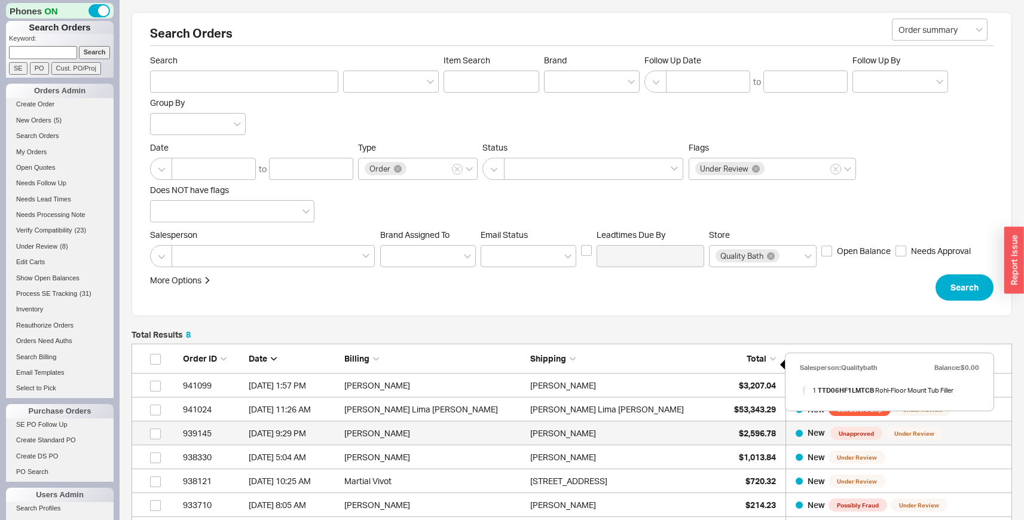
select select "LOW"
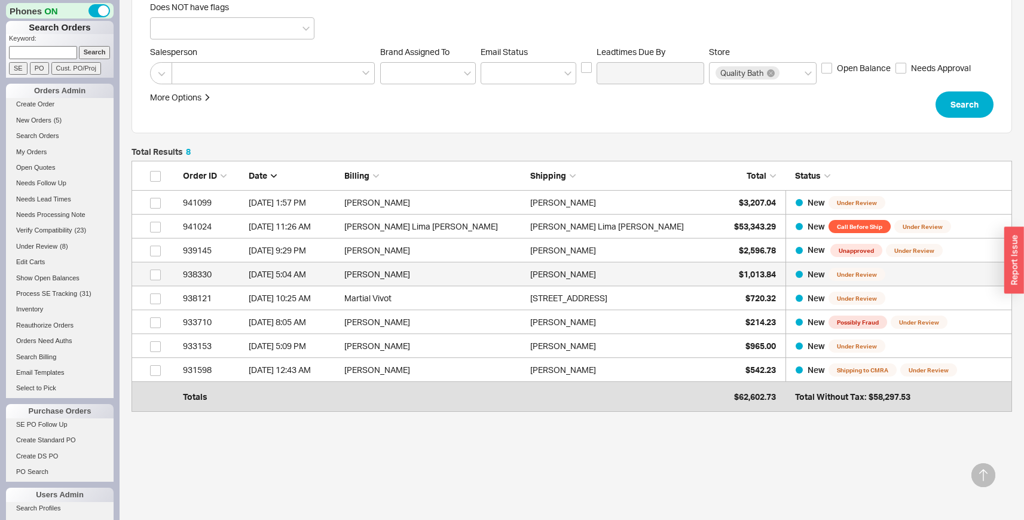
click at [693, 275] on div "Alisa Huang" at bounding box center [620, 274] width 180 height 24
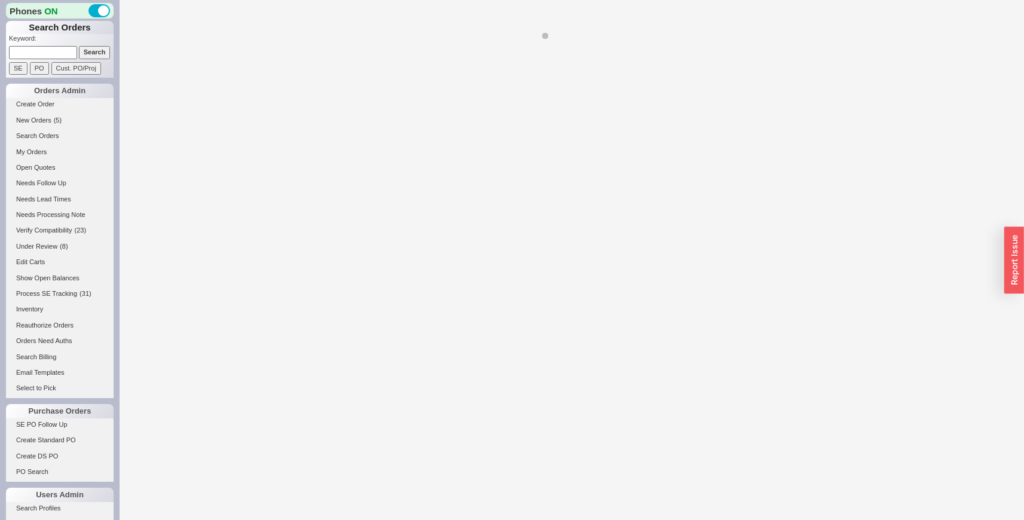
select select "LOW"
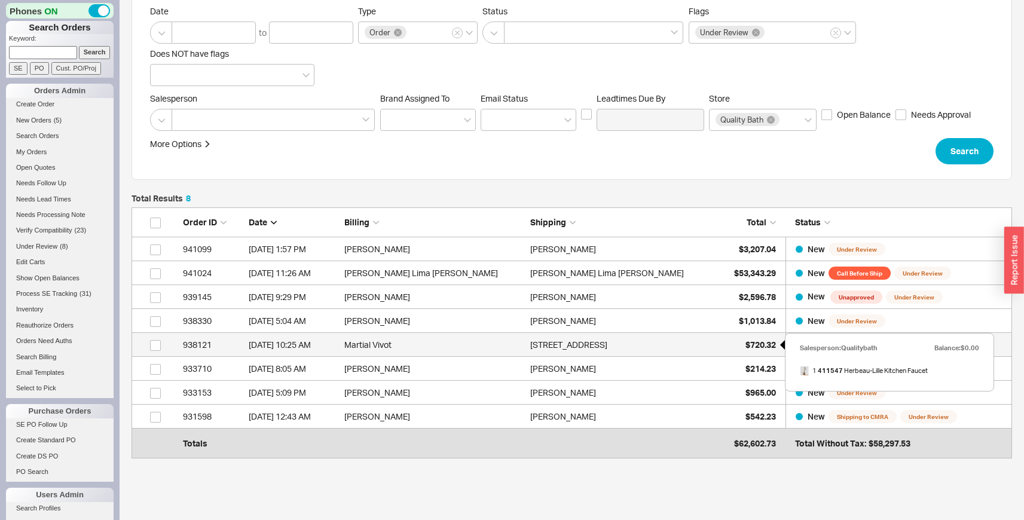
click at [737, 335] on div "$720.32" at bounding box center [746, 345] width 60 height 24
select select "LOW"
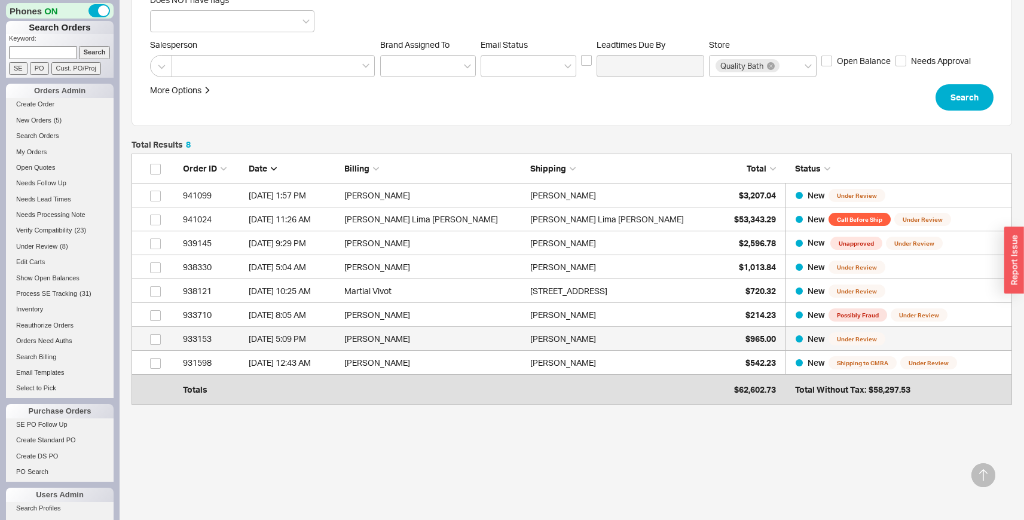
click at [664, 336] on div "Abhijeet Bhutra" at bounding box center [620, 339] width 180 height 24
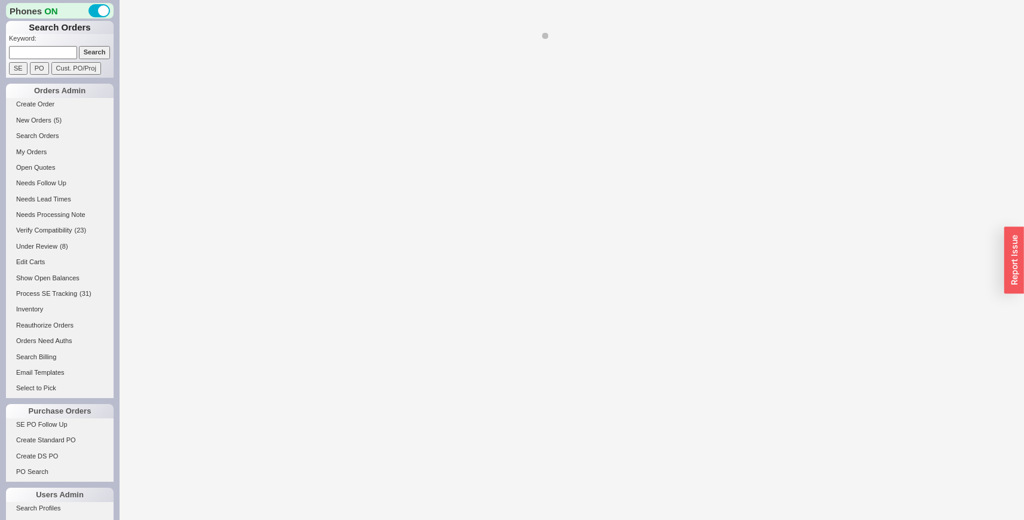
select select "LOW"
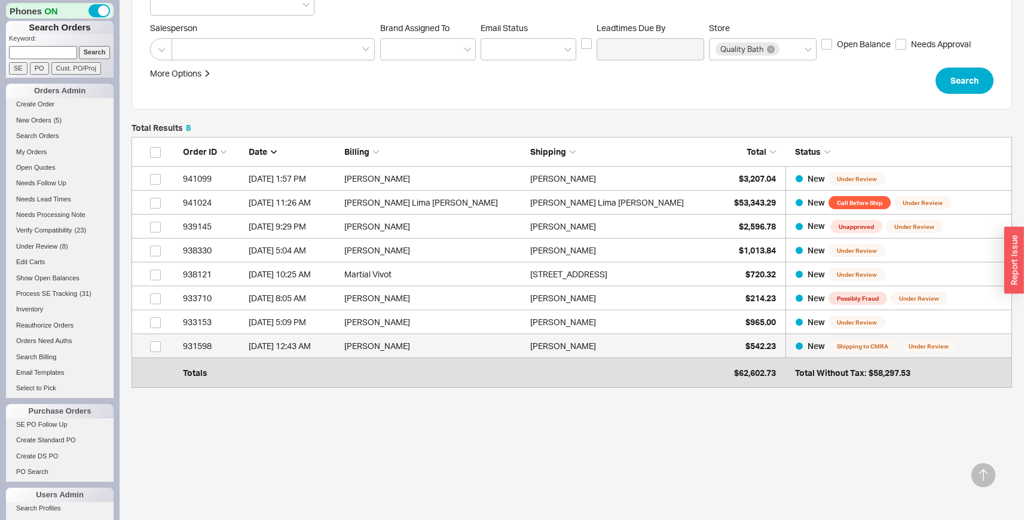
click at [656, 349] on div "Brock Mccabe" at bounding box center [620, 346] width 180 height 24
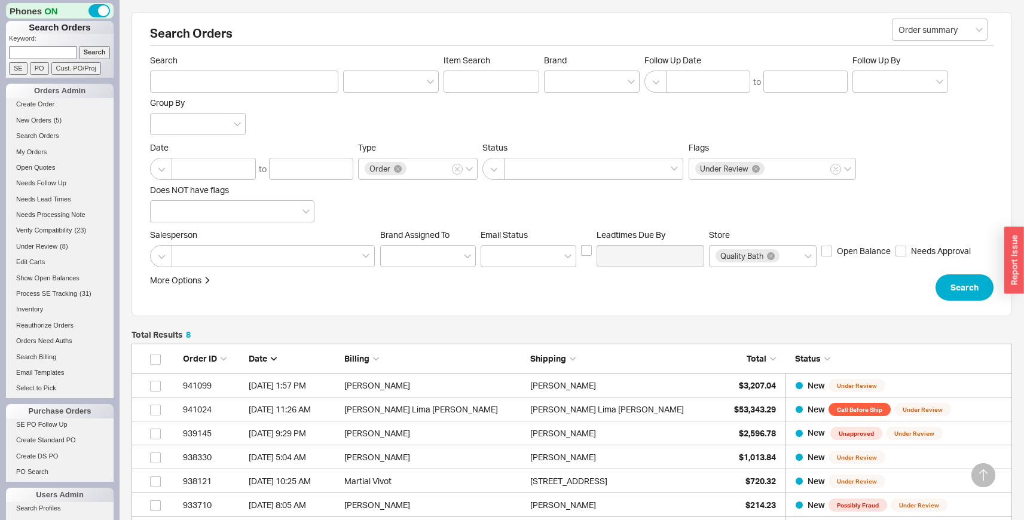
select select "LOW"
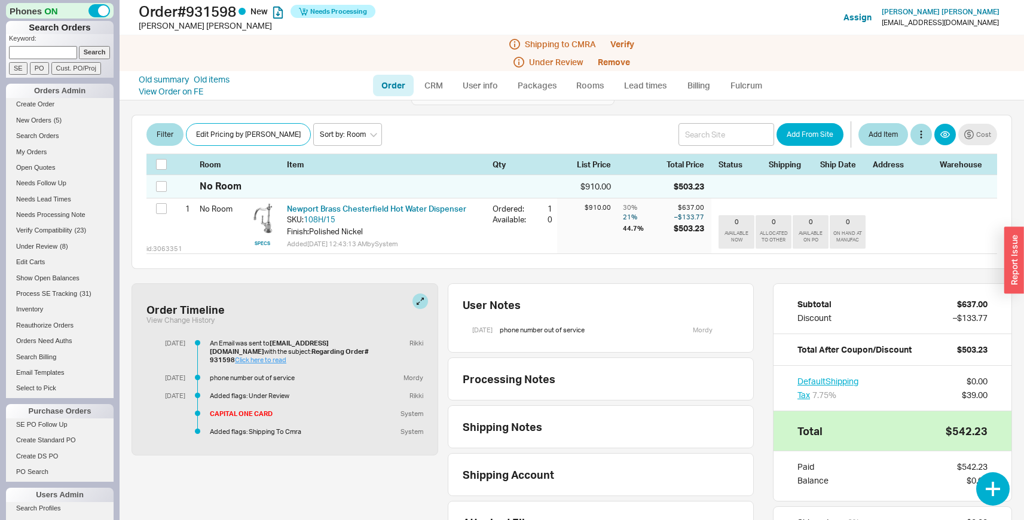
click at [286, 356] on link "Click here to read" at bounding box center [260, 360] width 51 height 8
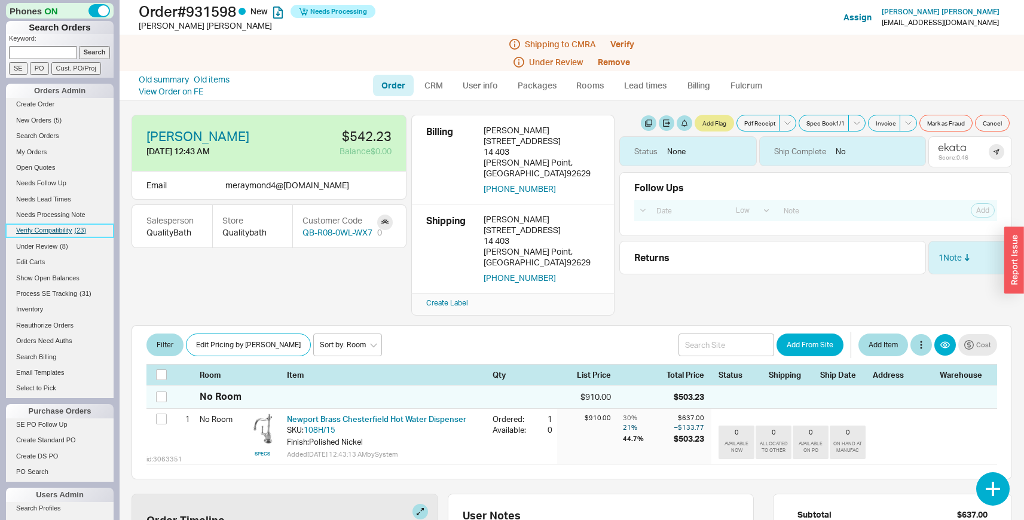
click at [44, 233] on span "Verify Compatibility" at bounding box center [44, 230] width 56 height 7
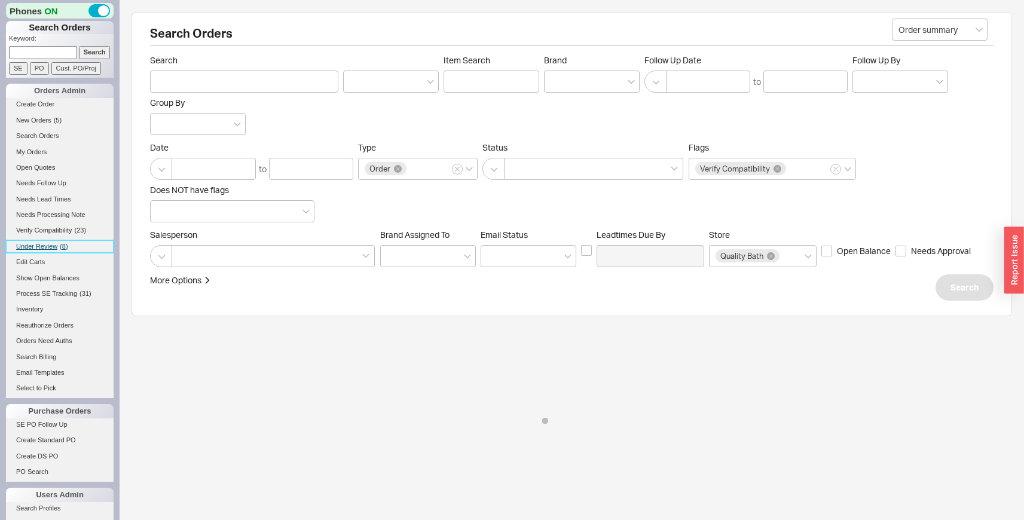
click at [39, 248] on span "Under Review" at bounding box center [36, 246] width 41 height 7
click at [39, 296] on span "Process SE Tracking" at bounding box center [46, 293] width 61 height 7
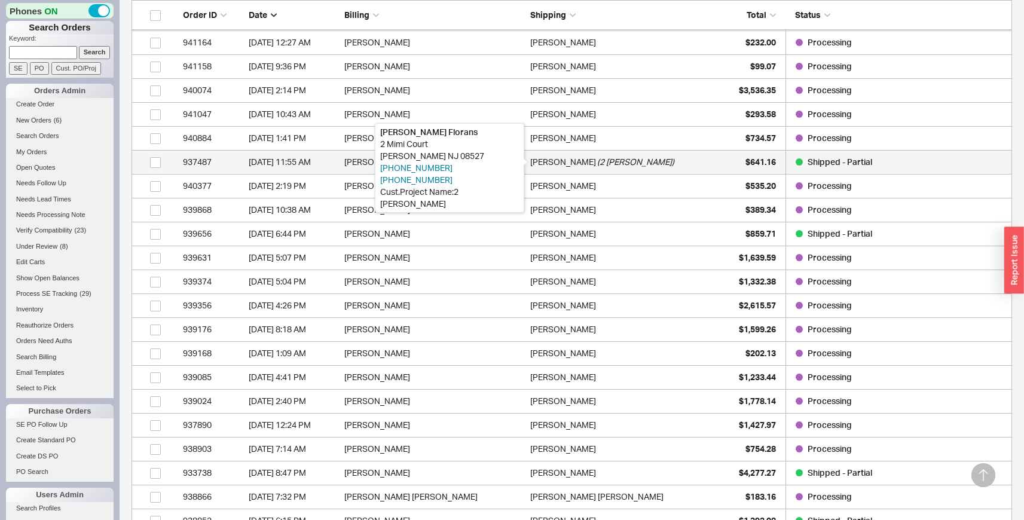
click at [533, 166] on div "Sarah Florans" at bounding box center [563, 162] width 66 height 24
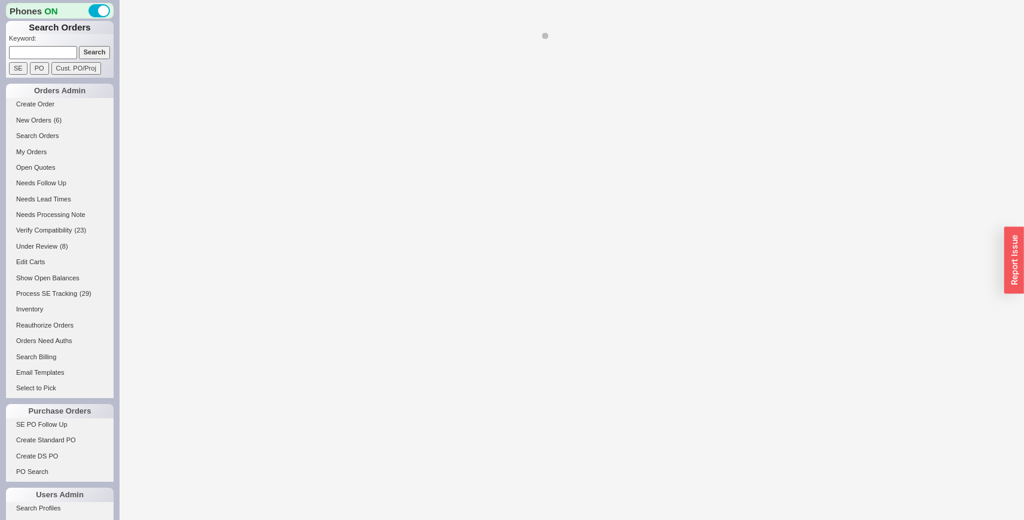
select select "LOW"
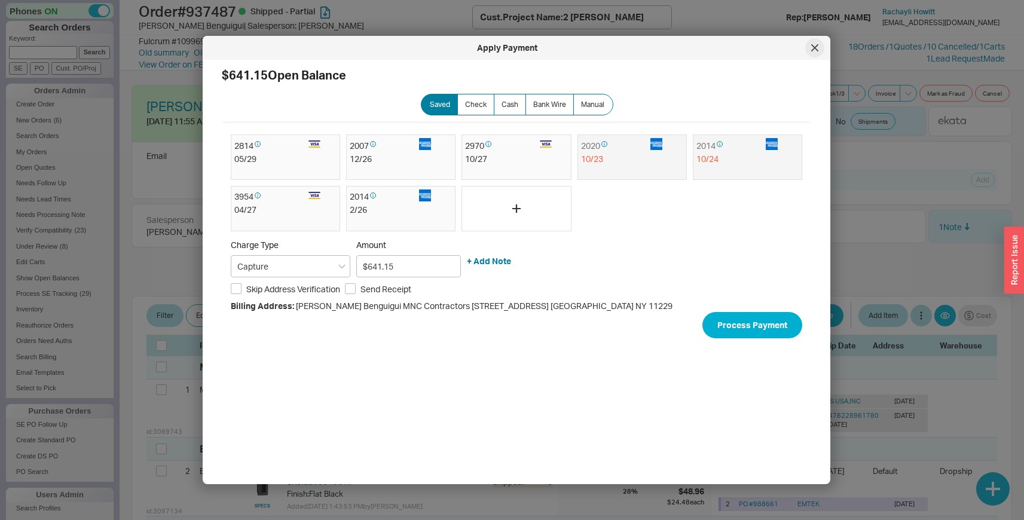
click at [815, 42] on div at bounding box center [814, 47] width 19 height 19
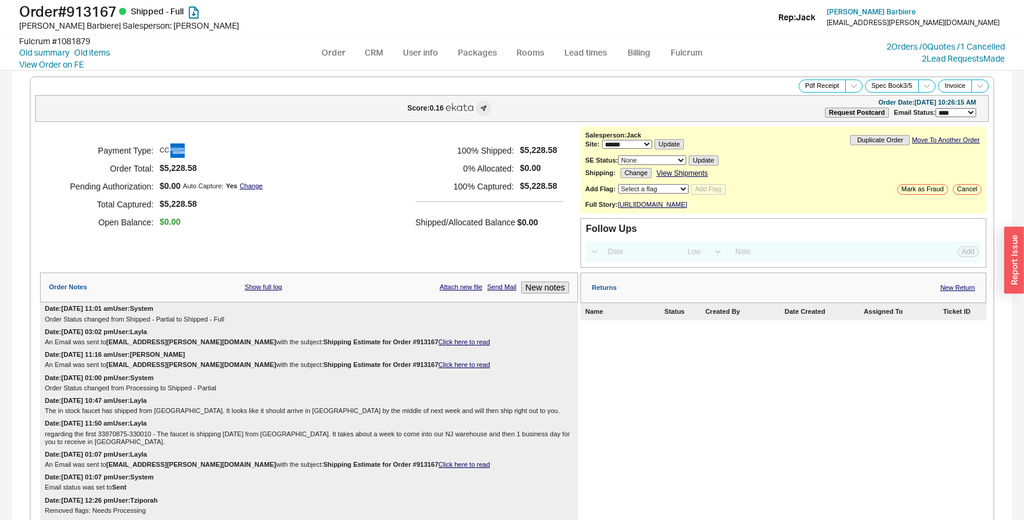
select select "*"
select select "LOW"
select select "3"
click at [340, 47] on link "Order" at bounding box center [333, 53] width 41 height 22
select select "LOW"
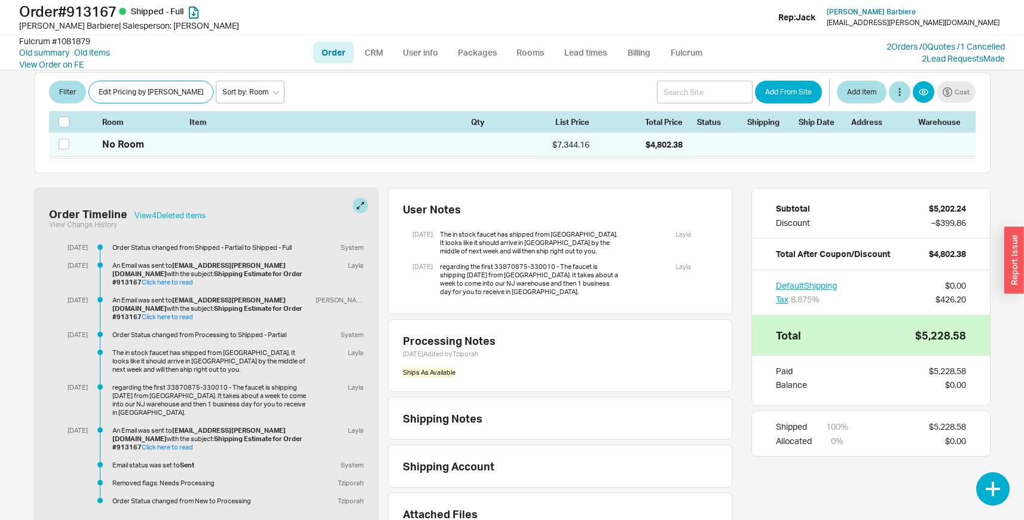
scroll to position [643, 0]
